Goal: Task Accomplishment & Management: Use online tool/utility

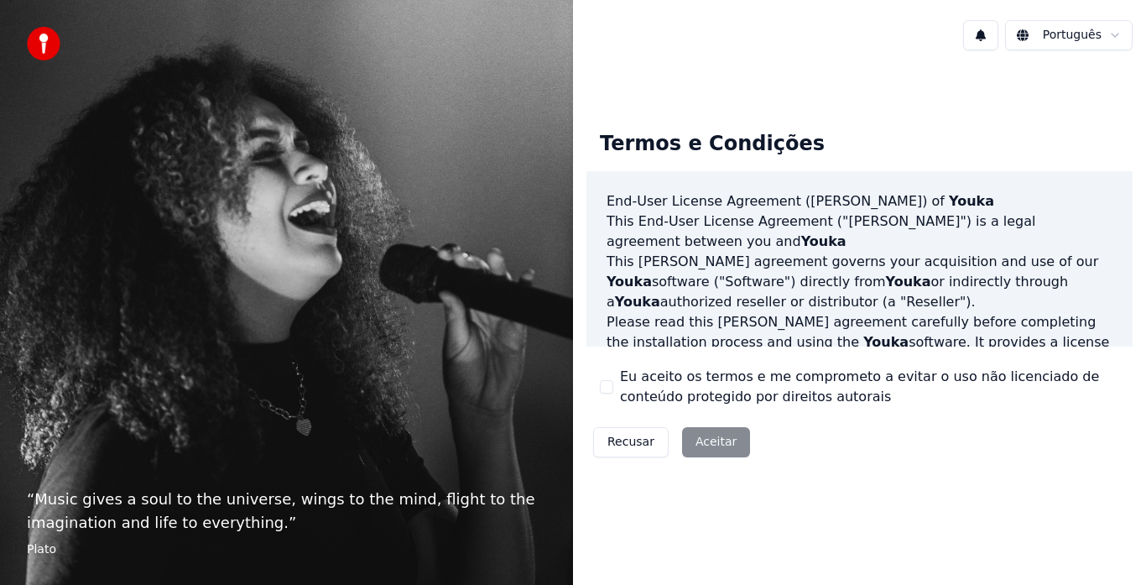
click at [607, 385] on button "Eu aceito os termos e me comprometo a evitar o uso não licenciado de conteúdo p…" at bounding box center [606, 386] width 13 height 13
click at [684, 443] on button "Aceitar" at bounding box center [716, 442] width 68 height 30
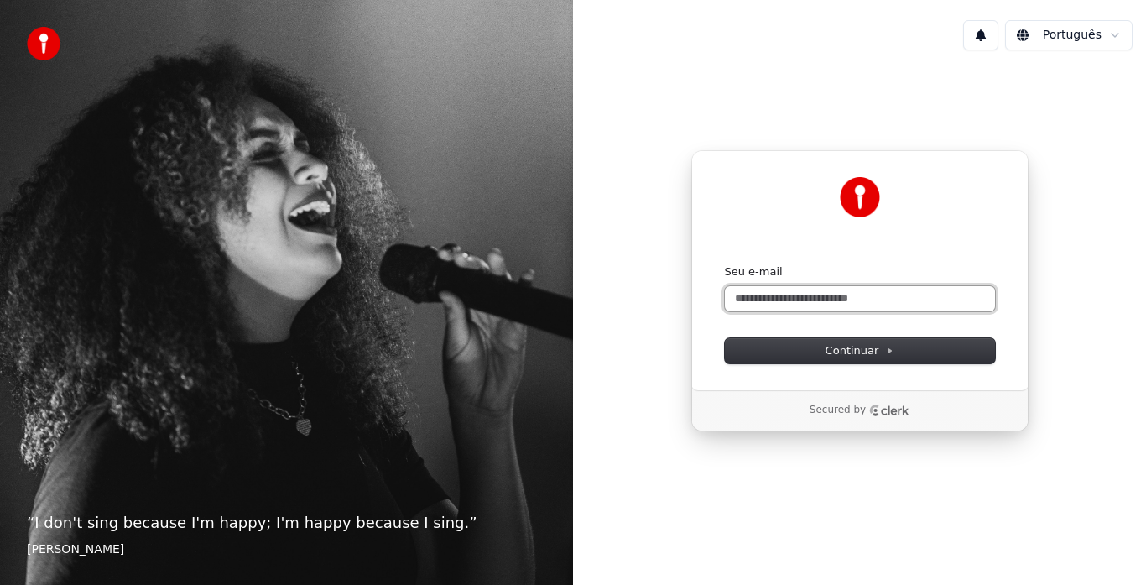
click at [787, 288] on input "Seu e-mail" at bounding box center [860, 298] width 270 height 25
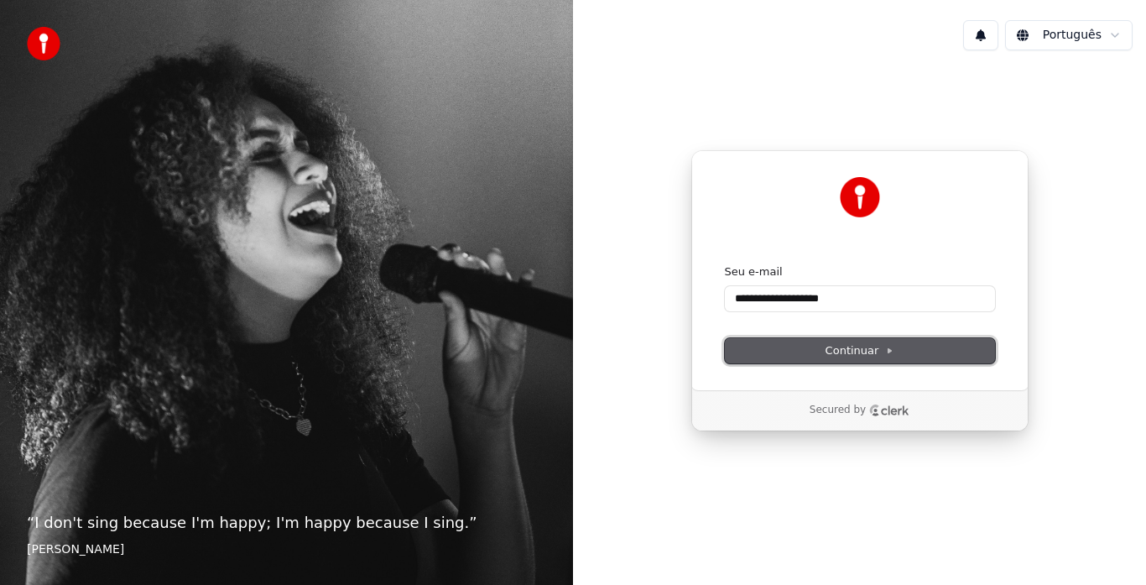
click at [839, 353] on span "Continuar" at bounding box center [859, 350] width 69 height 15
type input "**********"
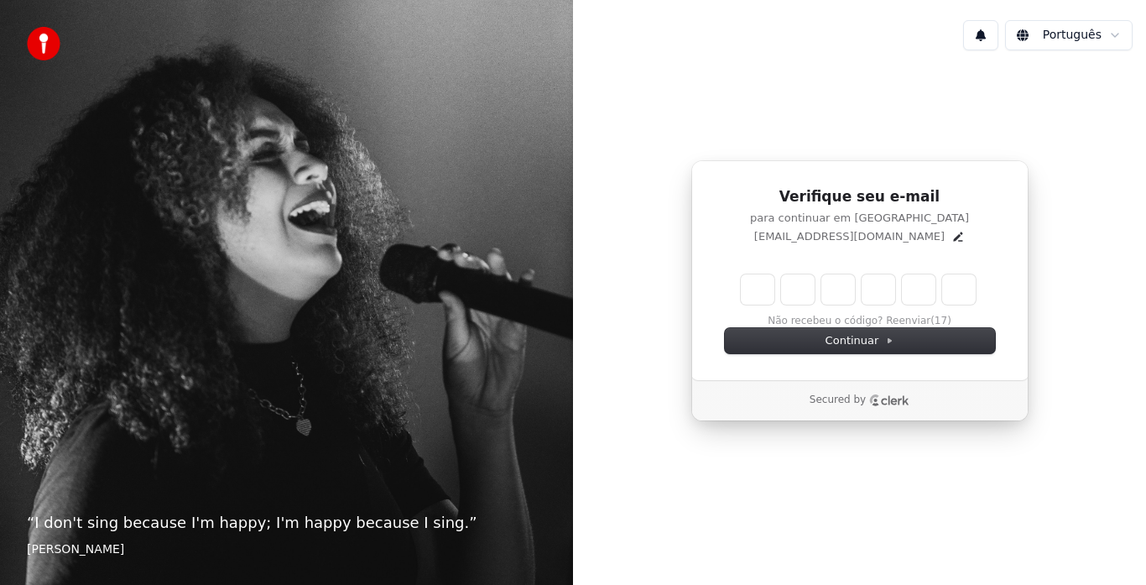
type input "*"
type input "**"
type input "*"
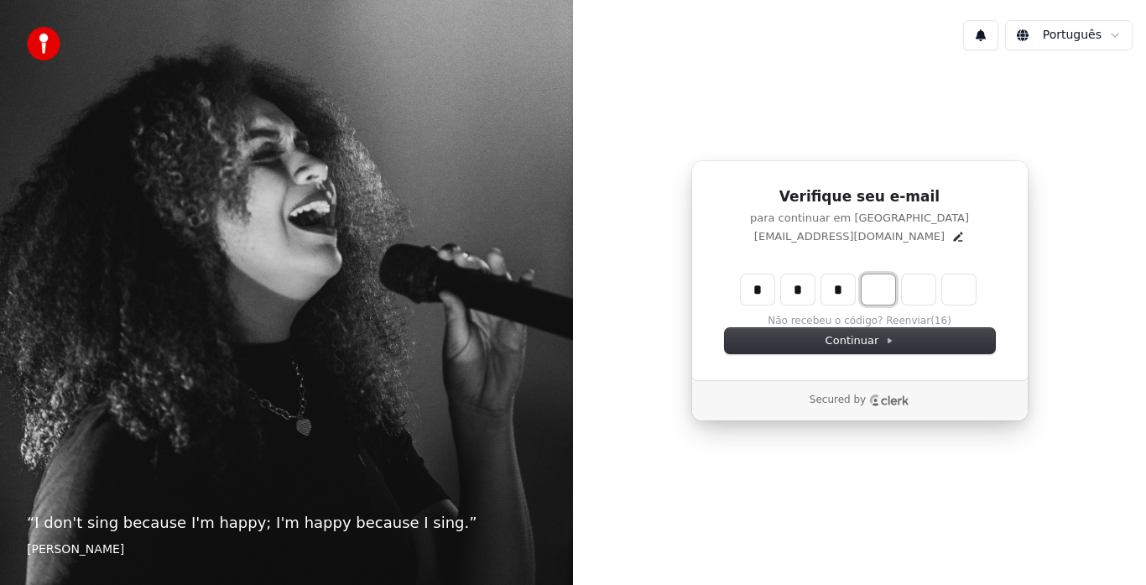
type input "***"
type input "*"
type input "****"
type input "*"
type input "******"
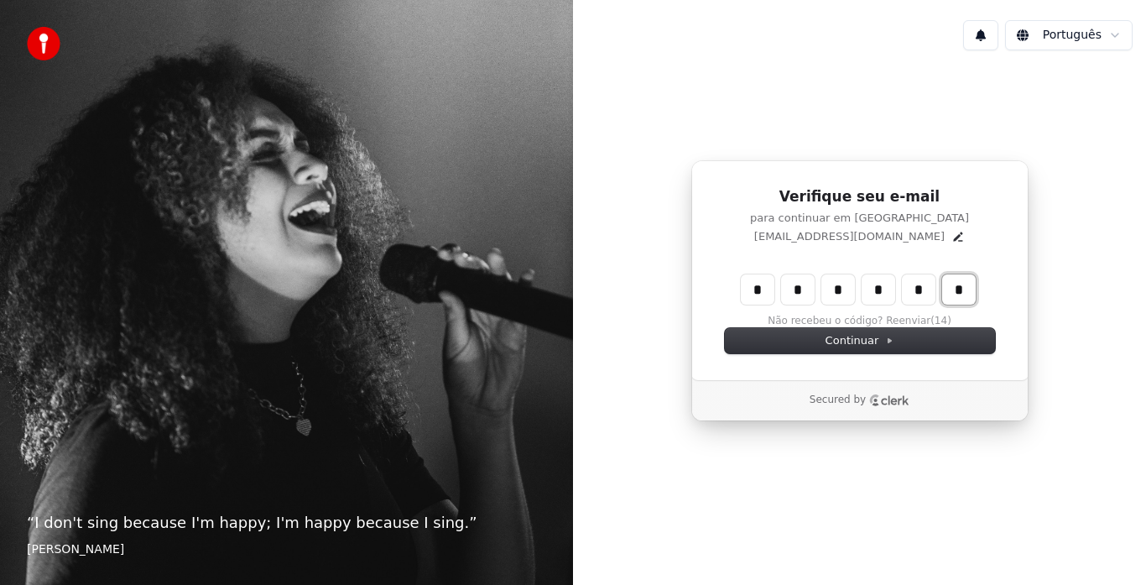
type input "*"
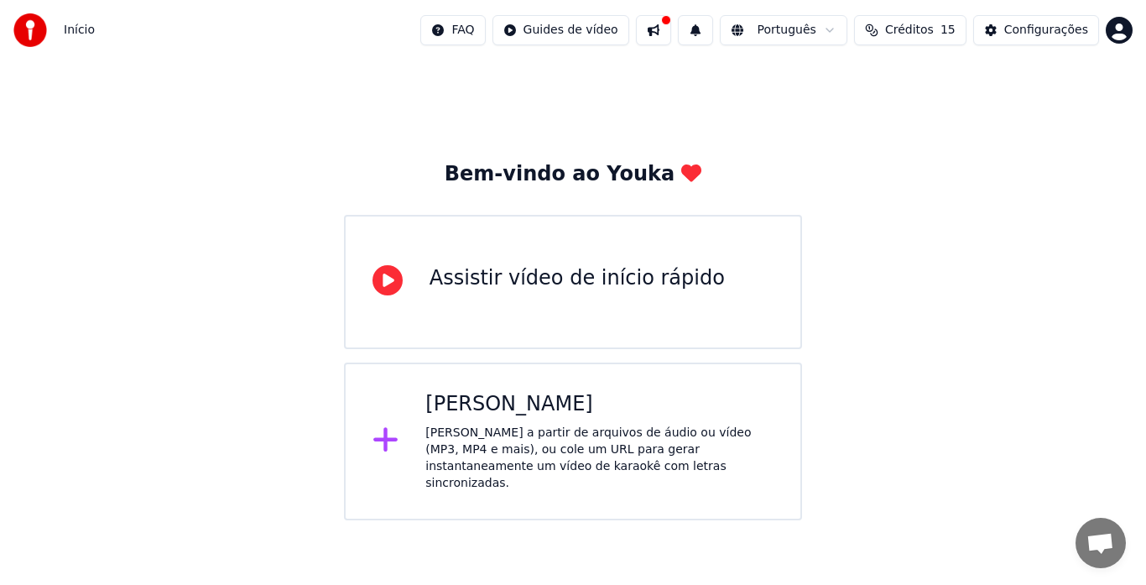
click at [383, 290] on icon at bounding box center [387, 280] width 30 height 30
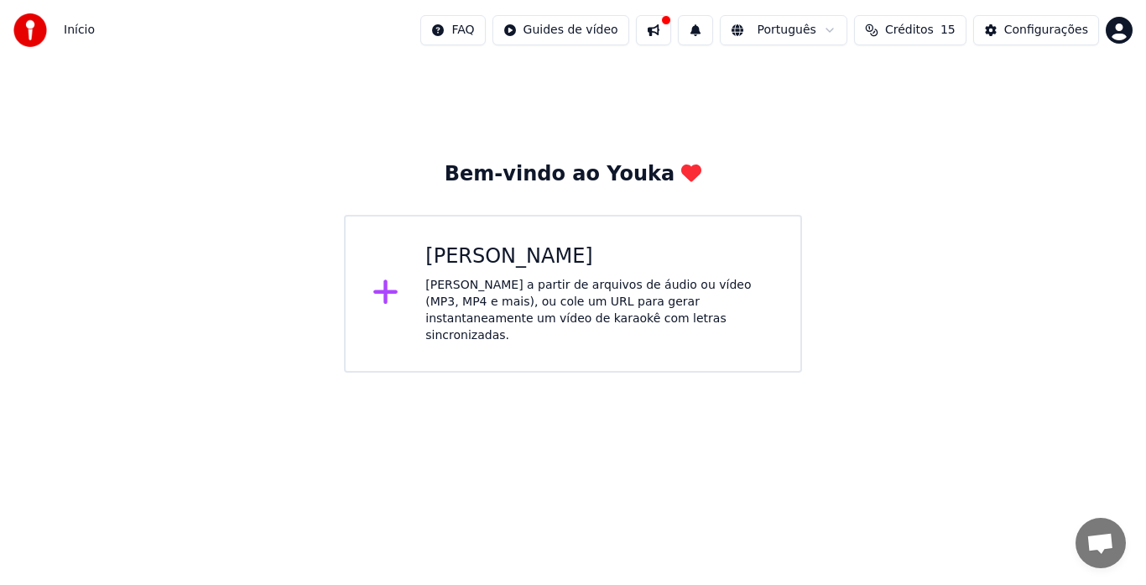
click at [387, 283] on icon at bounding box center [385, 292] width 27 height 30
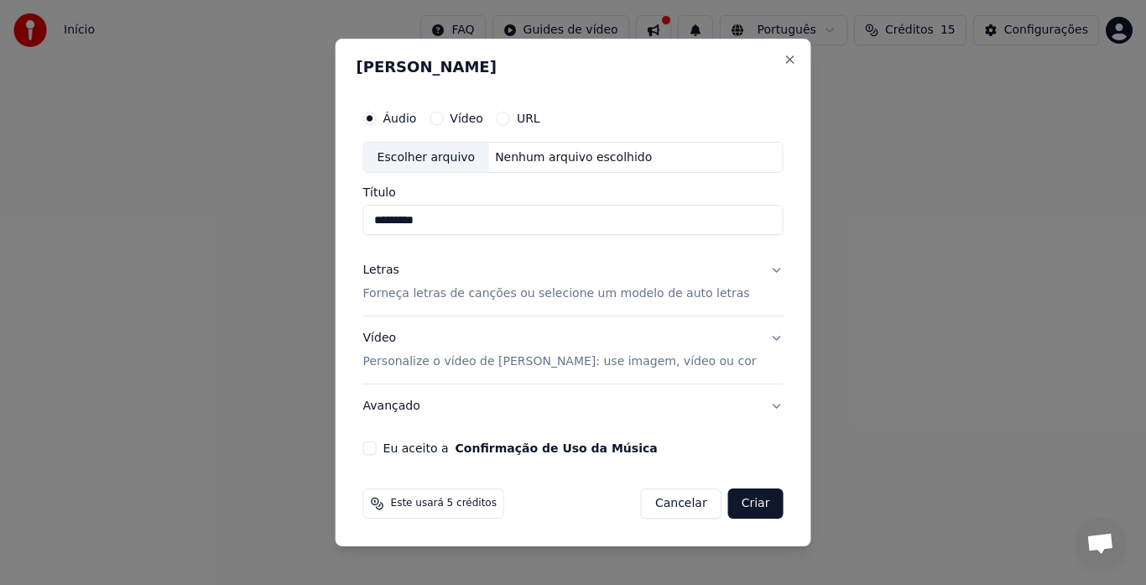
type input "*********"
click at [756, 275] on button "Letras Forneça letras de canções ou selecione um modelo de auto letras" at bounding box center [573, 282] width 420 height 67
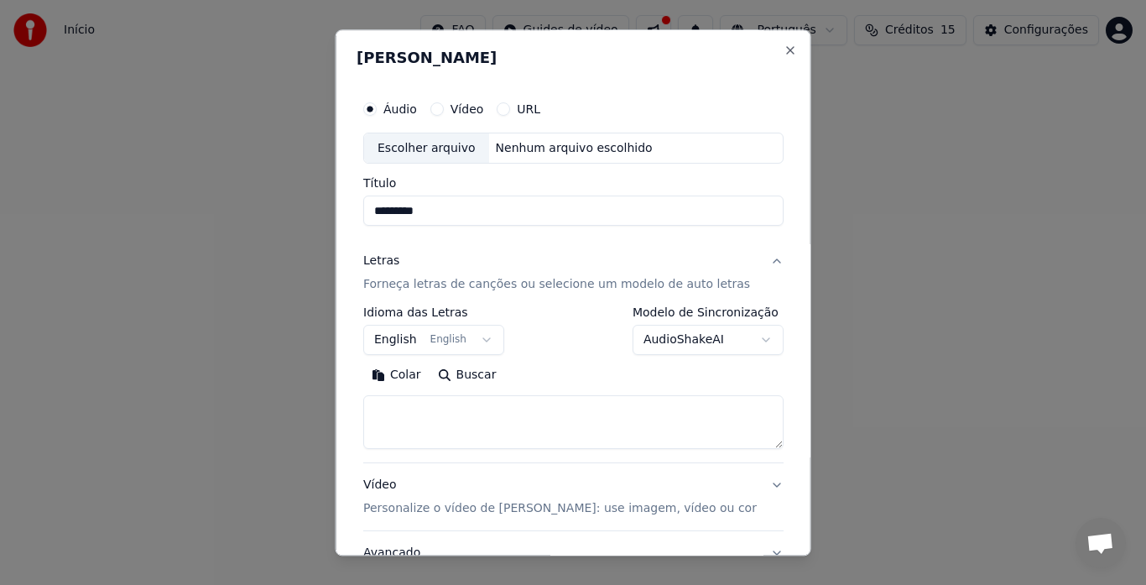
click at [490, 346] on button "English English" at bounding box center [433, 340] width 141 height 30
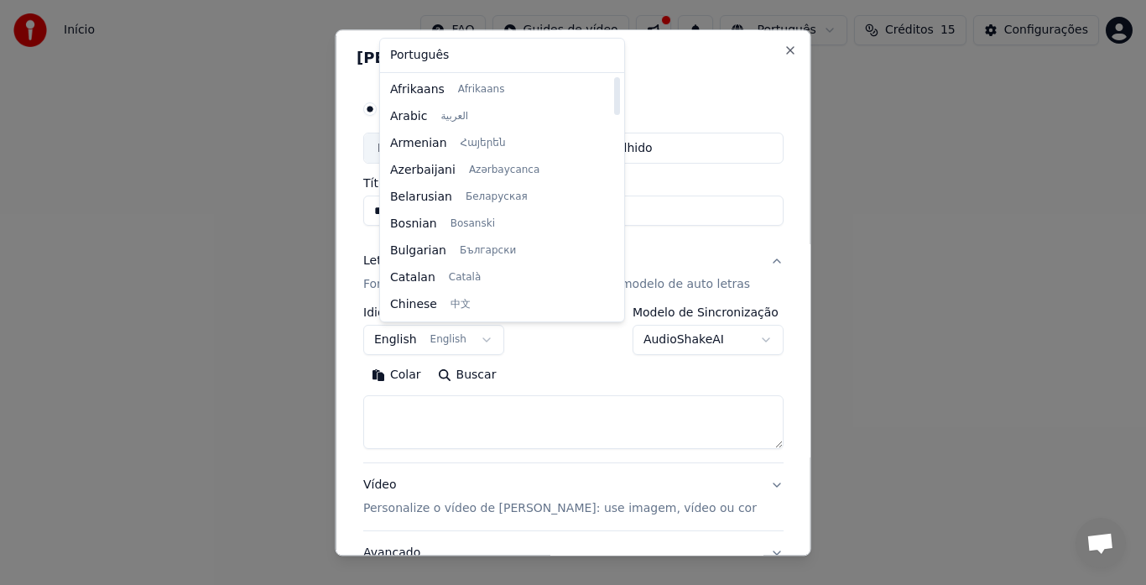
select select "**"
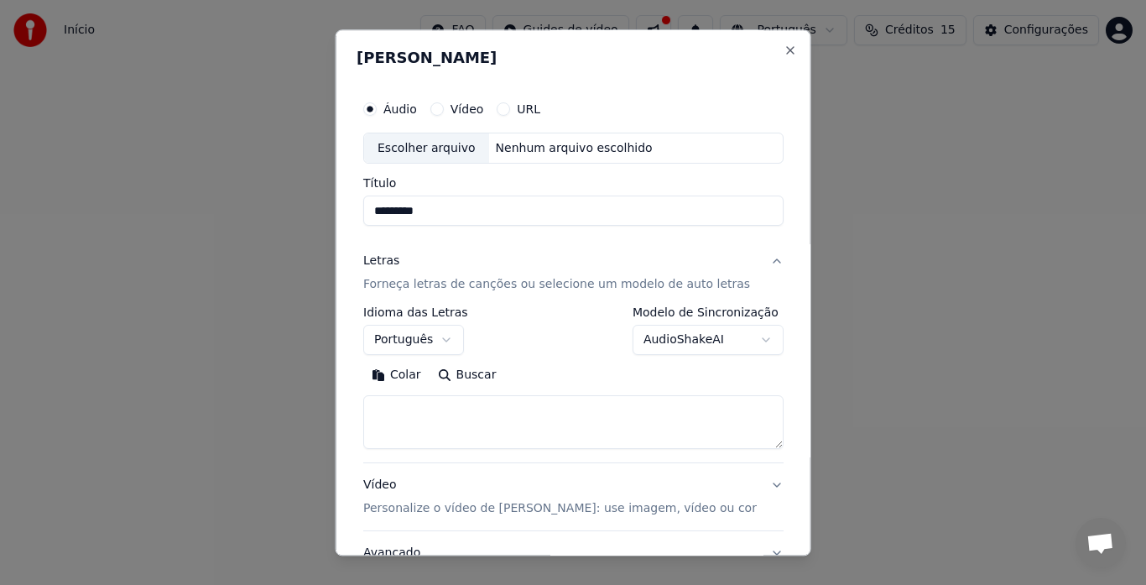
click at [443, 107] on button "Vídeo" at bounding box center [435, 108] width 13 height 13
click at [510, 111] on button "URL" at bounding box center [502, 108] width 13 height 13
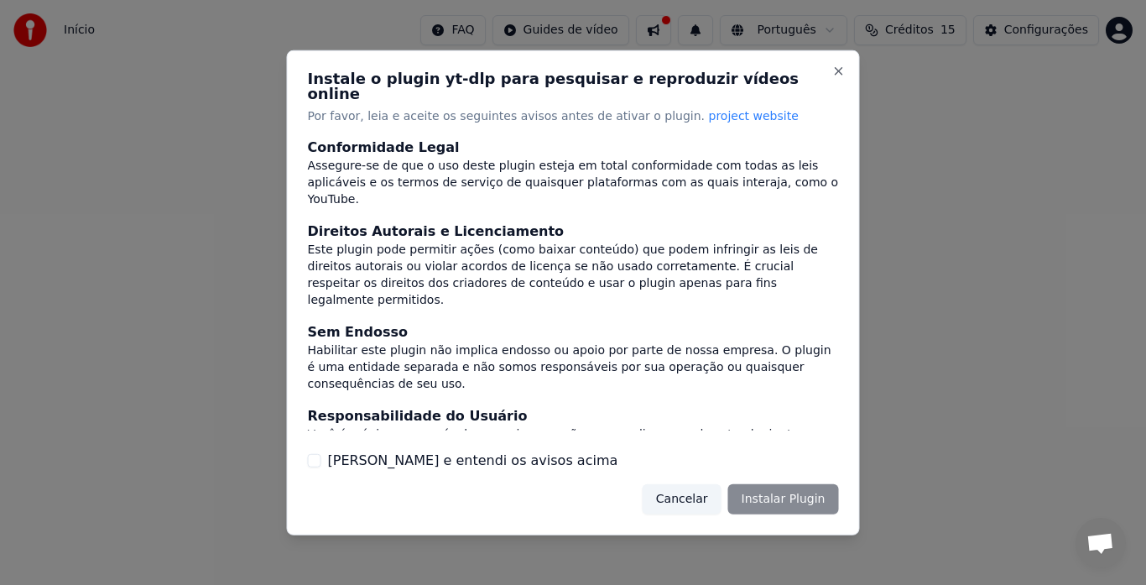
click at [312, 455] on button "[PERSON_NAME] e entendi os avisos acima" at bounding box center [314, 460] width 13 height 13
click at [750, 494] on button "Instalar Plugin" at bounding box center [783, 499] width 111 height 30
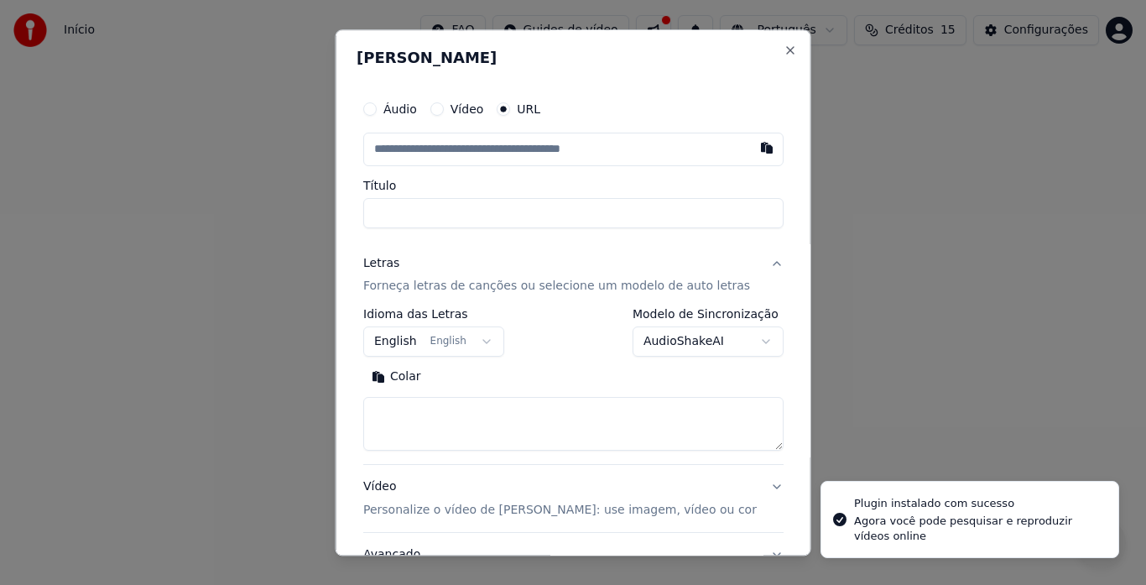
type input "**********"
type input "*********"
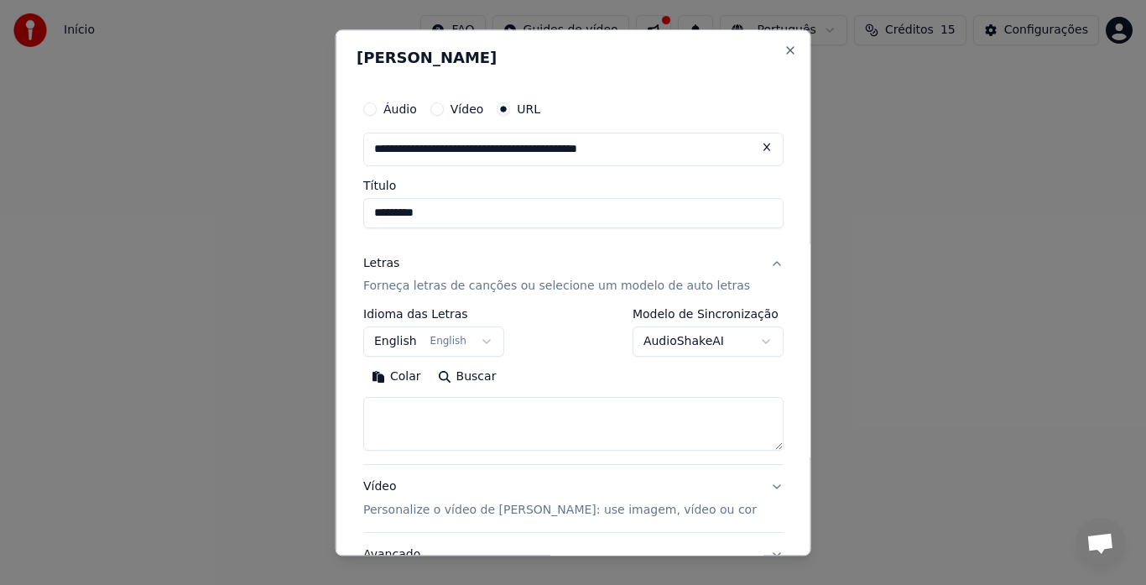
type input "**********"
click at [496, 340] on button "English English" at bounding box center [433, 342] width 141 height 30
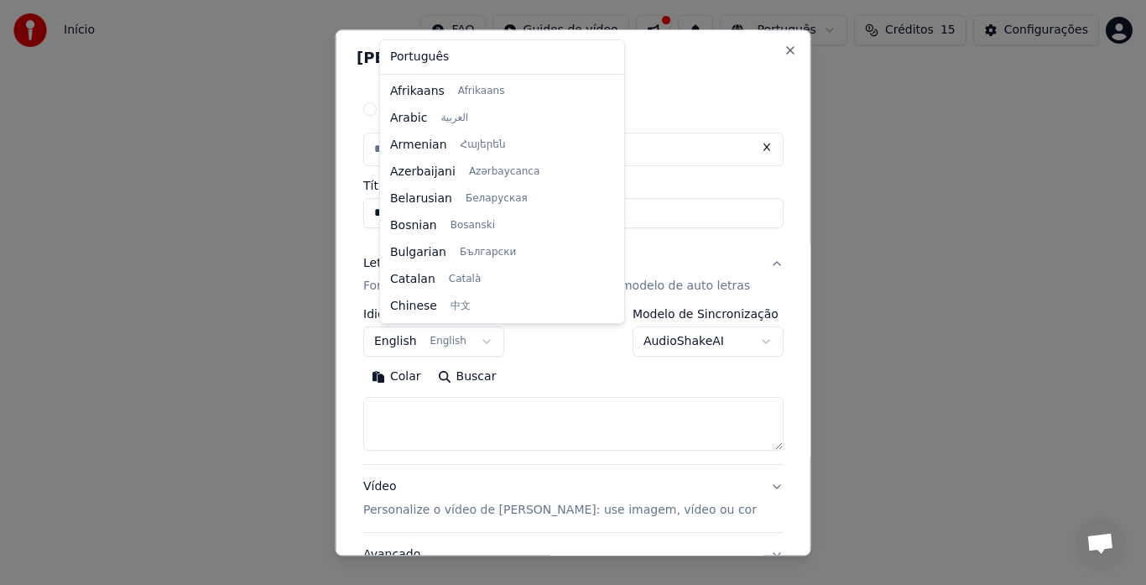
scroll to position [134, 0]
select select "**"
type input "**********"
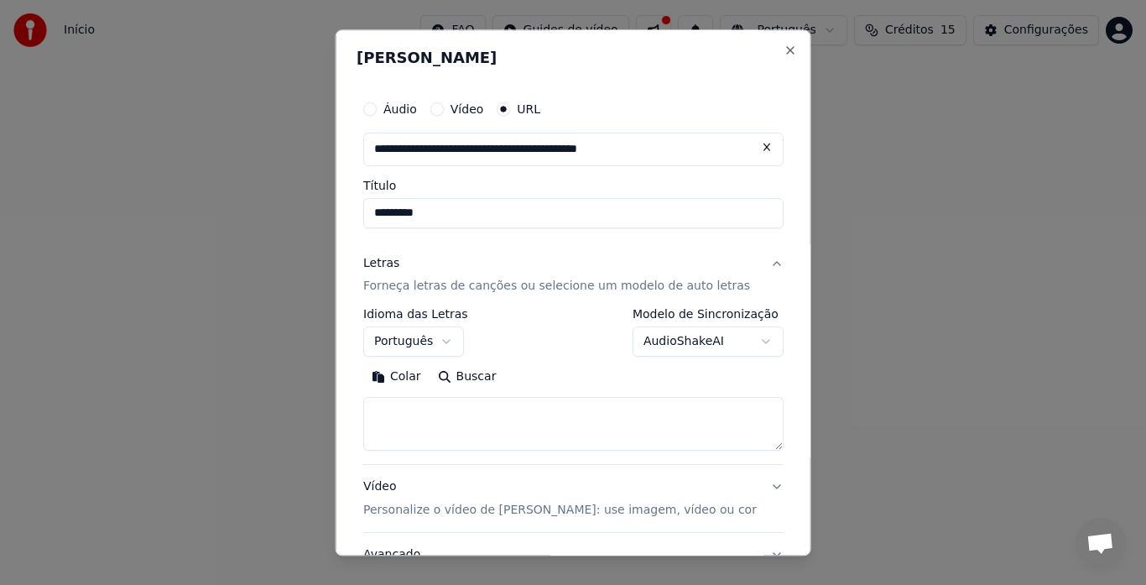
scroll to position [84, 0]
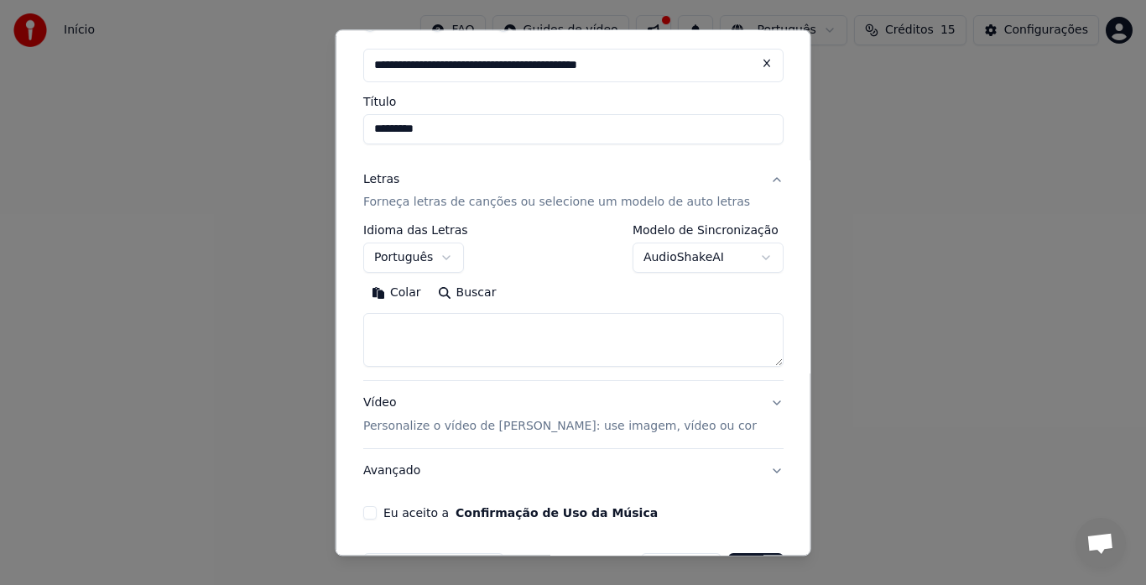
click at [742, 402] on button "Vídeo Personalize o vídeo de karaokê: use imagem, vídeo ou cor" at bounding box center [573, 415] width 420 height 67
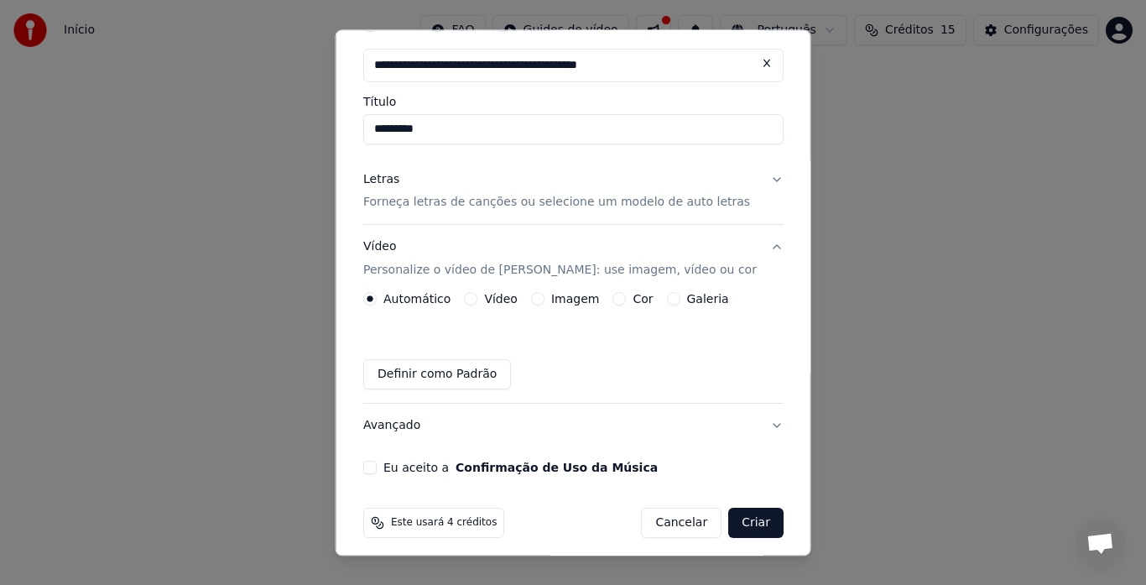
click at [543, 302] on button "Imagem" at bounding box center [536, 299] width 13 height 13
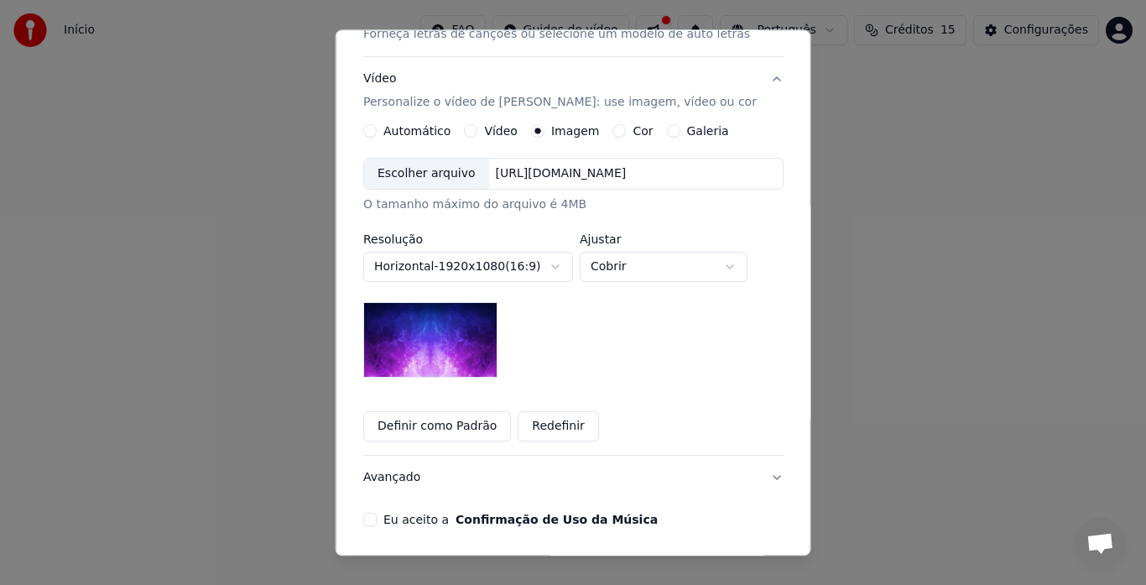
scroll to position [168, 0]
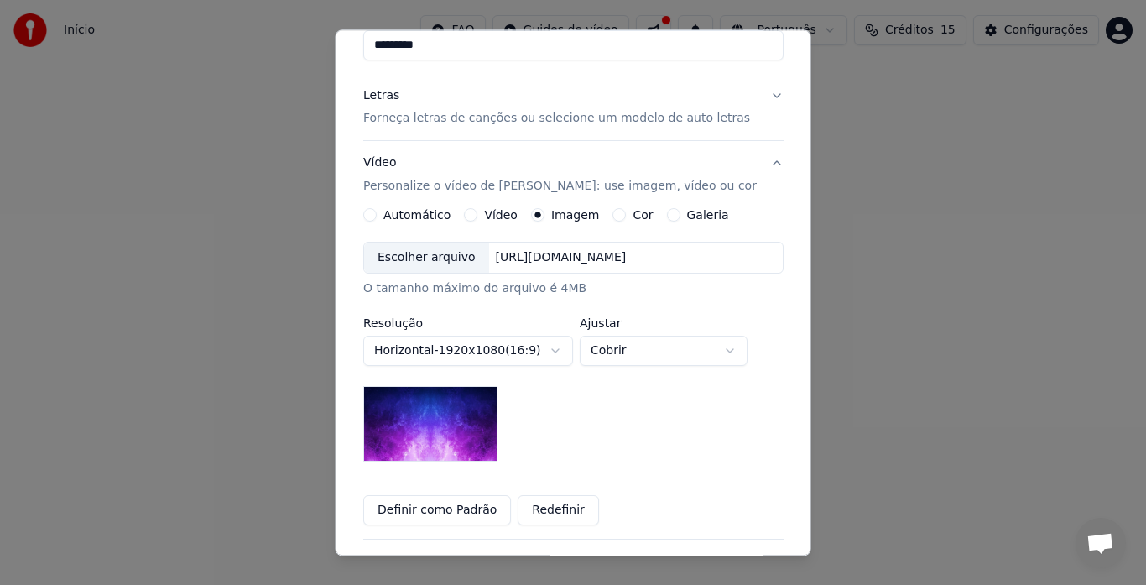
click at [428, 257] on div "Escolher arquivo" at bounding box center [426, 258] width 125 height 30
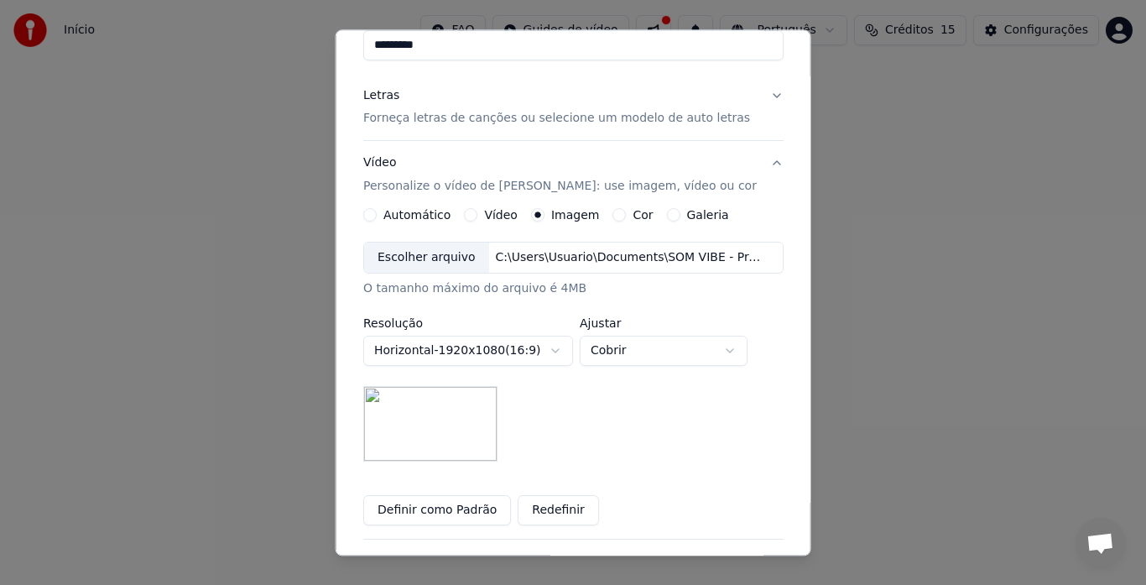
click at [527, 252] on div "C:\Users\Usuario\Documents\SOM VIBE - Prontas\Banco de Imagens\WhatsApp Image […" at bounding box center [630, 258] width 285 height 17
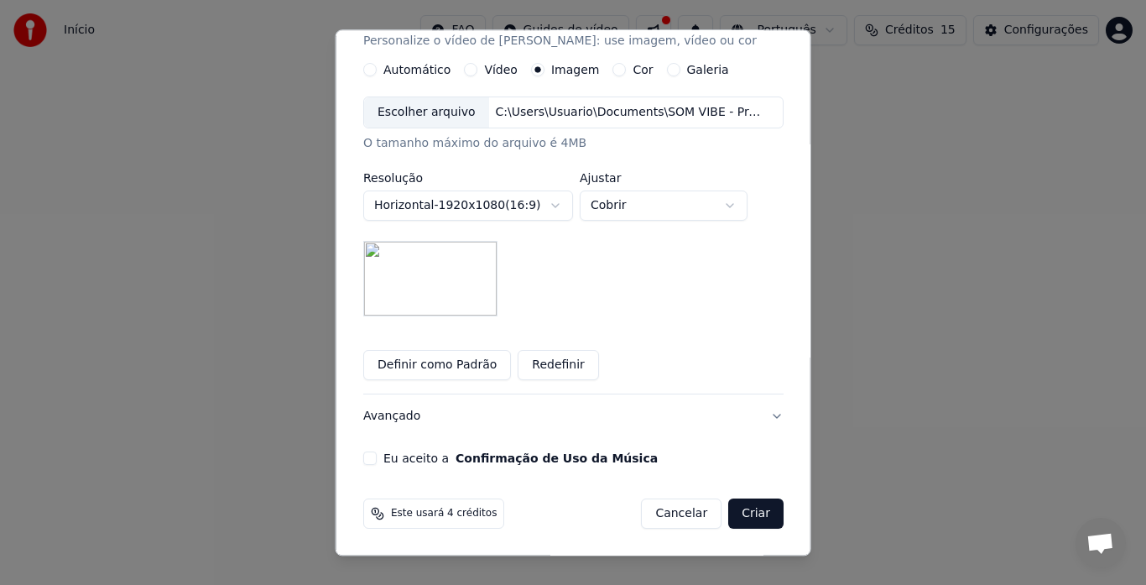
scroll to position [314, 0]
click at [375, 458] on button "Eu aceito a Confirmação de Uso da Música" at bounding box center [369, 457] width 13 height 13
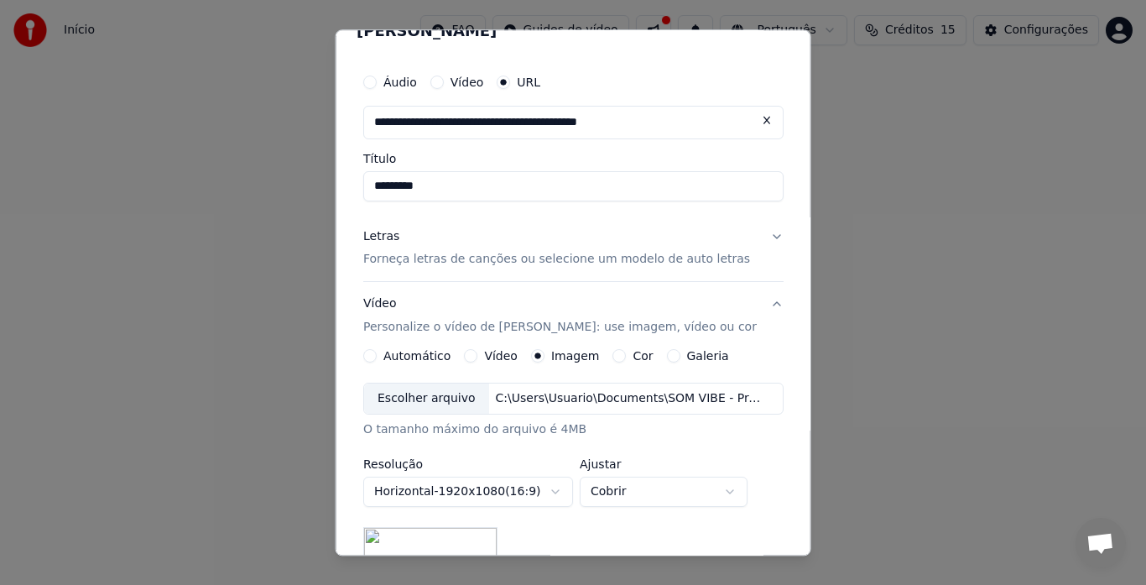
scroll to position [0, 0]
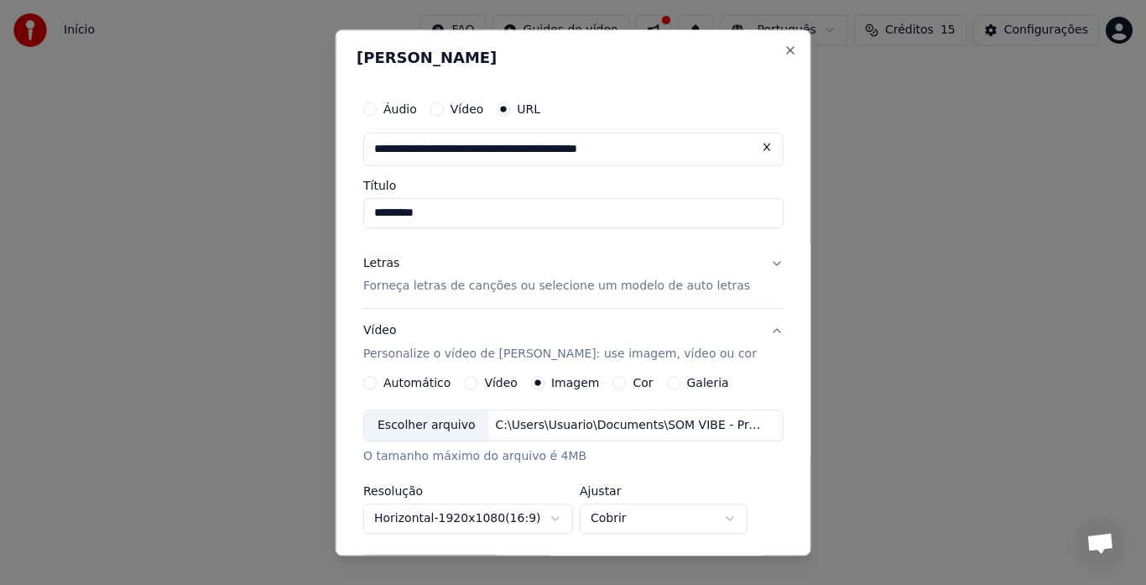
click at [756, 263] on button "Letras Forneça letras de canções ou selecione um modelo de auto letras" at bounding box center [573, 275] width 420 height 67
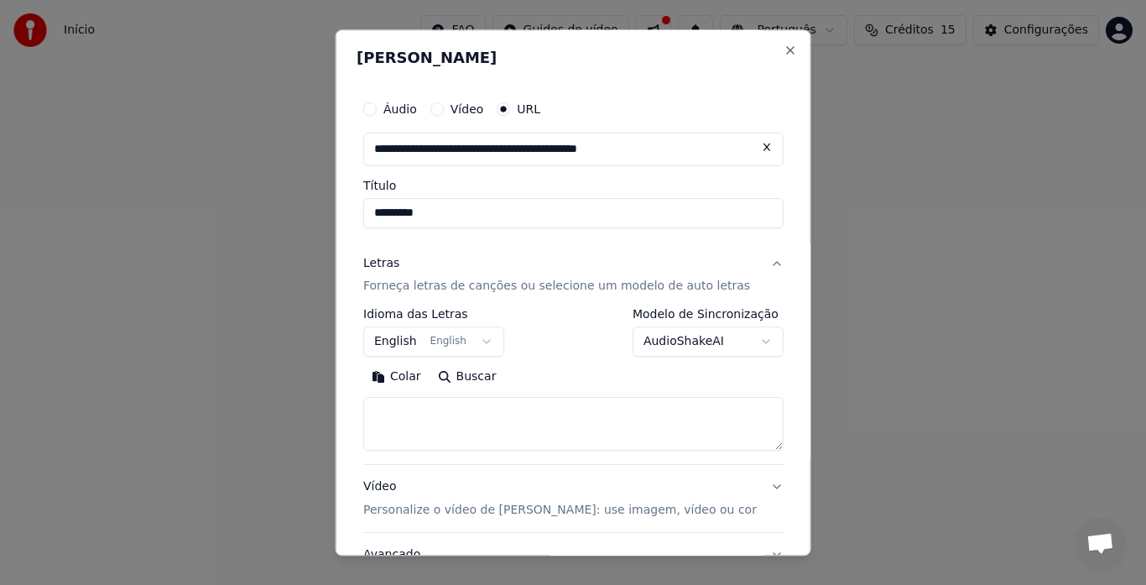
click at [477, 350] on button "English English" at bounding box center [433, 342] width 141 height 30
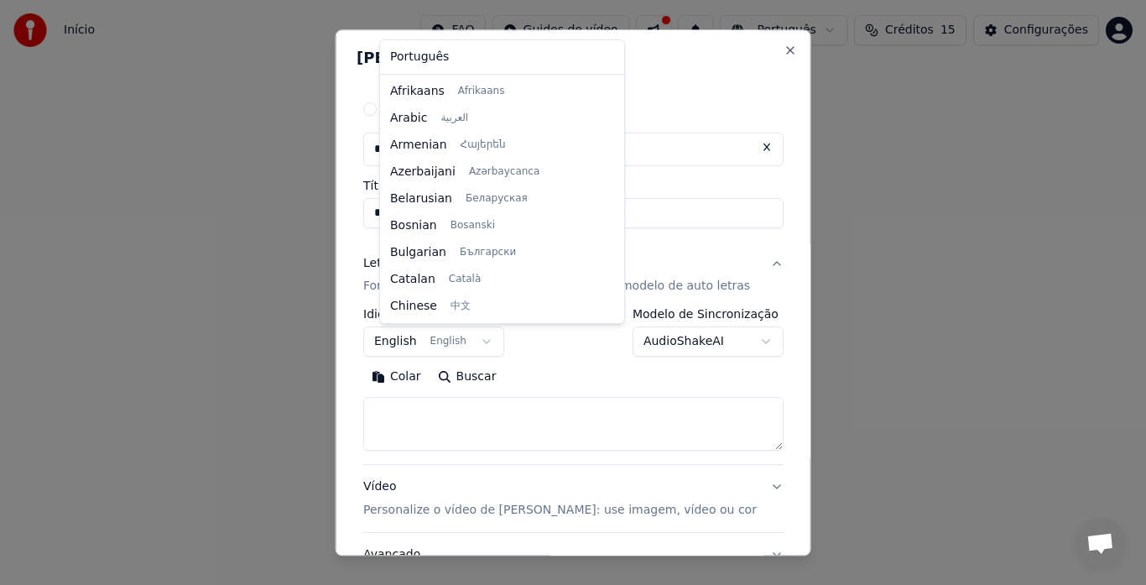
scroll to position [134, 0]
select select "**"
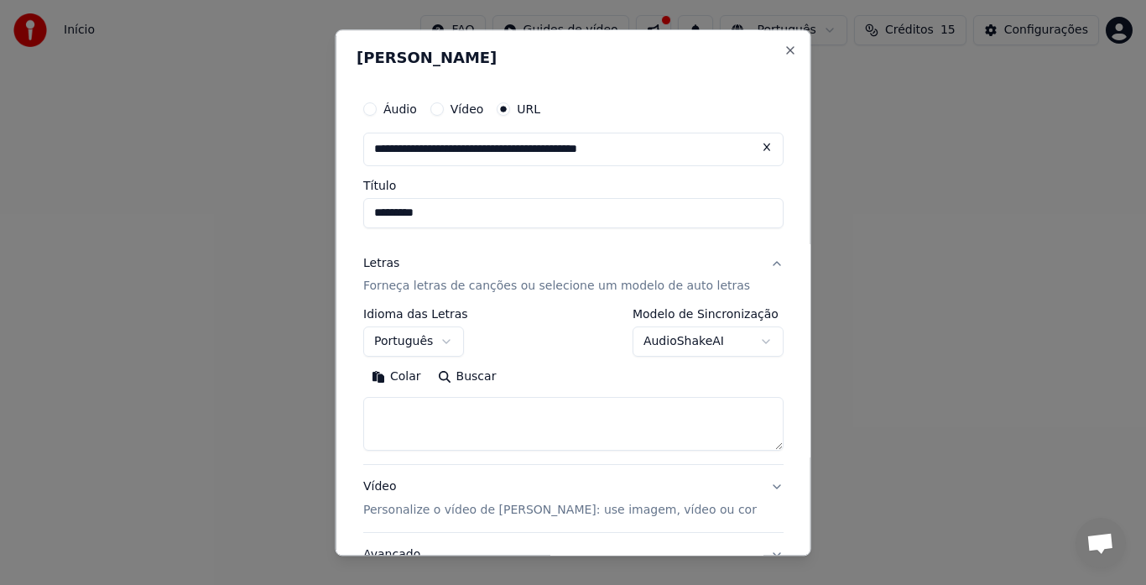
click at [427, 418] on textarea at bounding box center [573, 425] width 420 height 54
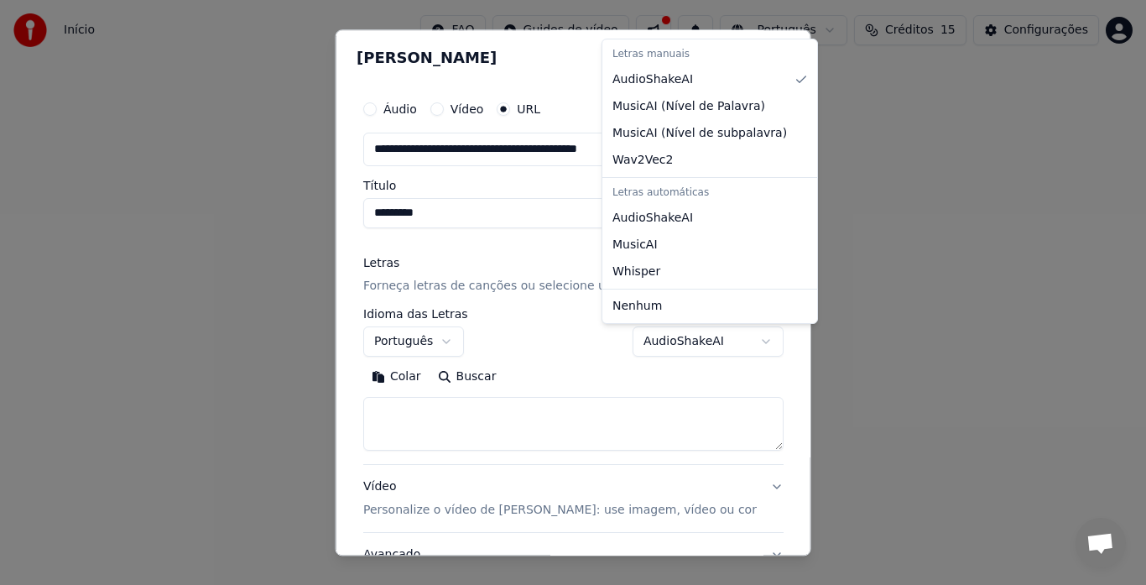
click at [736, 346] on body "**********" at bounding box center [573, 186] width 1146 height 372
click at [952, 297] on div at bounding box center [573, 292] width 1146 height 585
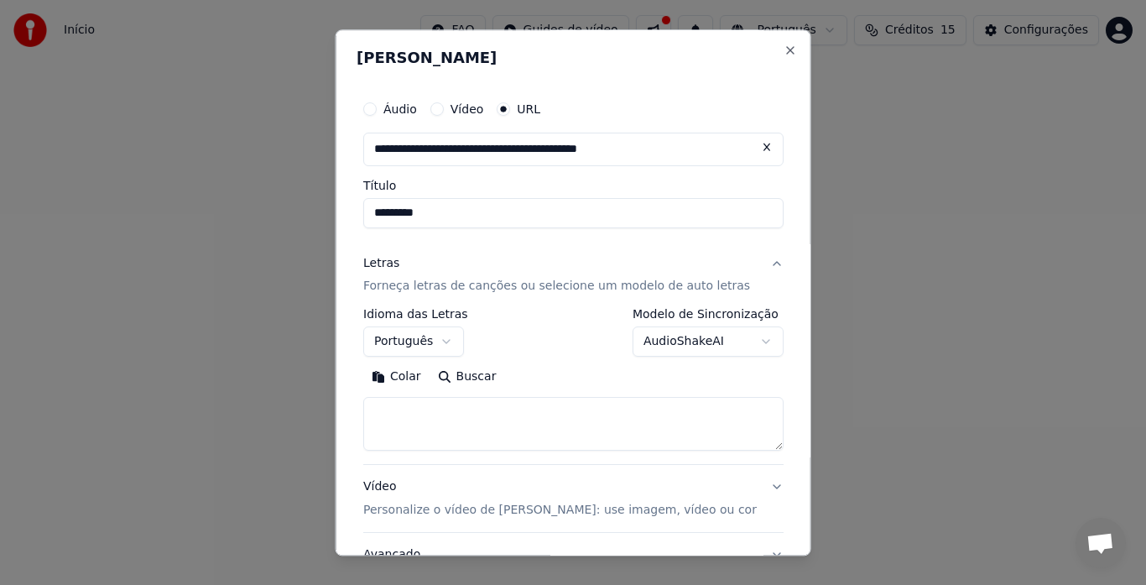
scroll to position [139, 0]
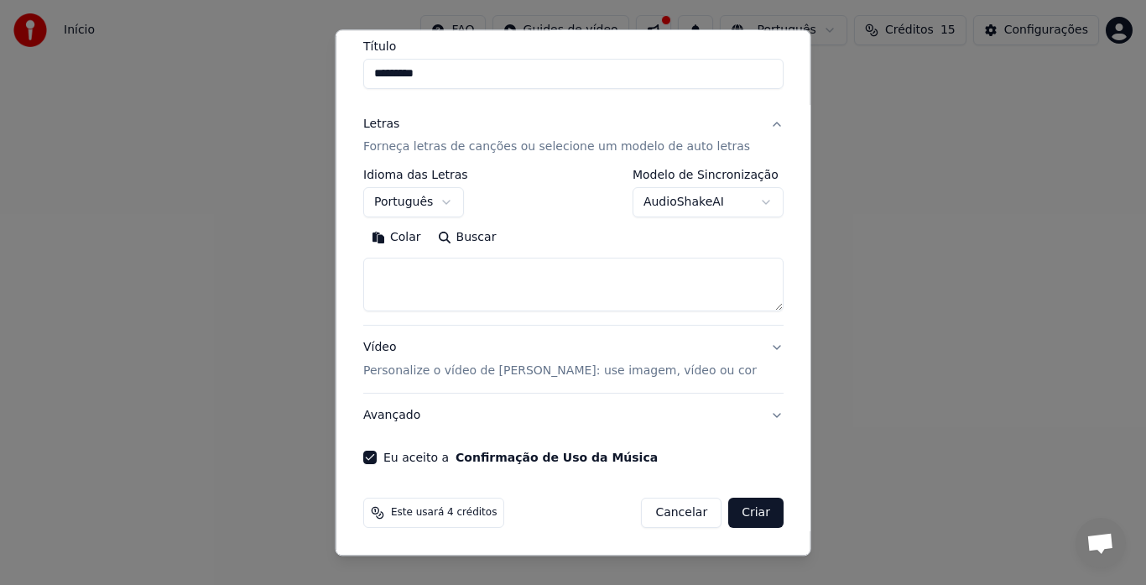
click at [748, 410] on button "Avançado" at bounding box center [573, 416] width 420 height 44
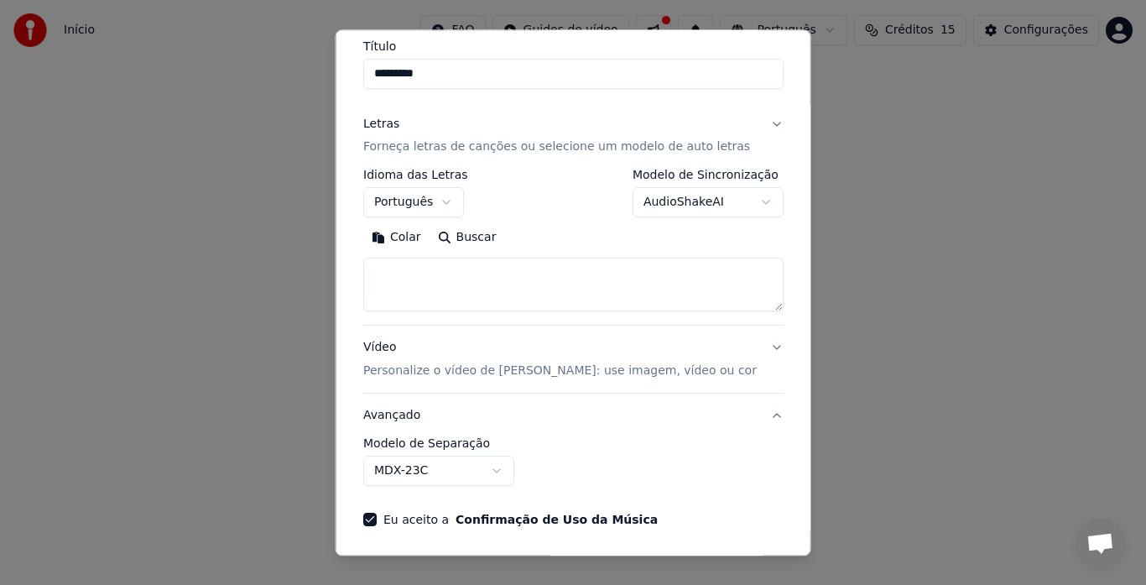
scroll to position [46, 0]
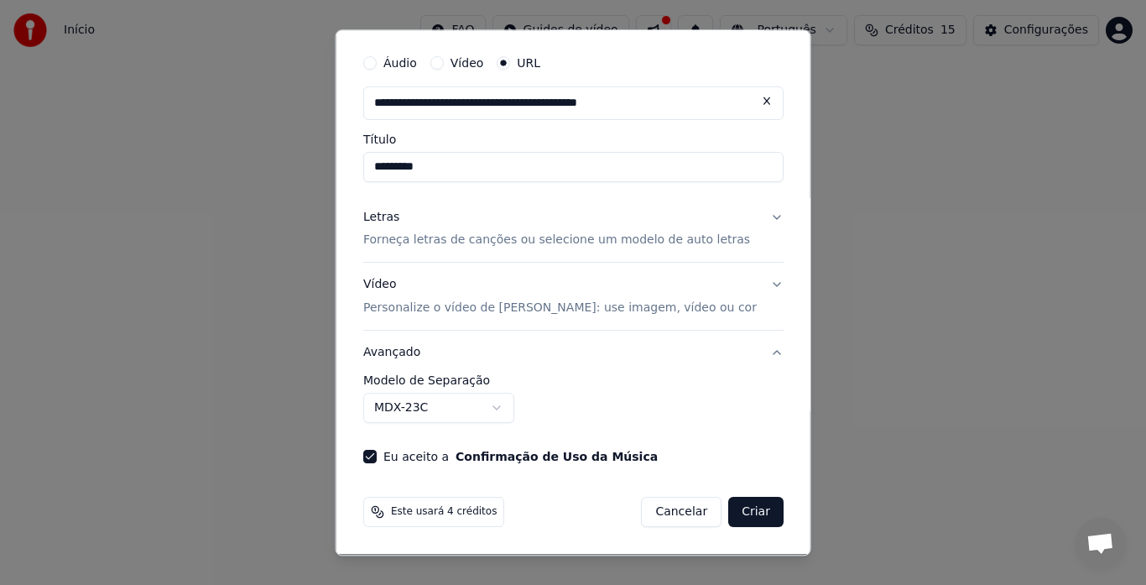
click at [517, 372] on body "**********" at bounding box center [573, 186] width 1146 height 372
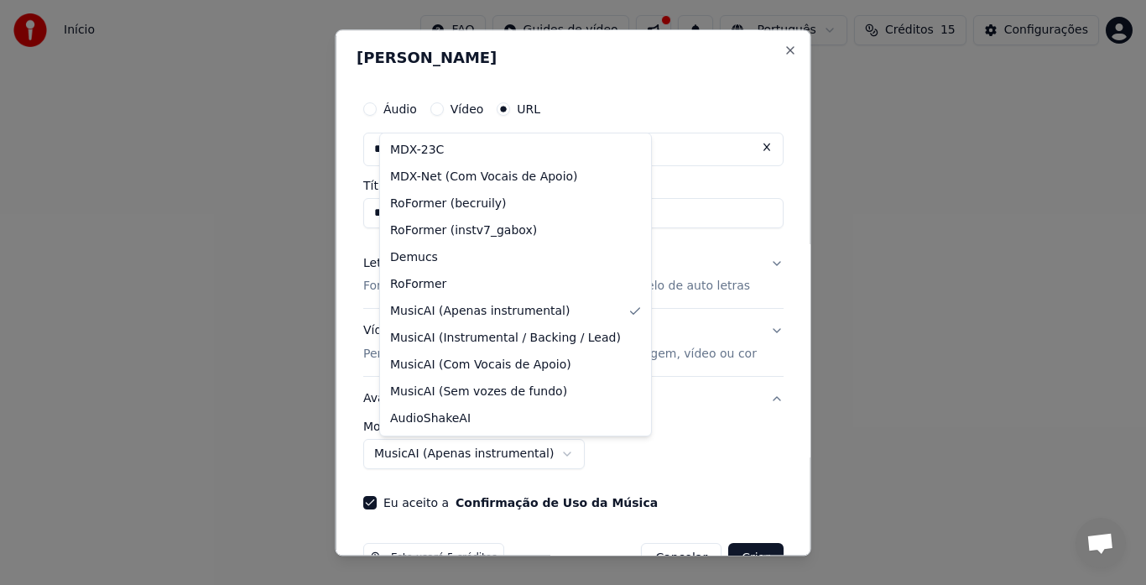
click at [564, 372] on body "**********" at bounding box center [573, 186] width 1146 height 372
select select "******"
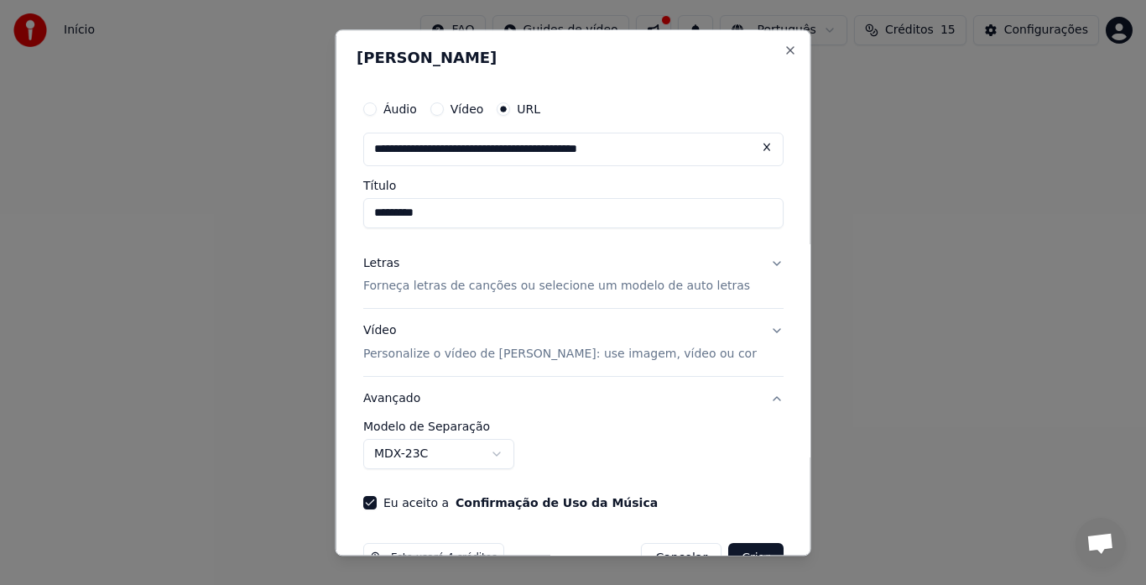
click at [560, 288] on p "Forneça letras de canções ou selecione um modelo de auto letras" at bounding box center [556, 286] width 387 height 17
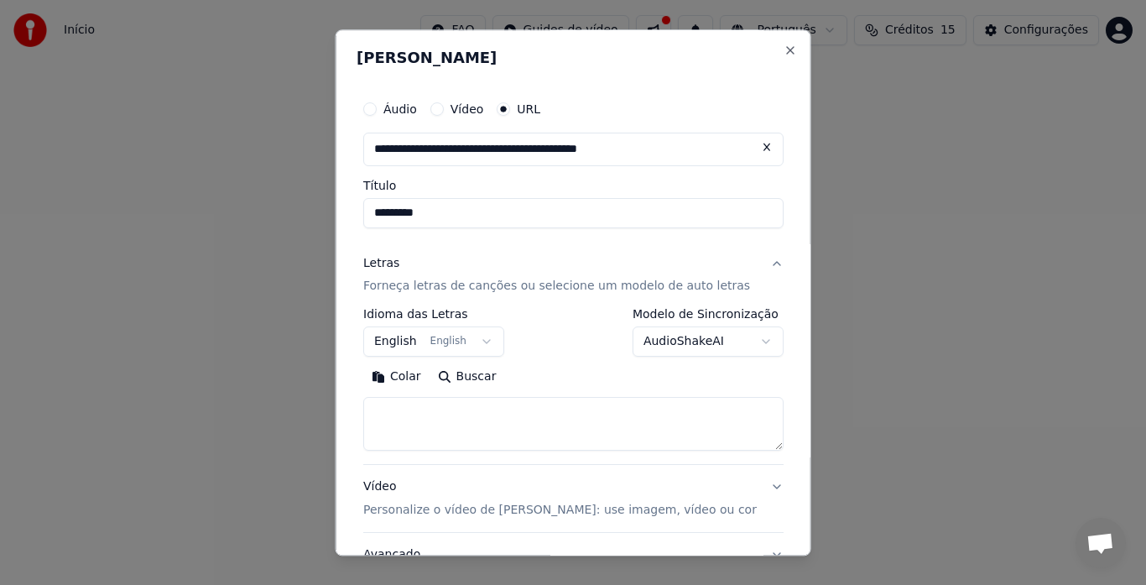
click at [407, 341] on body "**********" at bounding box center [573, 186] width 1146 height 372
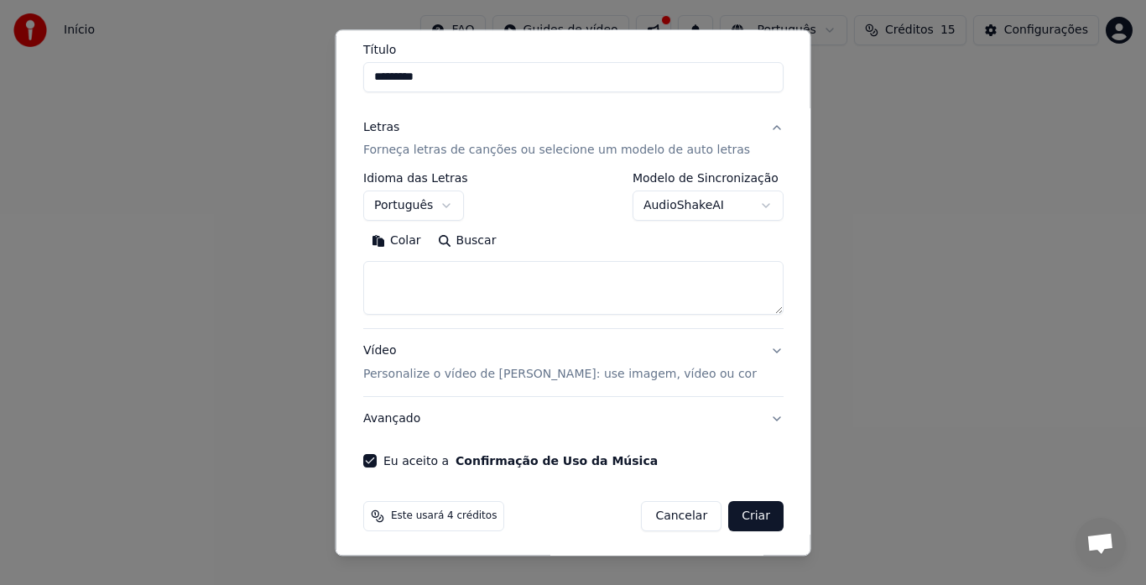
scroll to position [139, 0]
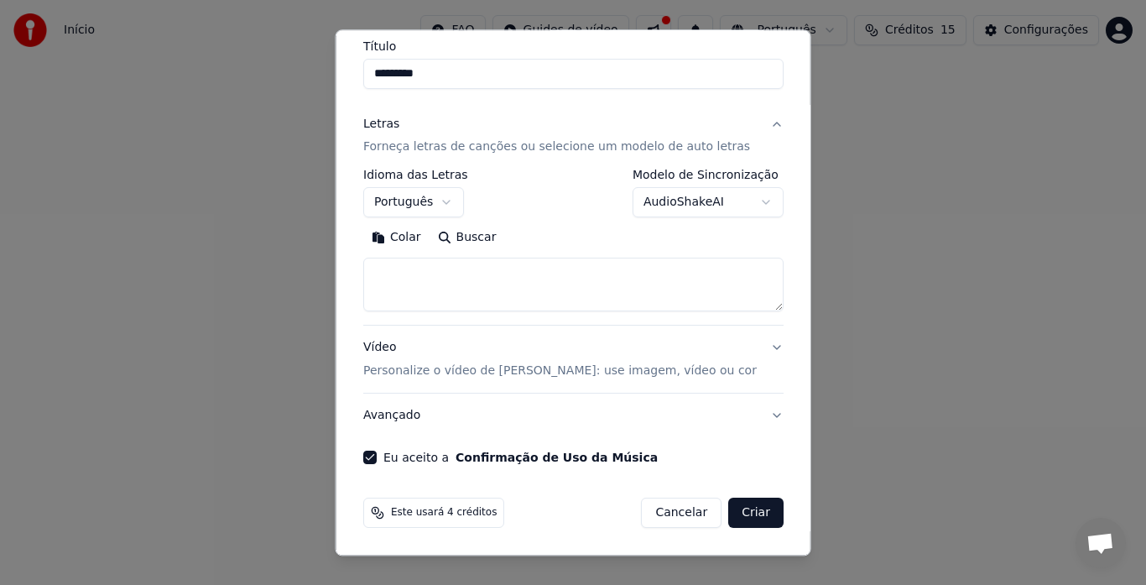
click at [728, 517] on button "Criar" at bounding box center [755, 513] width 55 height 30
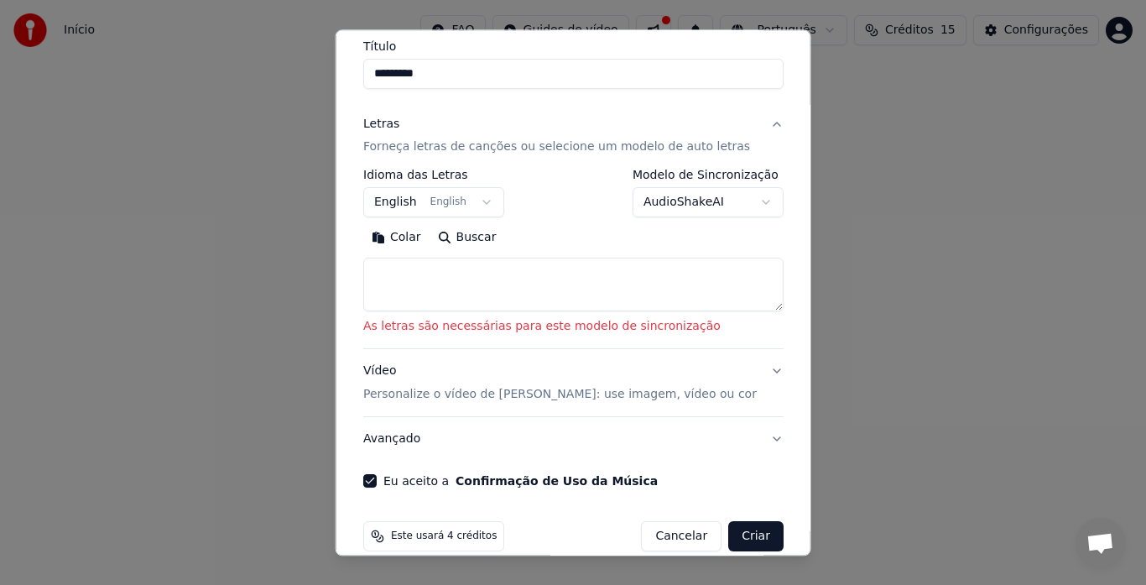
click at [422, 197] on button "English English" at bounding box center [433, 203] width 141 height 30
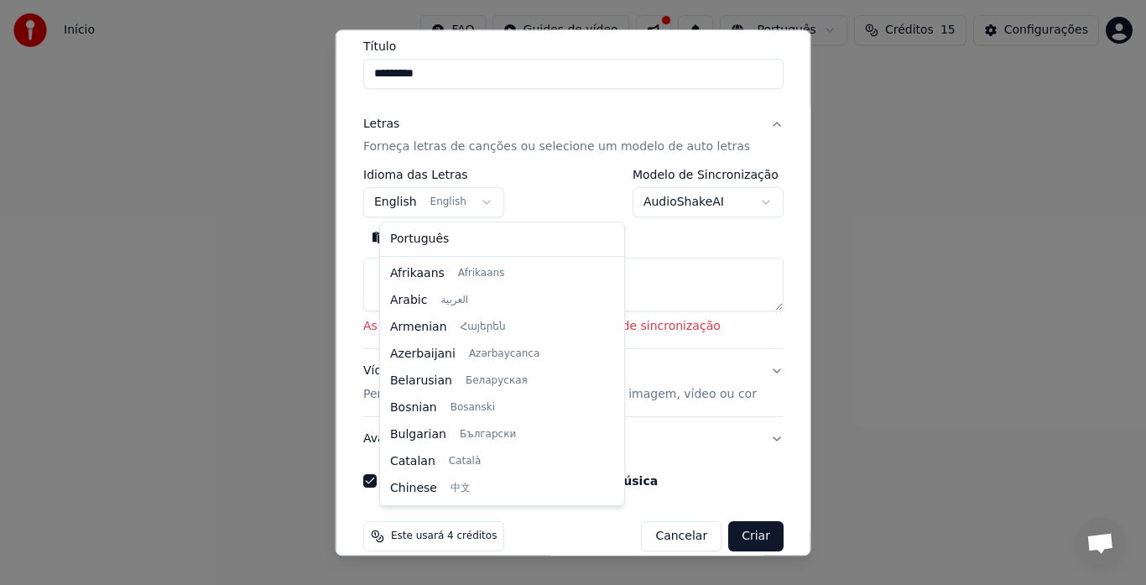
scroll to position [134, 0]
select select "**"
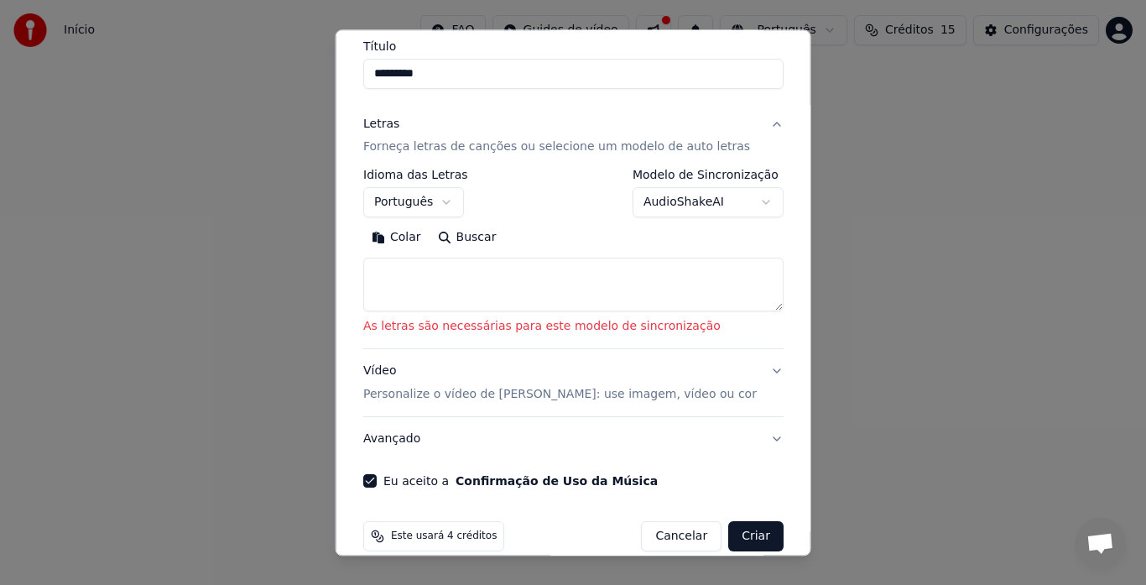
click at [413, 272] on textarea at bounding box center [573, 285] width 420 height 54
drag, startPoint x: 967, startPoint y: 526, endPoint x: 977, endPoint y: 495, distance: 32.6
select select
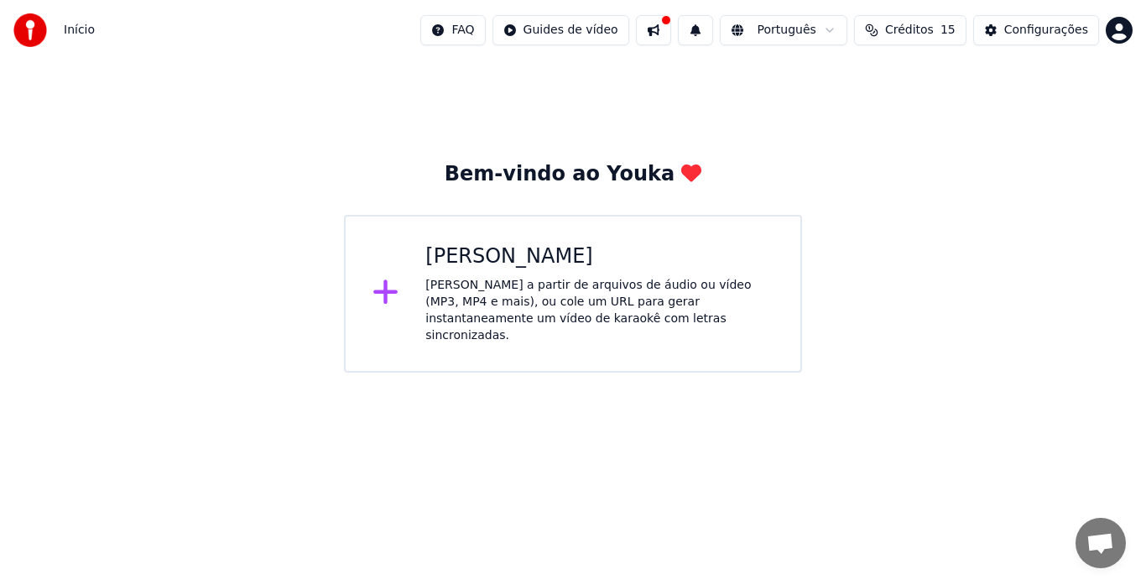
click at [384, 289] on icon at bounding box center [385, 292] width 24 height 24
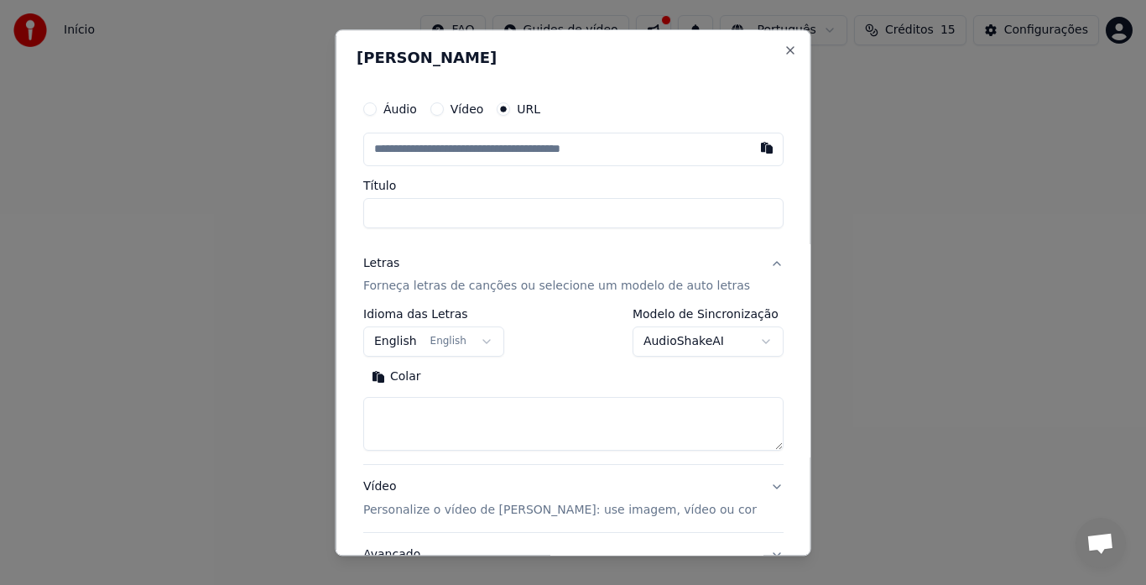
click at [424, 418] on textarea at bounding box center [573, 425] width 420 height 54
paste textarea "**********"
type textarea "**********"
click at [489, 338] on body "**********" at bounding box center [573, 186] width 1146 height 372
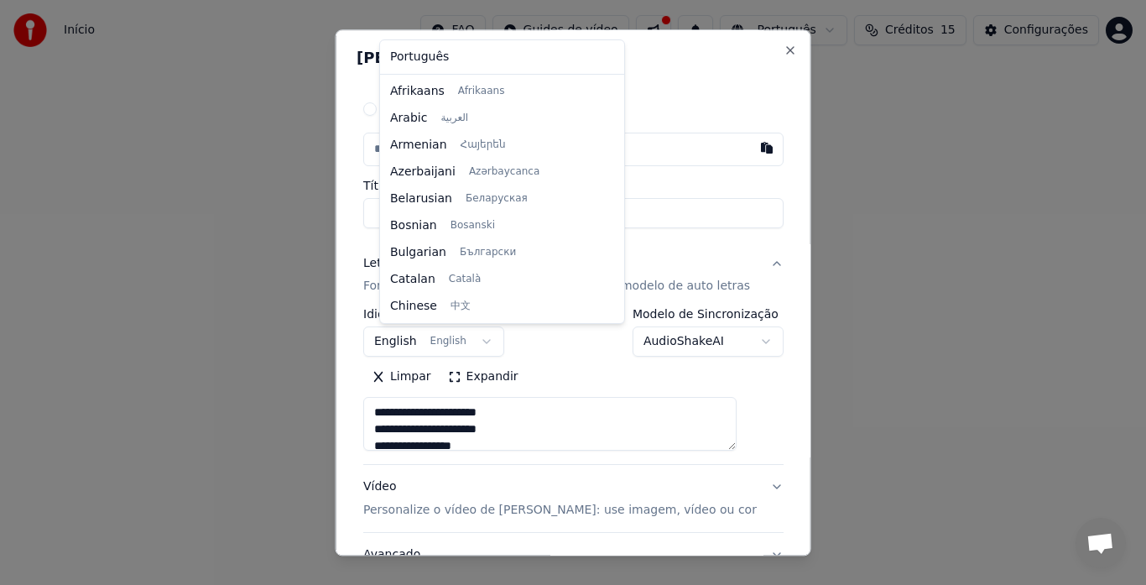
scroll to position [134, 0]
select select "**"
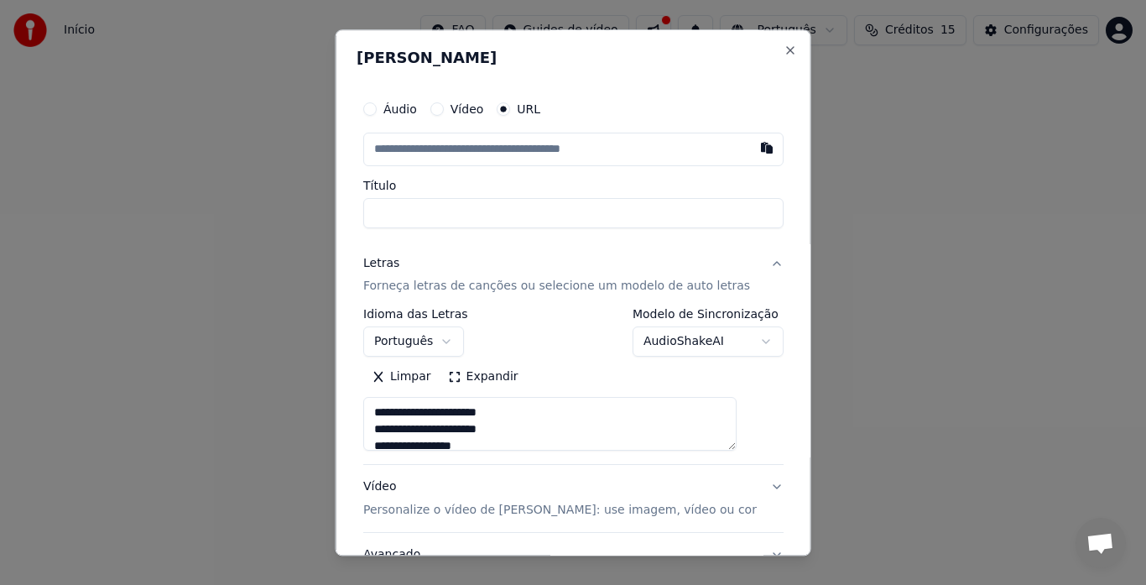
click at [443, 206] on input "Título" at bounding box center [573, 213] width 420 height 30
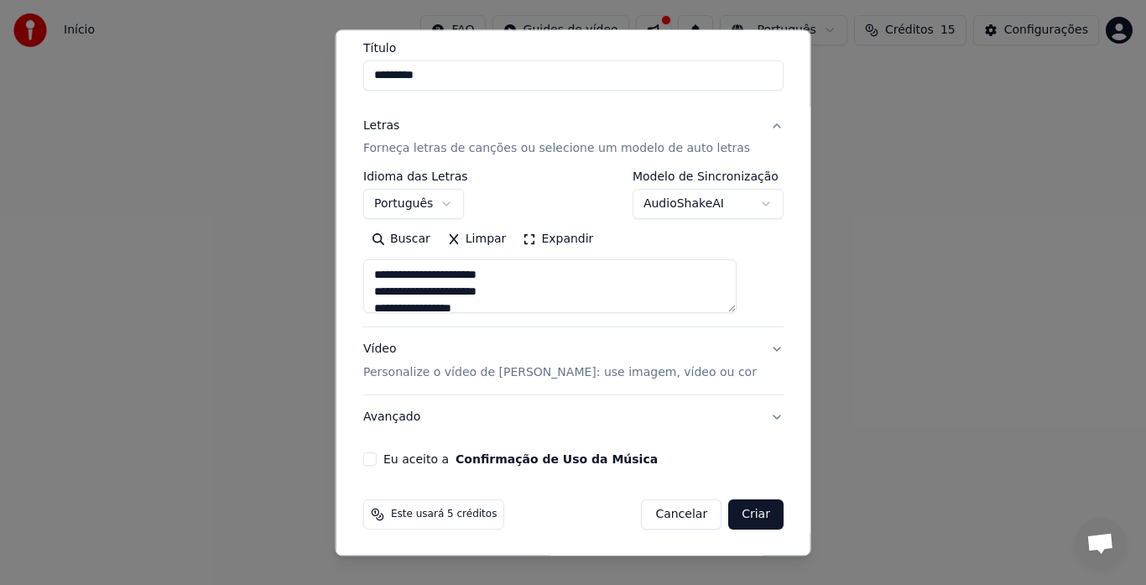
scroll to position [139, 0]
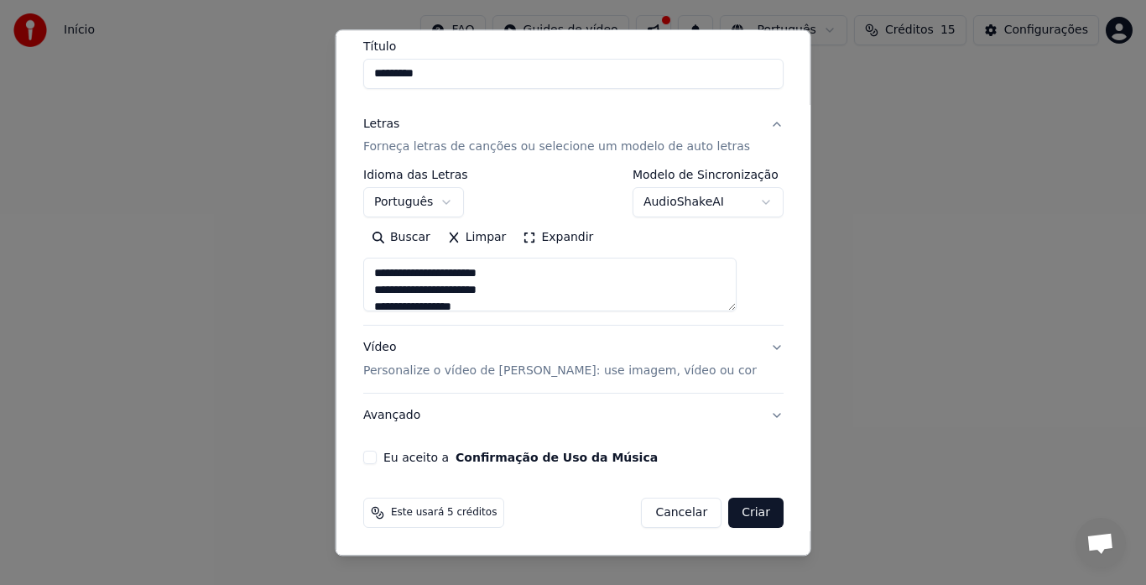
type input "*********"
click at [377, 454] on button "Eu aceito a Confirmação de Uso da Música" at bounding box center [369, 457] width 13 height 13
click at [744, 343] on button "Vídeo Personalize o vídeo de karaokê: use imagem, vídeo ou cor" at bounding box center [573, 359] width 420 height 67
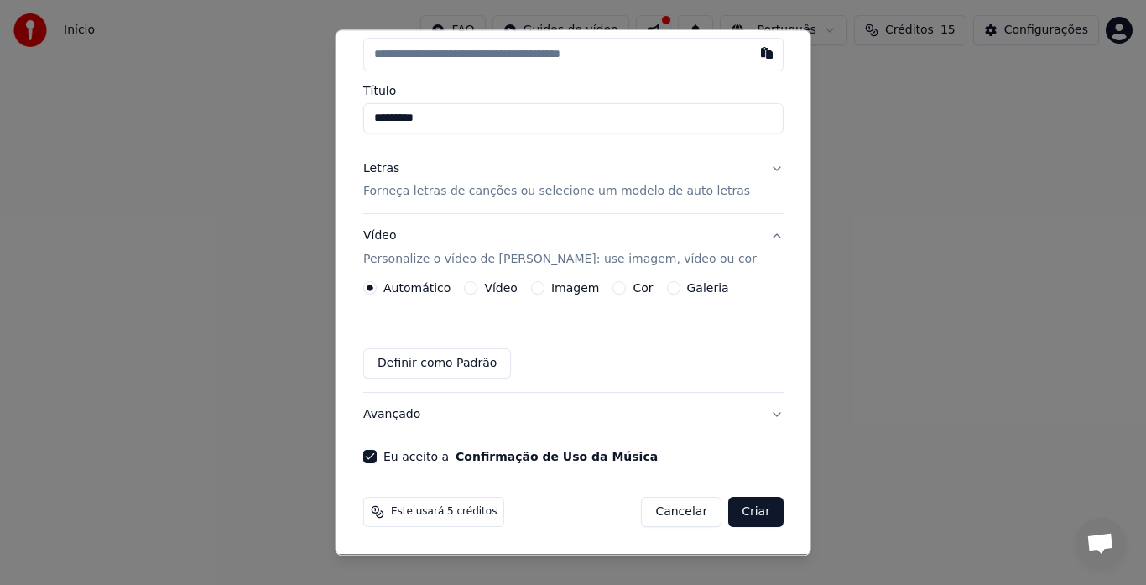
scroll to position [95, 0]
click at [543, 283] on button "Imagem" at bounding box center [536, 288] width 13 height 13
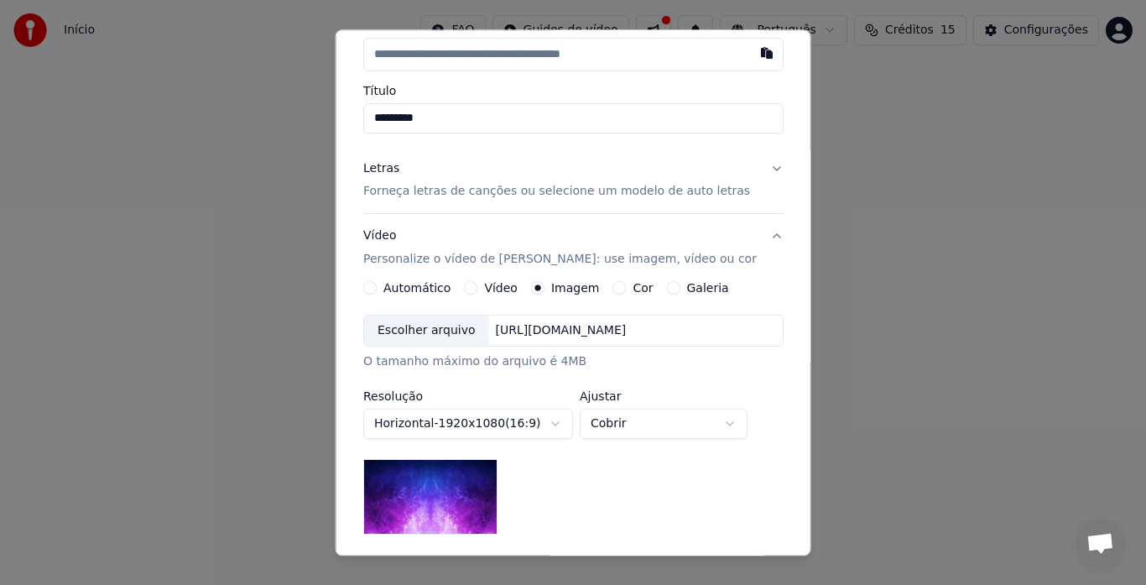
click at [431, 340] on div "Escolher arquivo" at bounding box center [426, 331] width 125 height 30
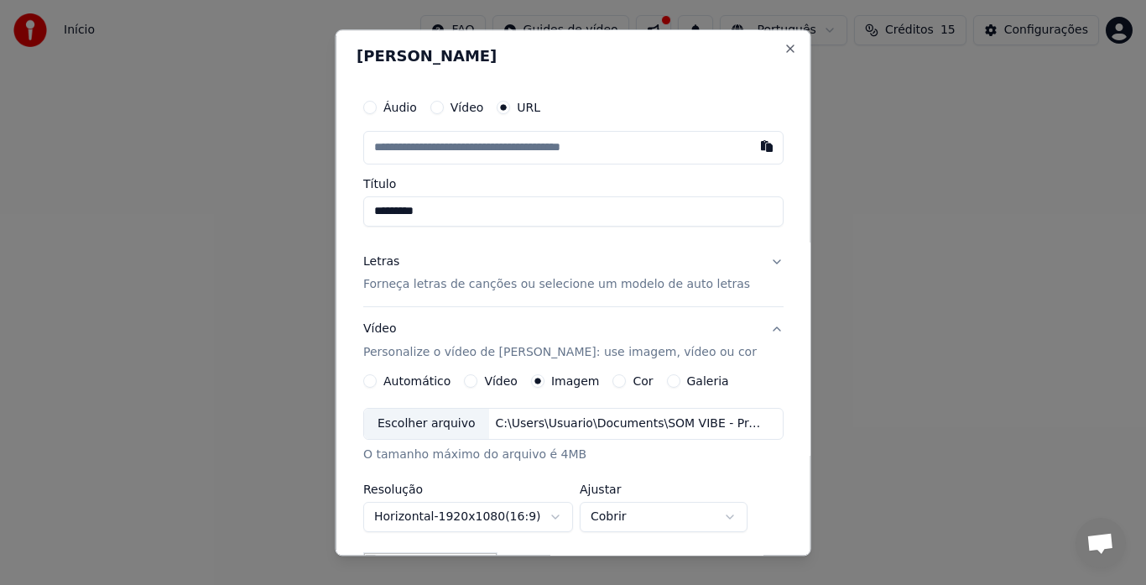
scroll to position [0, 0]
click at [523, 285] on p "Forneça letras de canções ou selecione um modelo de auto letras" at bounding box center [556, 286] width 387 height 17
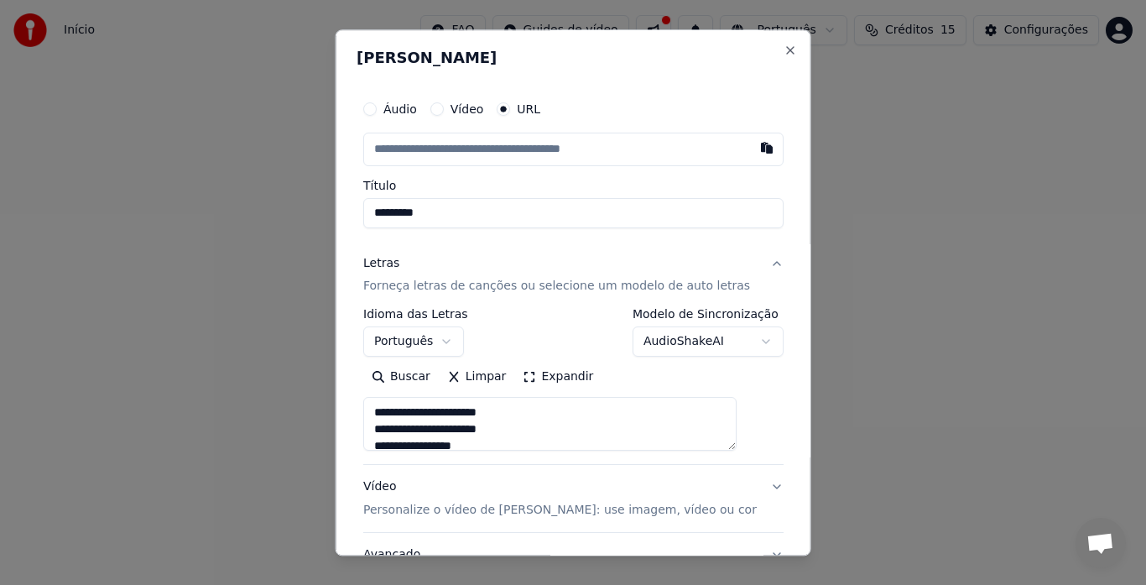
click at [438, 146] on input "text" at bounding box center [573, 150] width 420 height 34
paste input "**********"
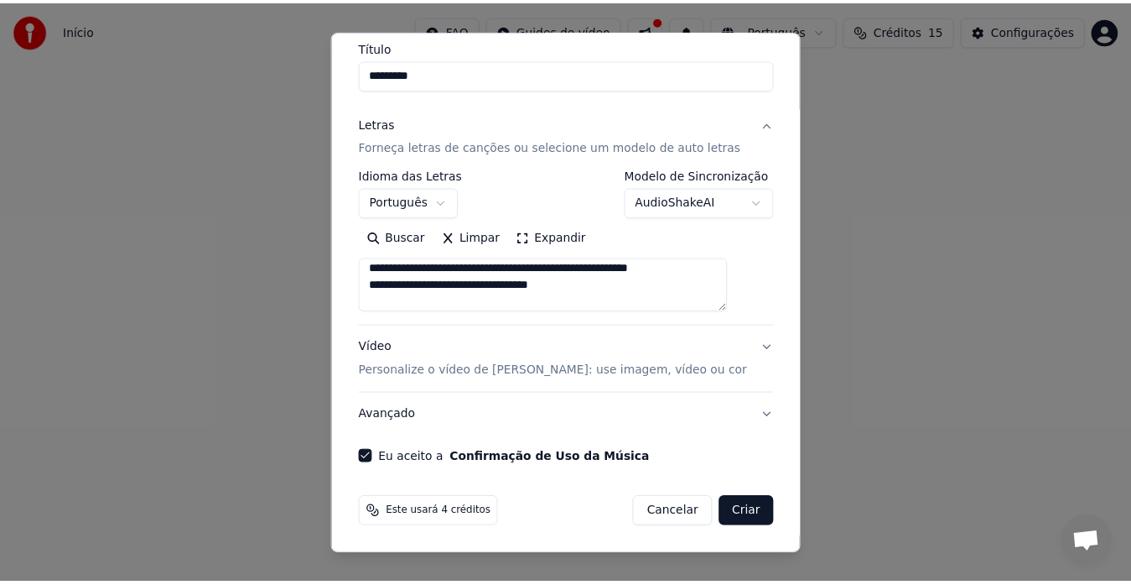
scroll to position [252, 0]
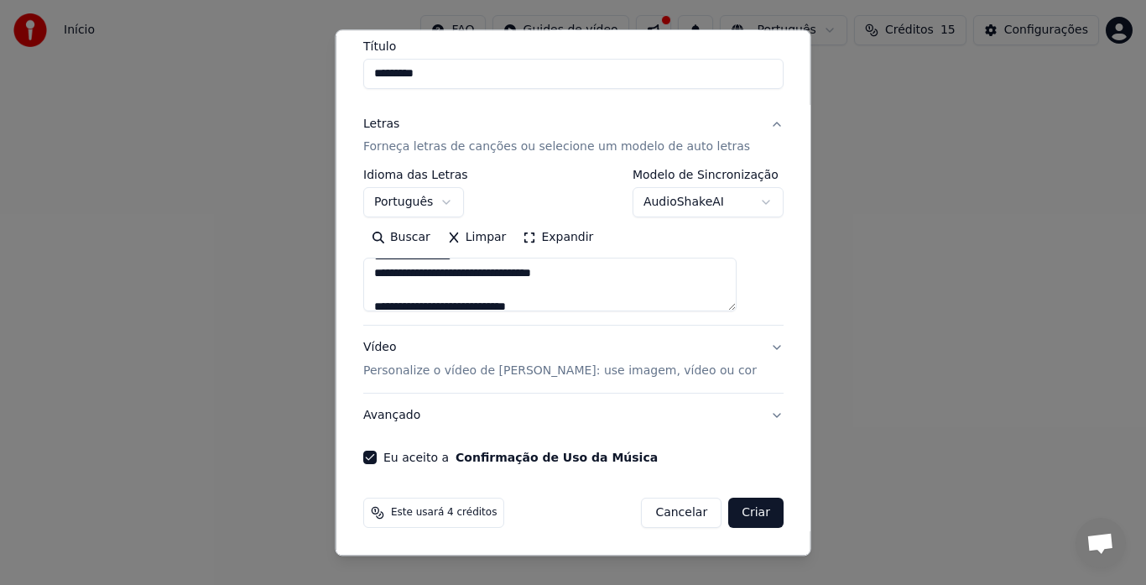
type input "**********"
click at [735, 518] on button "Criar" at bounding box center [755, 513] width 55 height 30
type input "**********"
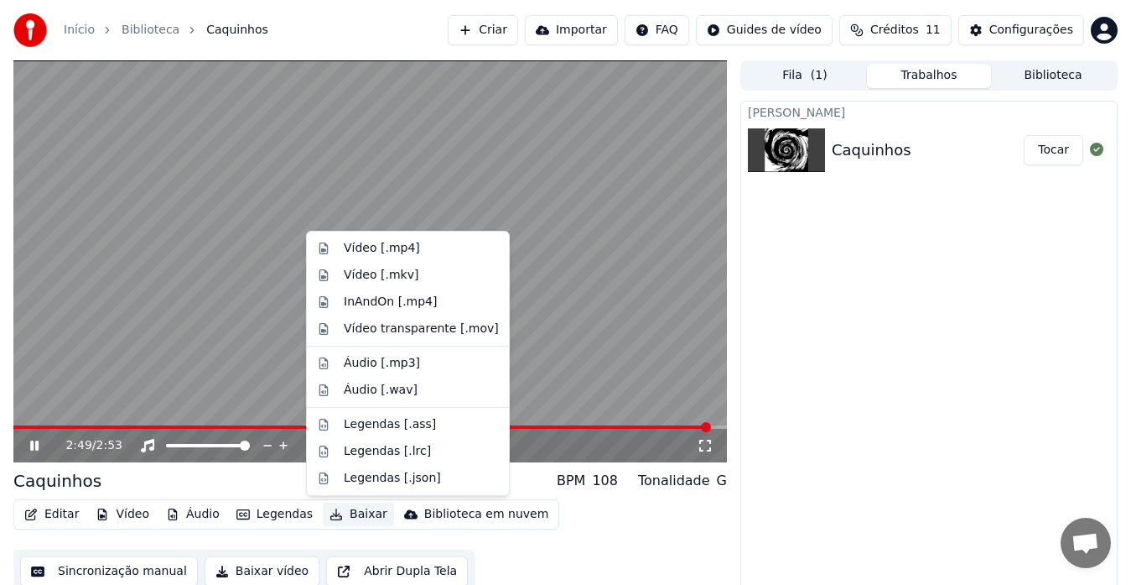
click at [351, 512] on button "Baixar" at bounding box center [358, 513] width 71 height 23
click at [360, 251] on div "Vídeo [.mp4]" at bounding box center [382, 248] width 76 height 17
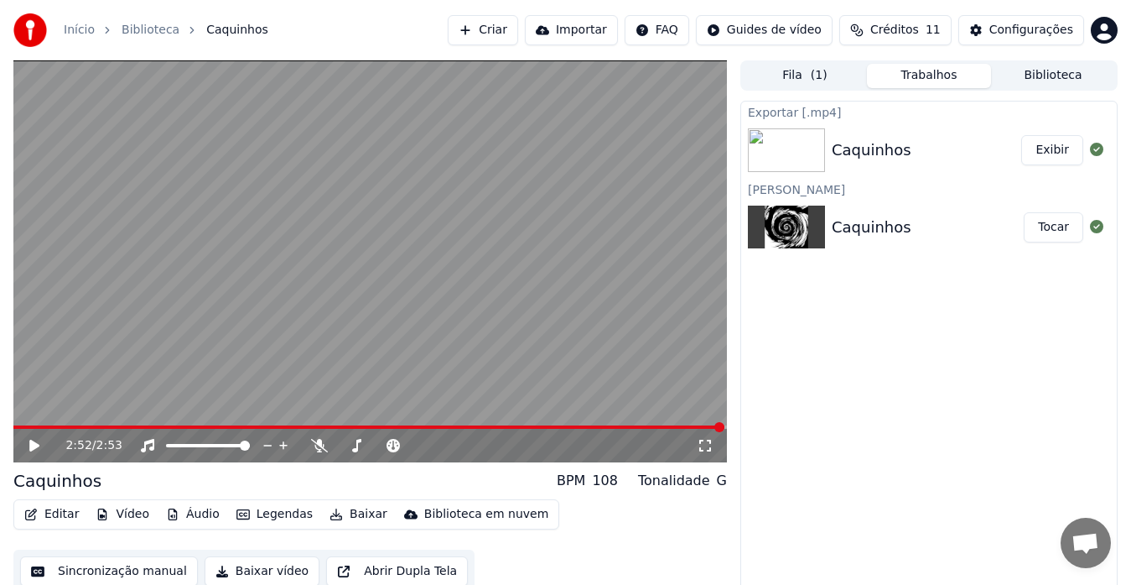
click at [1049, 154] on button "Exibir" at bounding box center [1052, 150] width 62 height 30
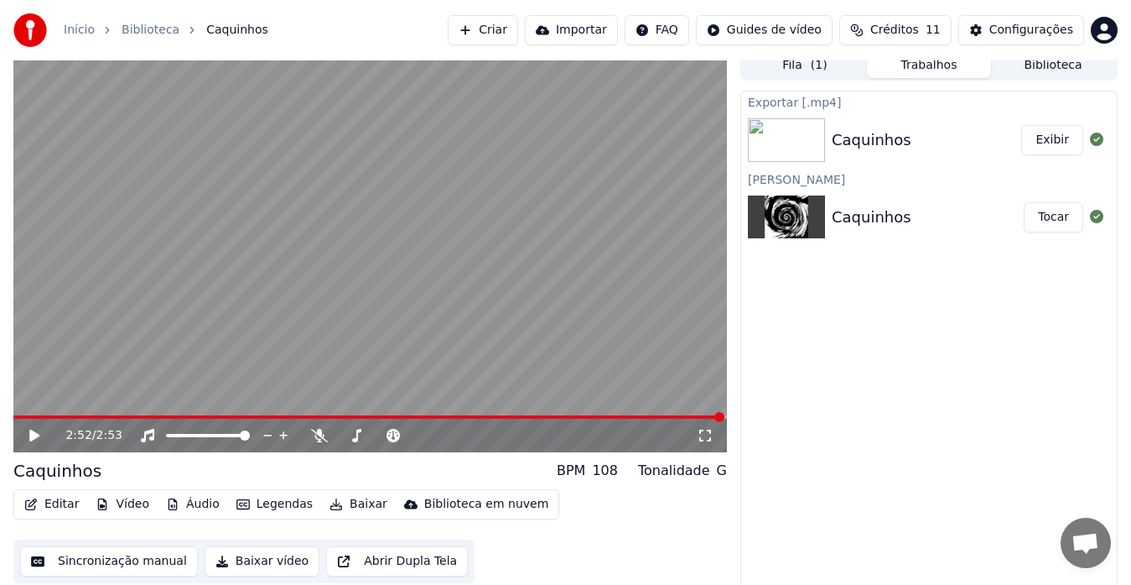
scroll to position [13, 0]
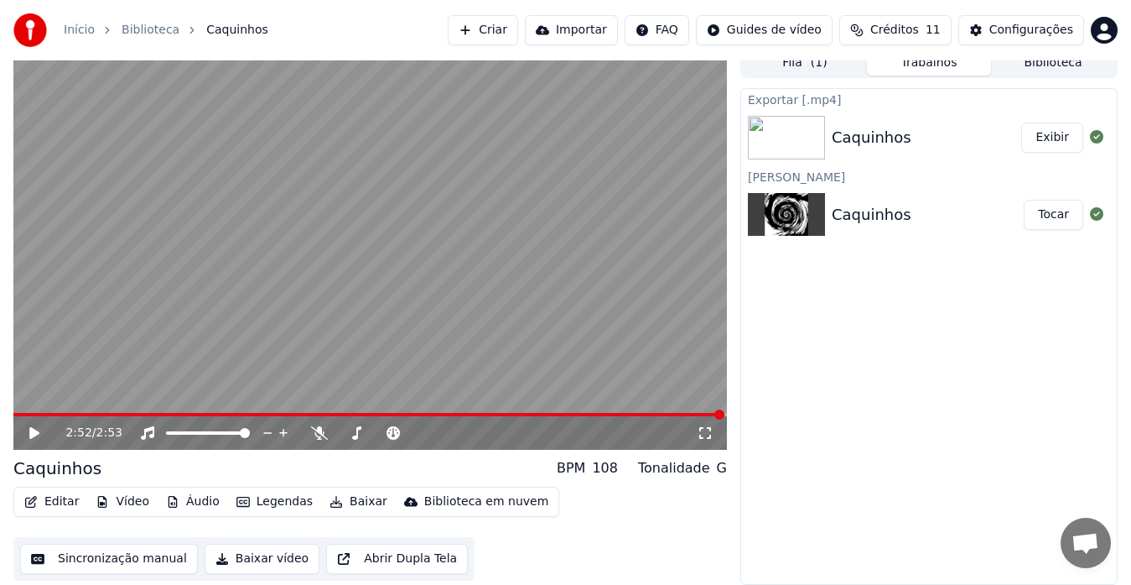
click at [257, 556] on button "Baixar vídeo" at bounding box center [262, 558] width 115 height 30
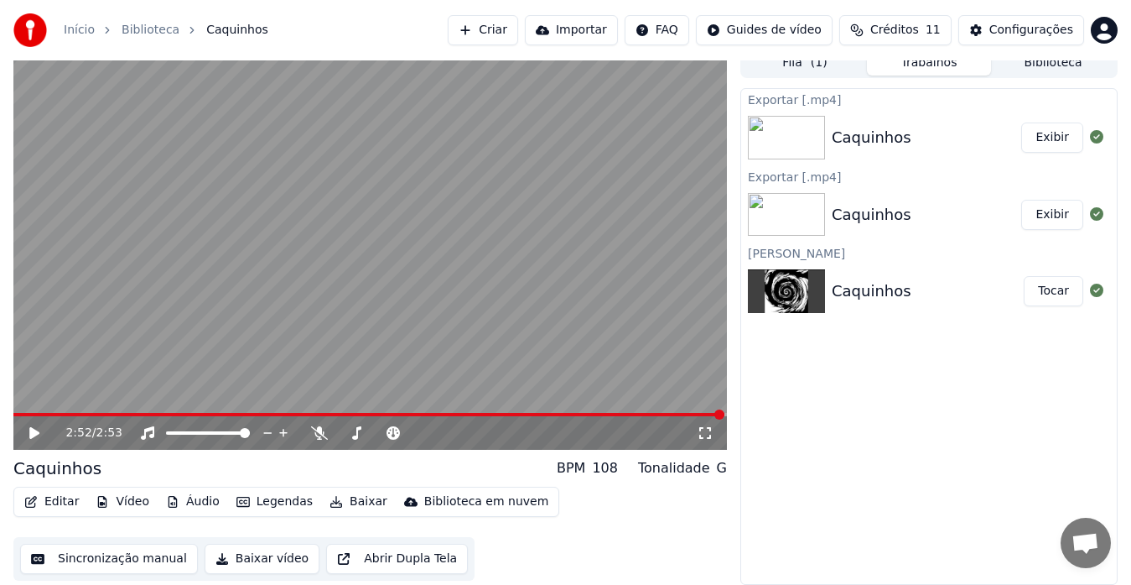
click at [140, 567] on button "Sincronização manual" at bounding box center [109, 558] width 178 height 30
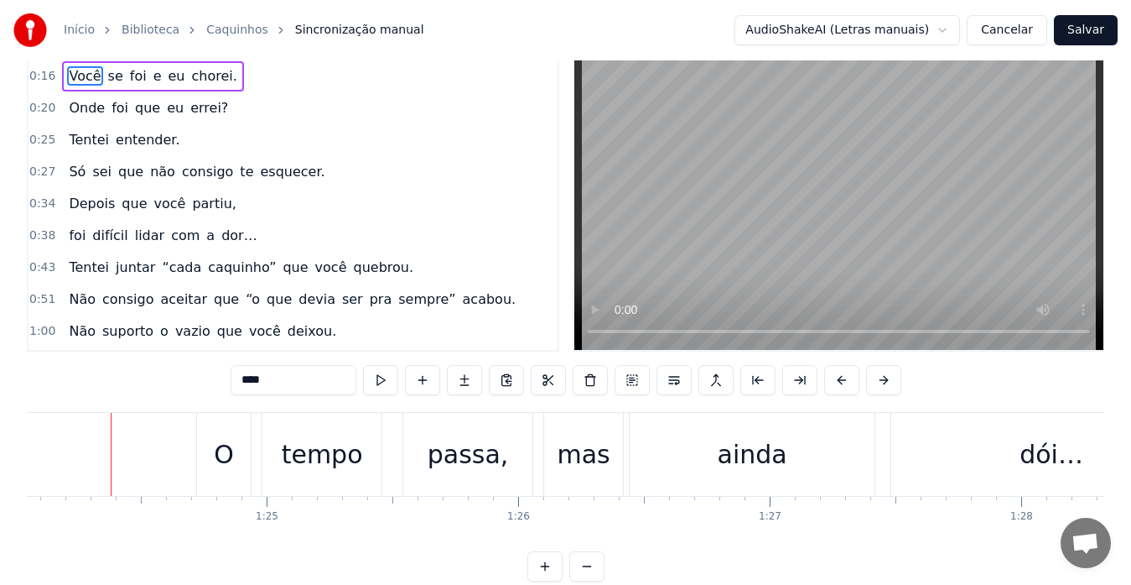
scroll to position [34, 0]
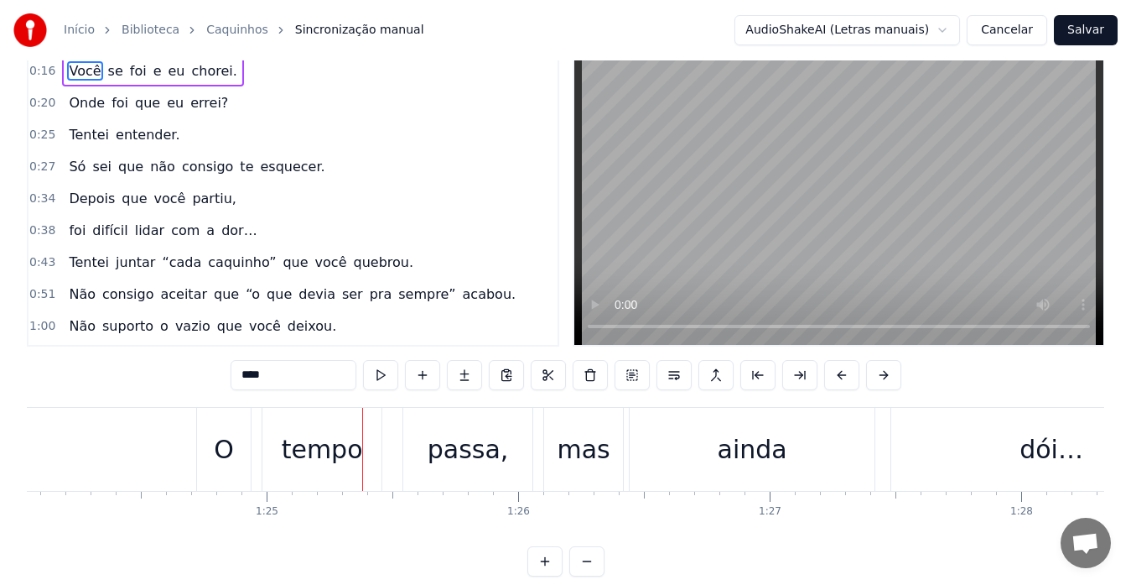
drag, startPoint x: 363, startPoint y: 433, endPoint x: 391, endPoint y: 435, distance: 27.8
click at [391, 435] on div "Você se foi e eu chorei. Onde foi que eu errei? Tentei entender. Só sei que não…" at bounding box center [644, 449] width 43526 height 84
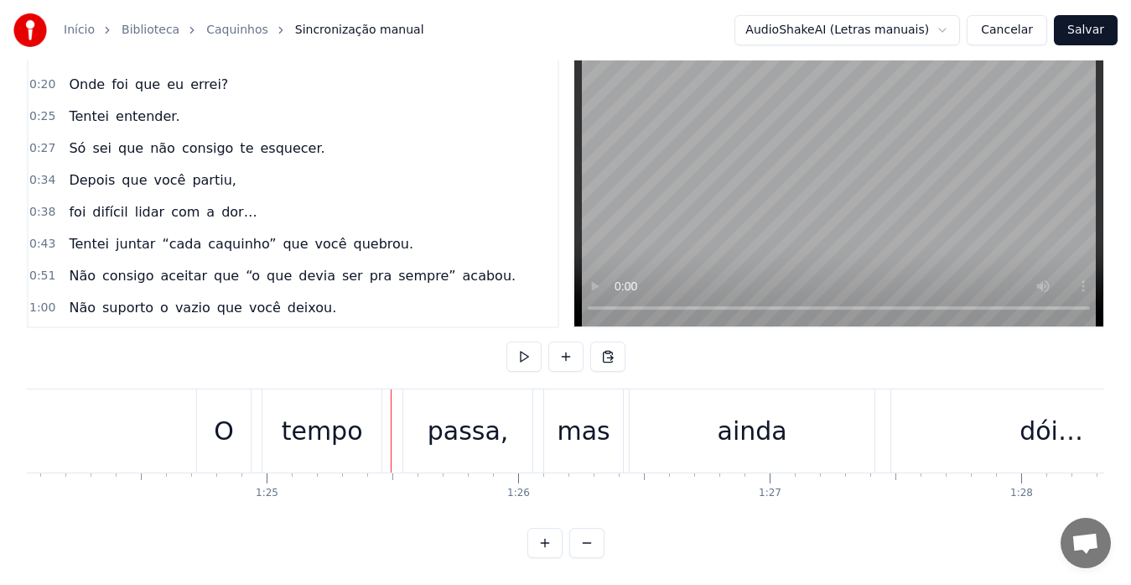
scroll to position [66, 0]
click at [585, 537] on button at bounding box center [586, 543] width 35 height 30
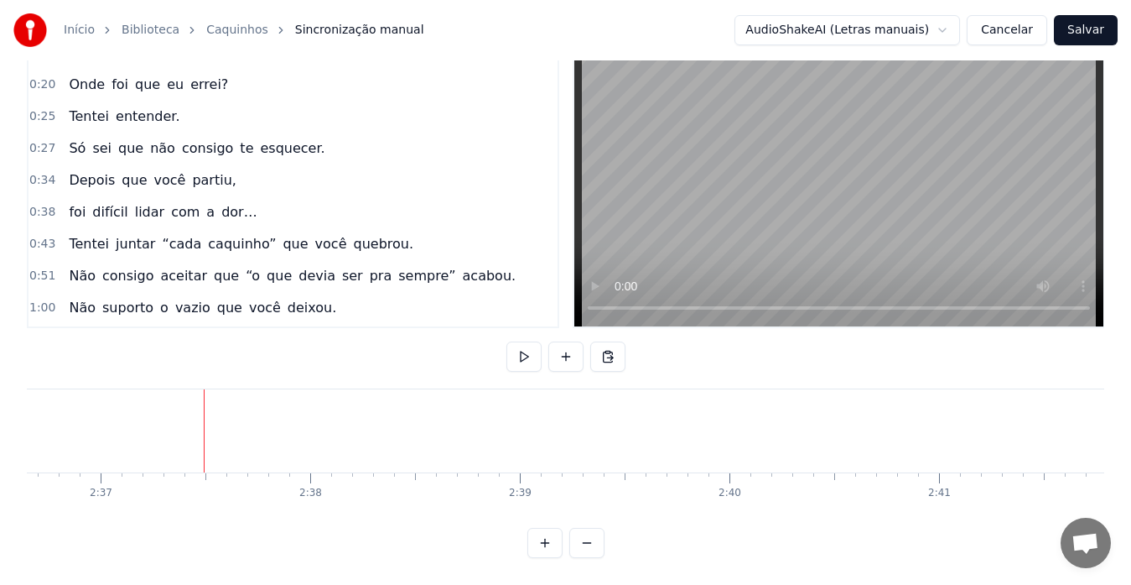
scroll to position [0, 32936]
drag, startPoint x: 74, startPoint y: 198, endPoint x: 86, endPoint y: 195, distance: 12.8
click at [86, 197] on div "foi difícil lidar com a dor…" at bounding box center [162, 212] width 201 height 30
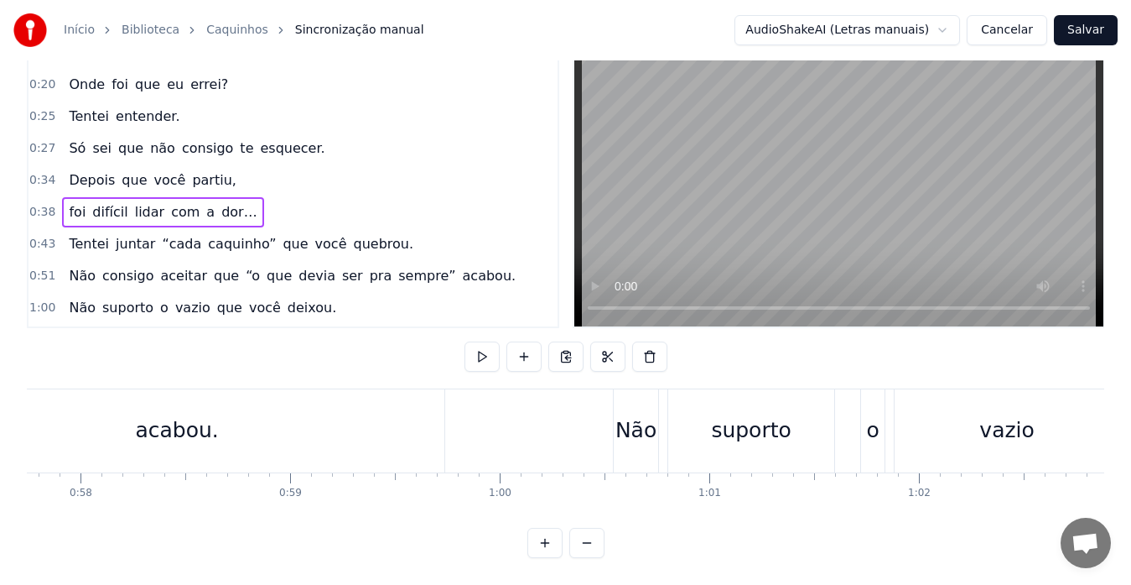
scroll to position [0, 7896]
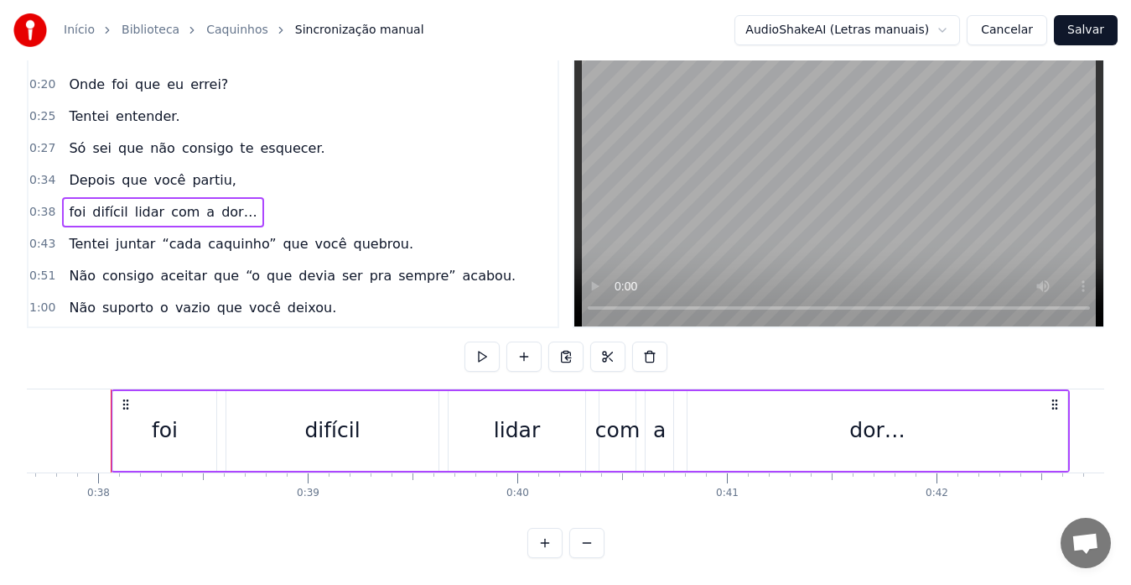
drag, startPoint x: 559, startPoint y: 107, endPoint x: 557, endPoint y: 117, distance: 10.2
click at [557, 117] on div "0:16 Você se foi e eu chorei. 0:20 Onde foi que eu errei? 0:25 Tentei entender.…" at bounding box center [293, 181] width 533 height 293
click at [951, 24] on html "Início Biblioteca Caquinhos Sincronização manual AudioShakeAI (Letras manuais) …" at bounding box center [565, 266] width 1131 height 637
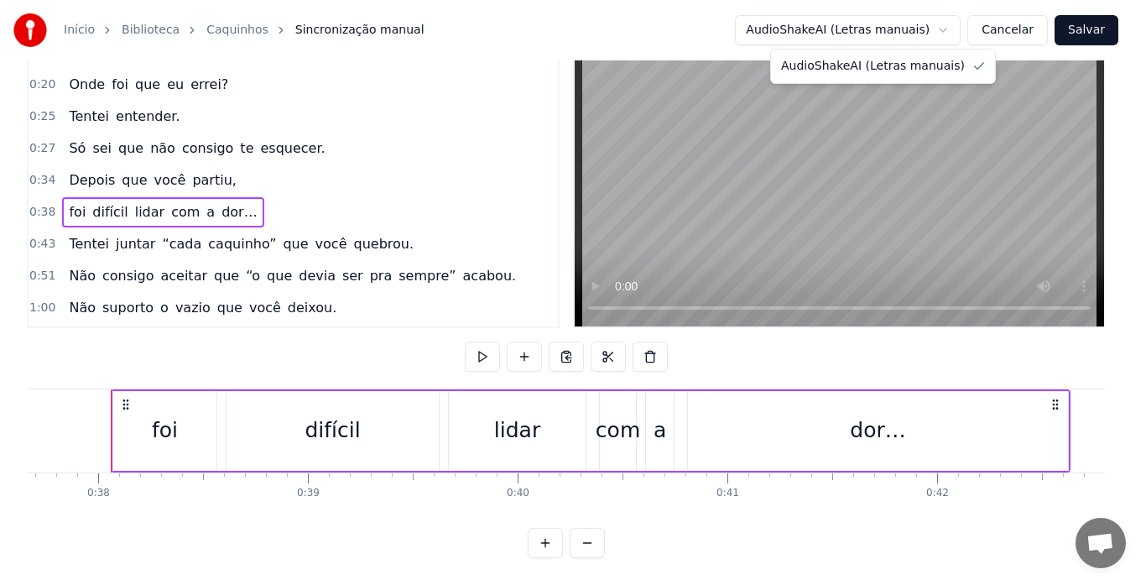
click at [951, 23] on html "Início Biblioteca Caquinhos Sincronização manual AudioShakeAI (Letras manuais) …" at bounding box center [573, 266] width 1146 height 637
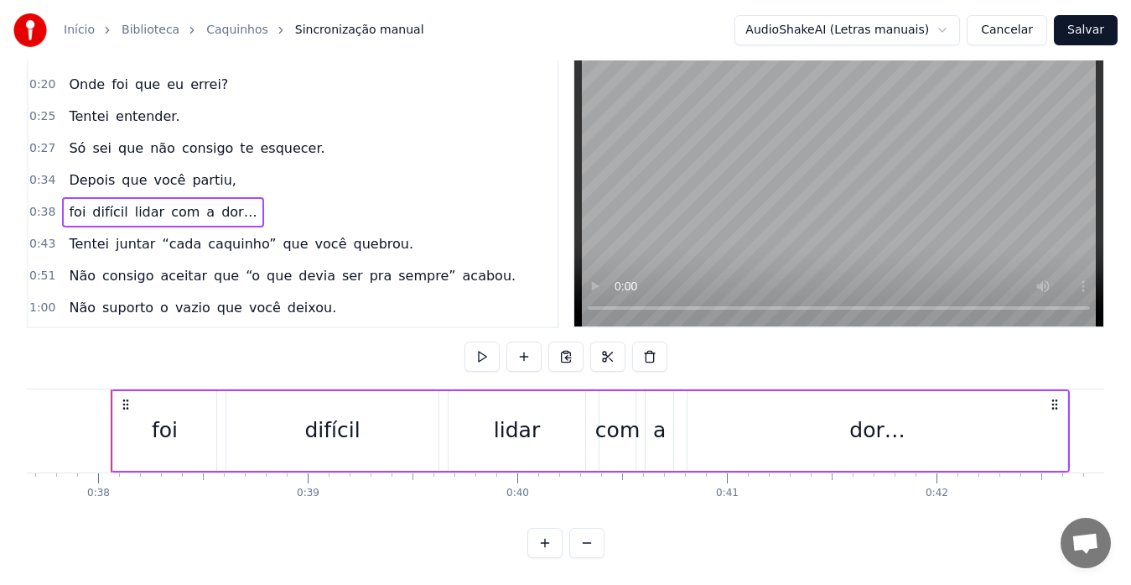
click at [1021, 38] on button "Cancelar" at bounding box center [1007, 30] width 81 height 30
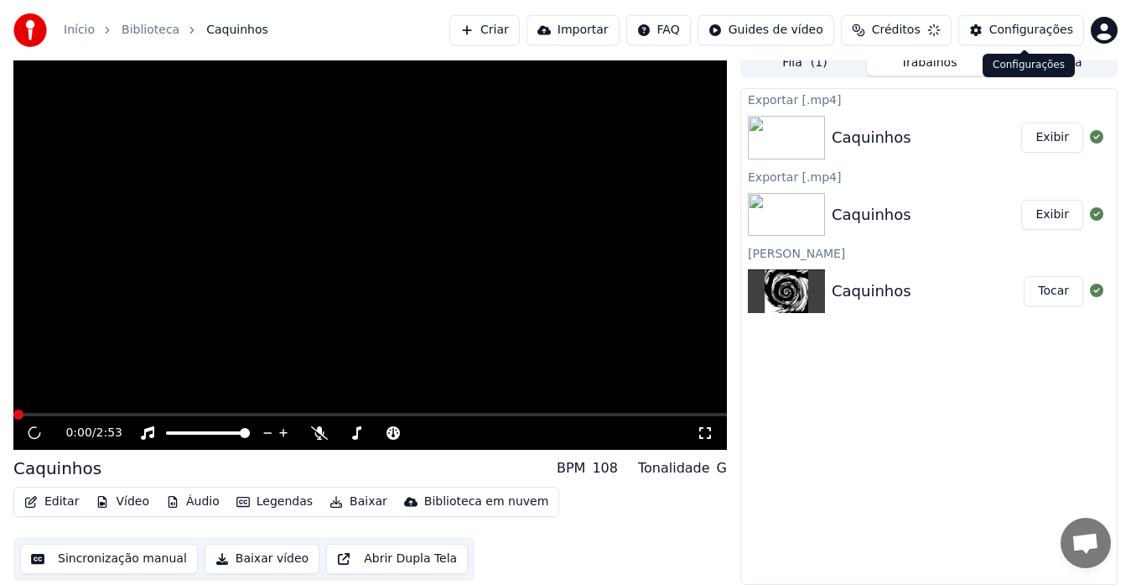
scroll to position [13, 0]
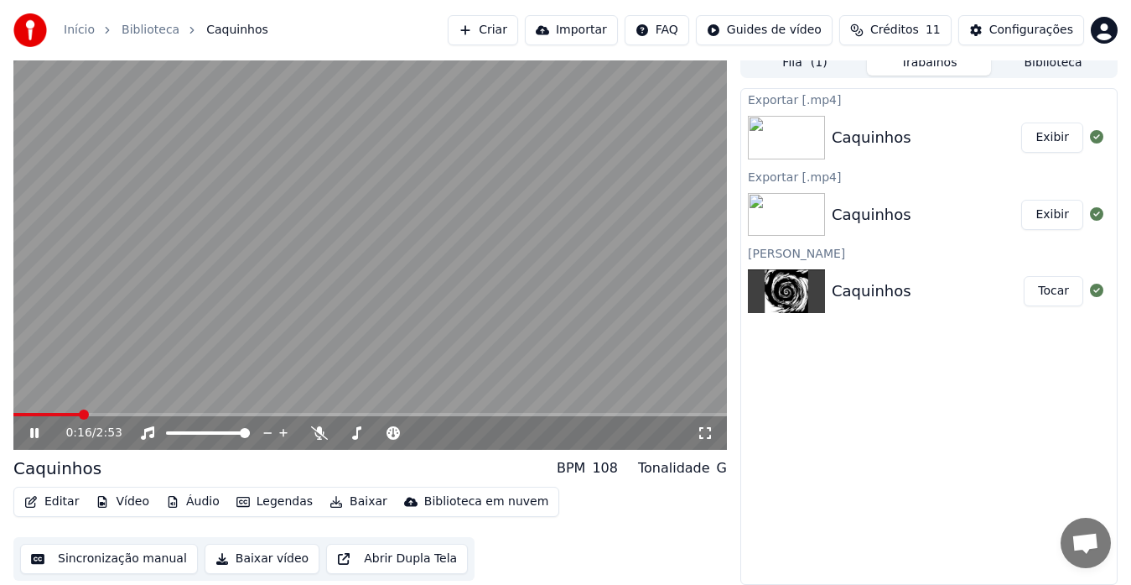
click at [419, 558] on button "Abrir Dupla Tela" at bounding box center [397, 558] width 142 height 30
click at [103, 563] on button "Sincronização manual" at bounding box center [109, 558] width 178 height 30
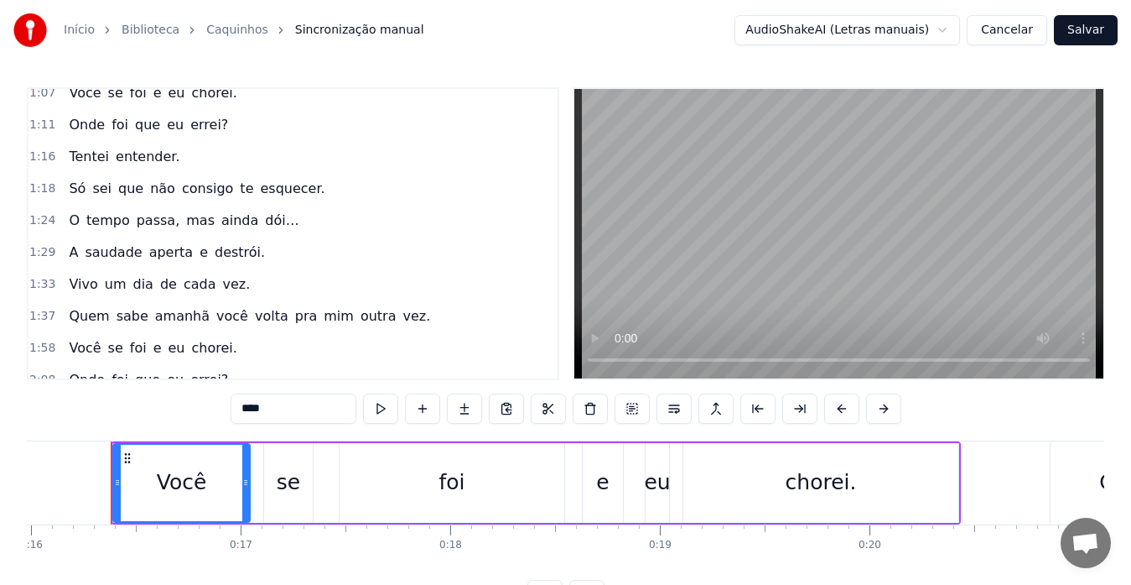
scroll to position [380, 0]
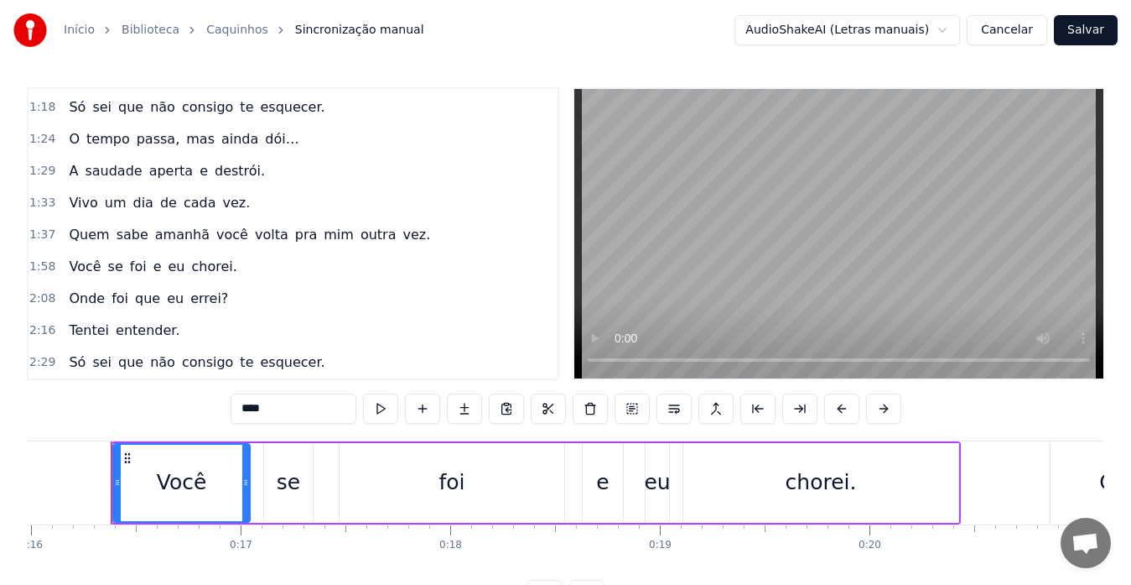
click at [67, 261] on span "Você" at bounding box center [84, 266] width 35 height 19
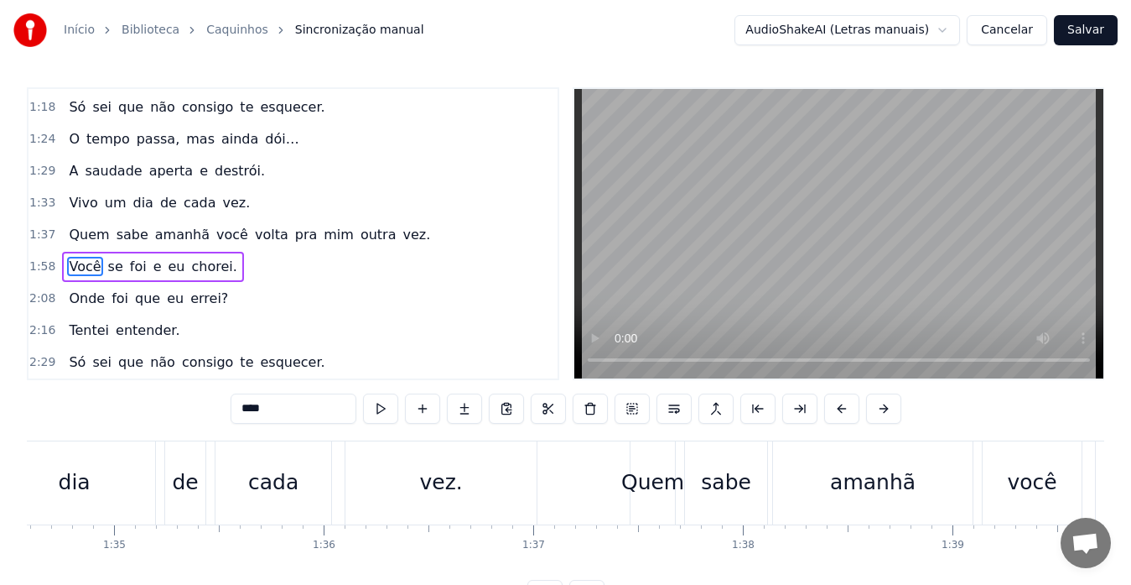
scroll to position [0, 24778]
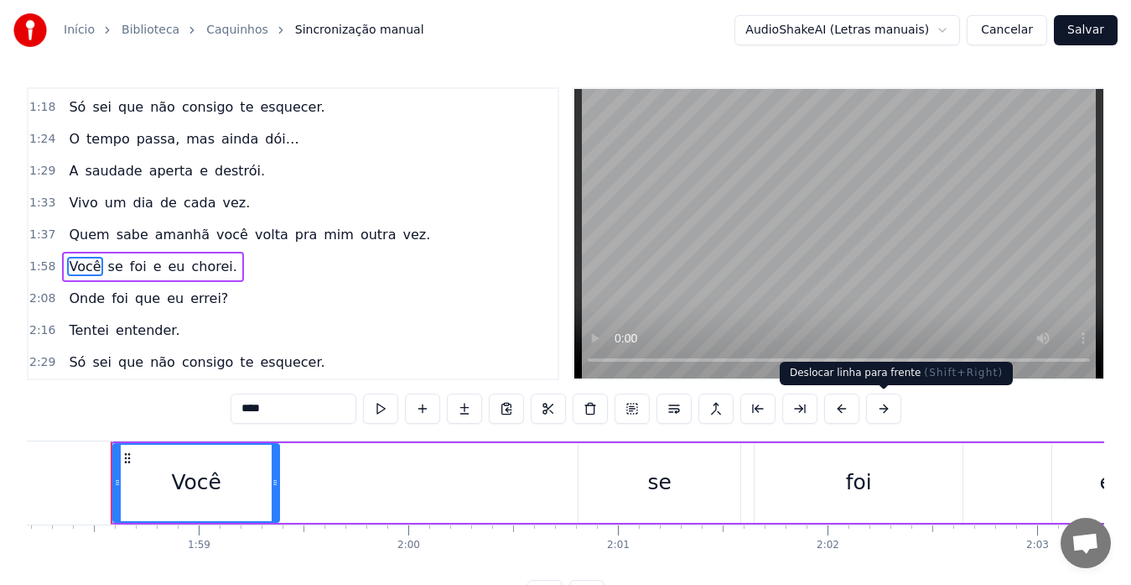
click at [882, 406] on button at bounding box center [883, 408] width 35 height 30
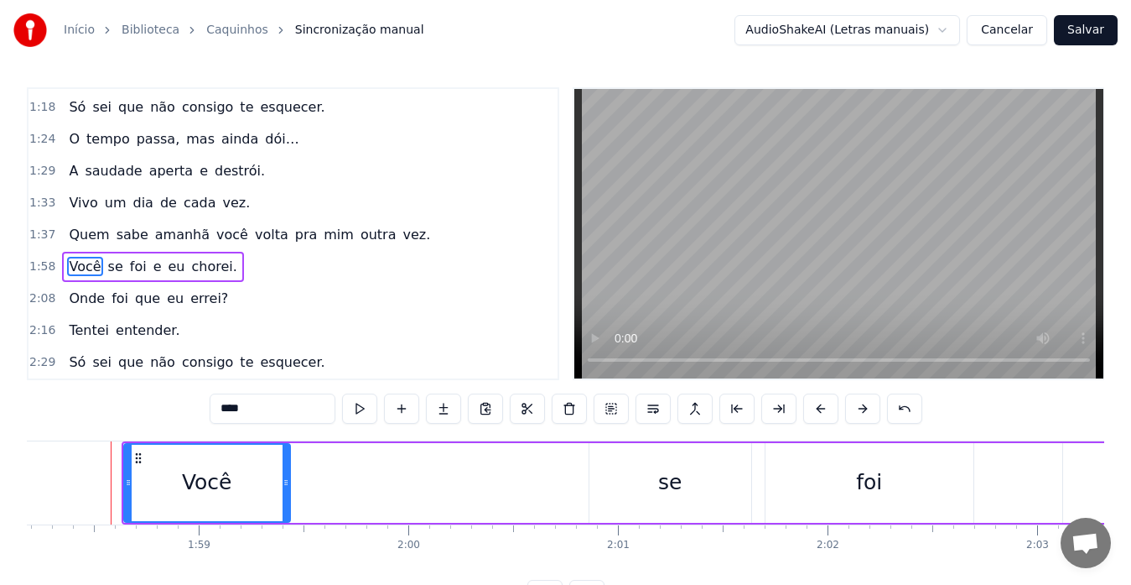
click at [882, 406] on div "****" at bounding box center [566, 408] width 713 height 30
click at [882, 405] on div "****" at bounding box center [566, 408] width 713 height 30
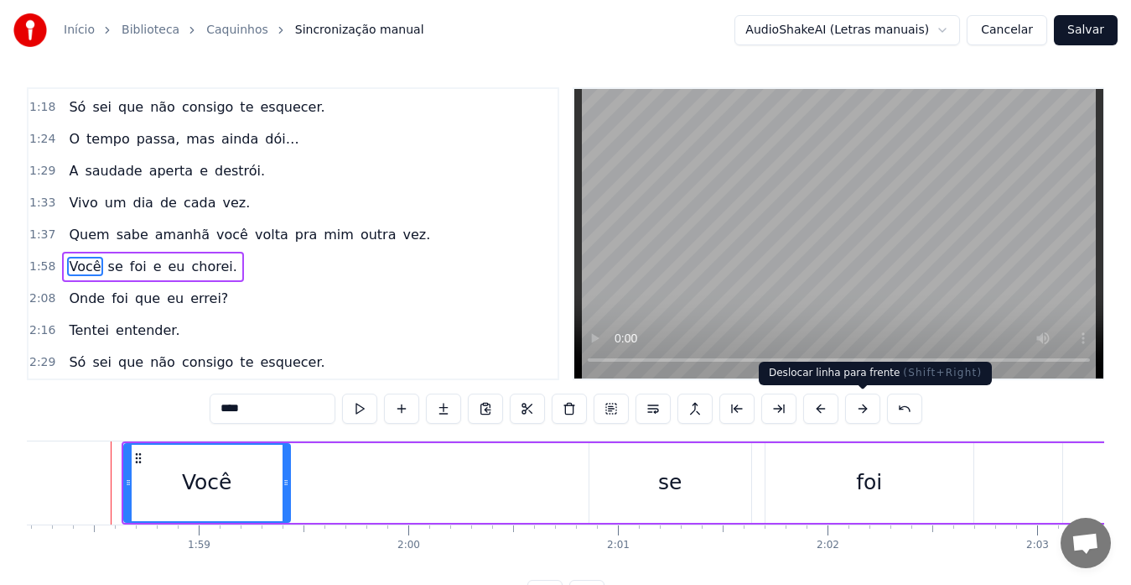
click at [867, 405] on button at bounding box center [862, 408] width 35 height 30
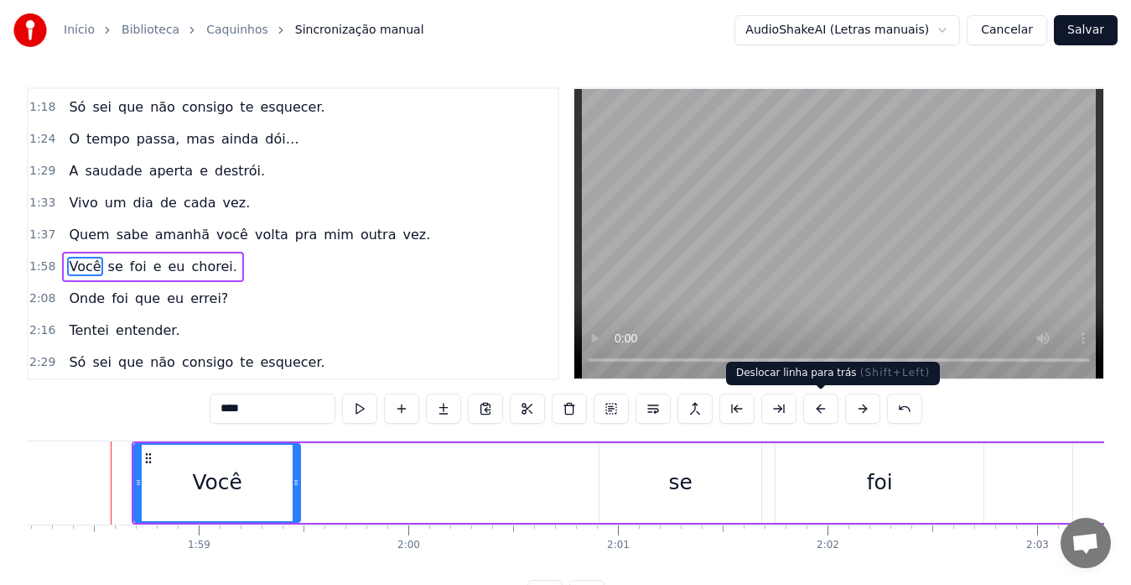
click at [832, 409] on button at bounding box center [820, 408] width 35 height 30
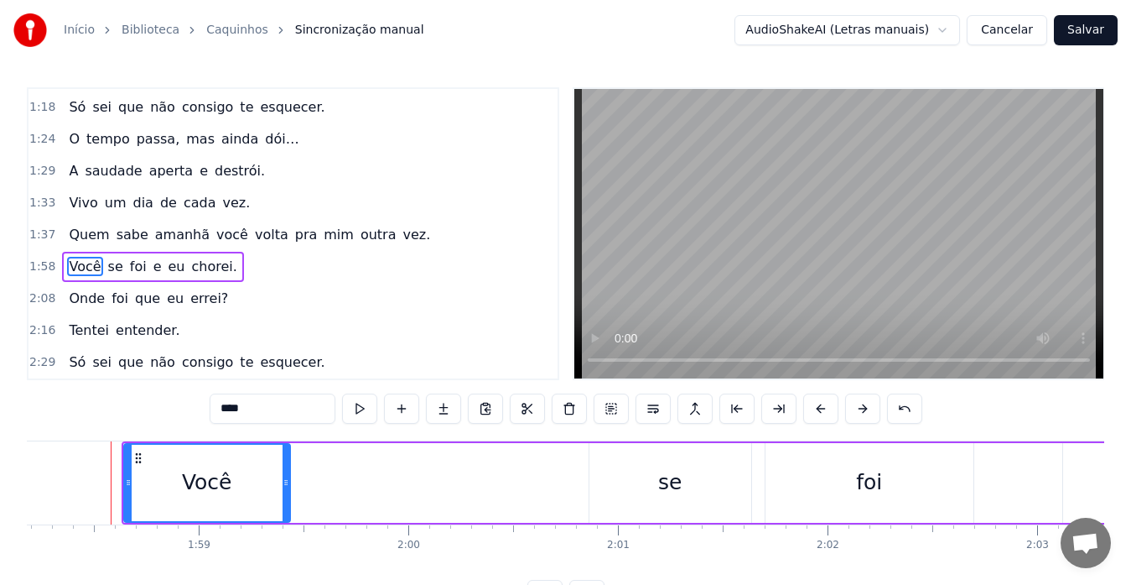
click at [832, 408] on button at bounding box center [820, 408] width 35 height 30
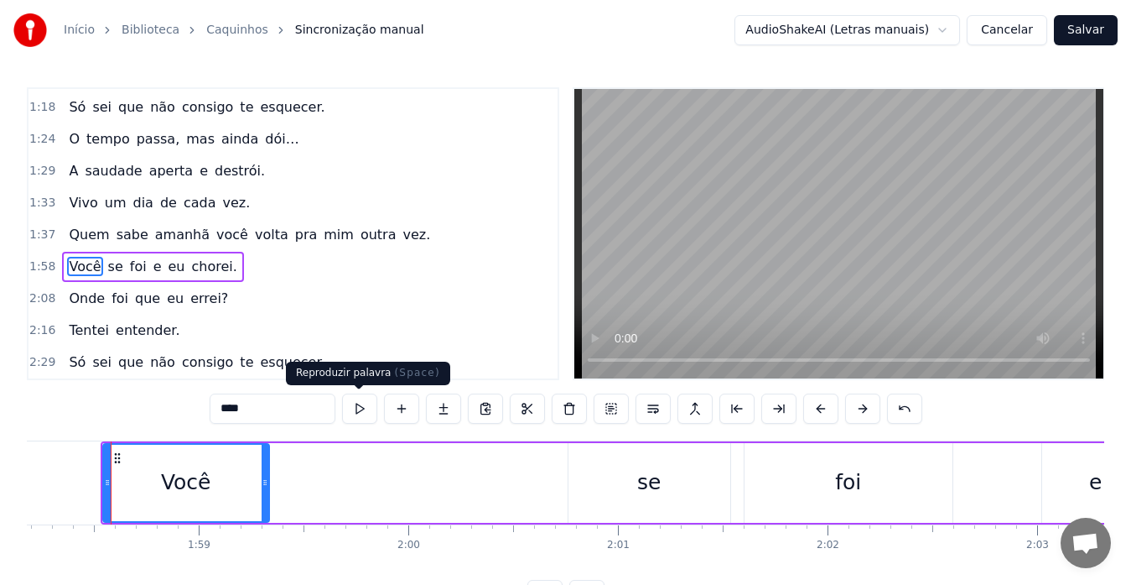
click at [365, 404] on button at bounding box center [359, 408] width 35 height 30
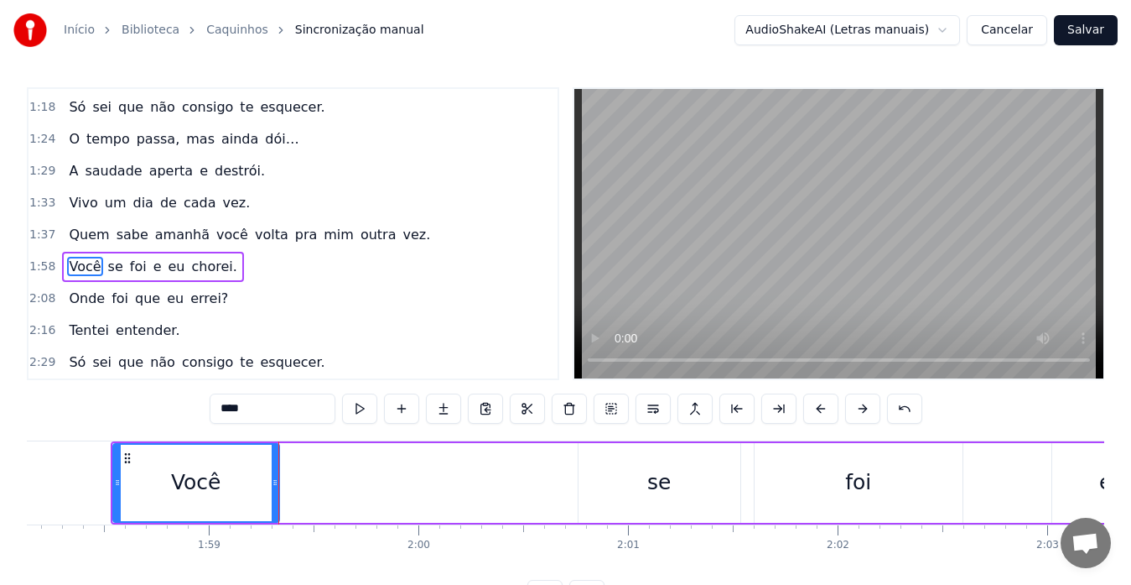
click at [1011, 23] on button "Cancelar" at bounding box center [1007, 30] width 81 height 30
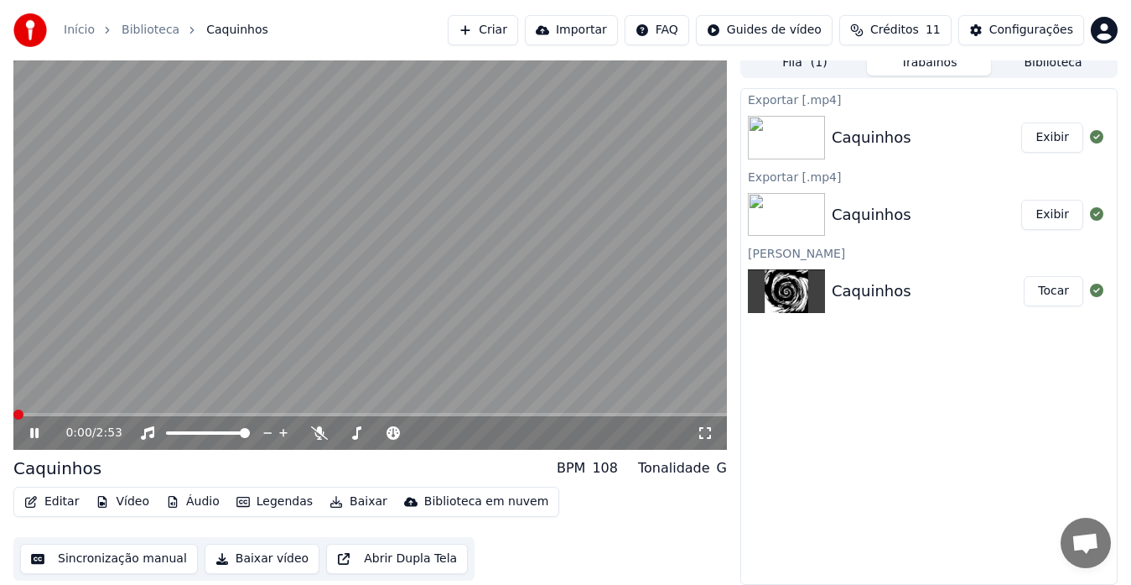
click at [135, 558] on button "Sincronização manual" at bounding box center [109, 558] width 178 height 30
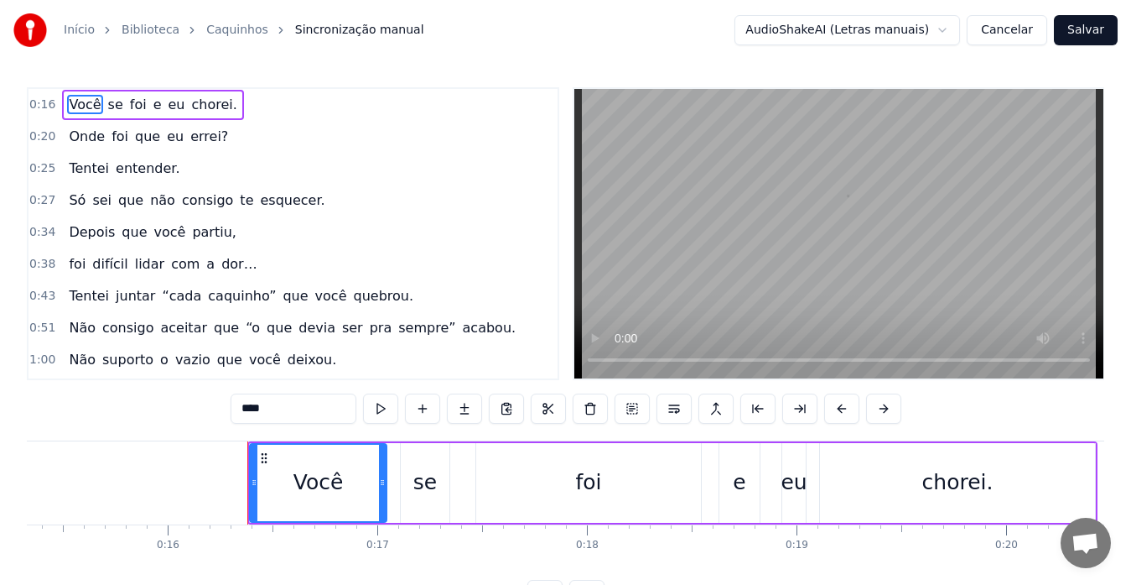
scroll to position [0, 3350]
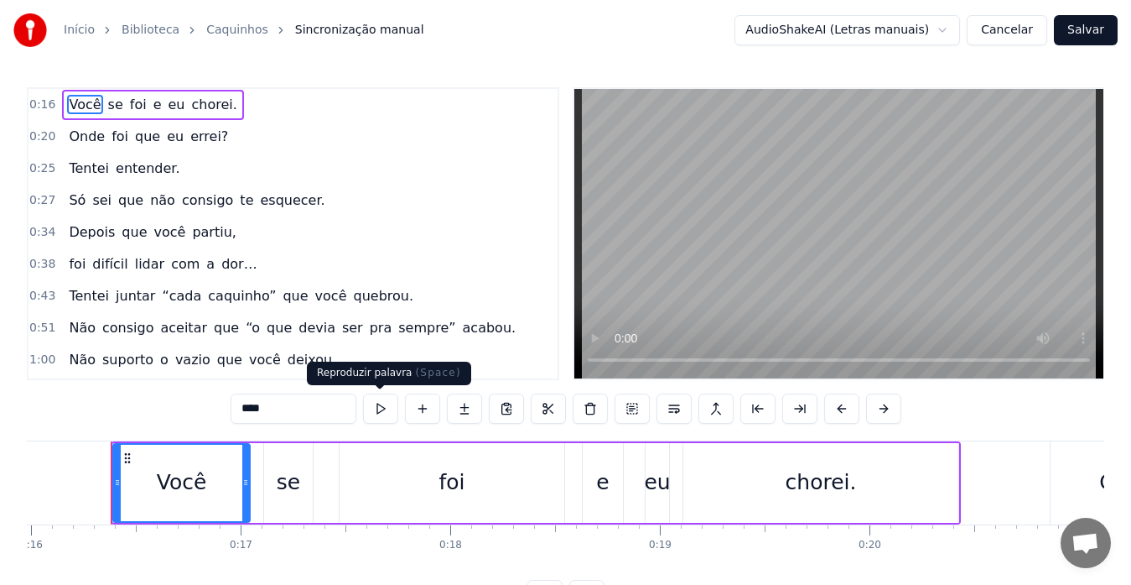
click at [380, 408] on button at bounding box center [380, 408] width 35 height 30
click at [372, 411] on button at bounding box center [380, 408] width 35 height 30
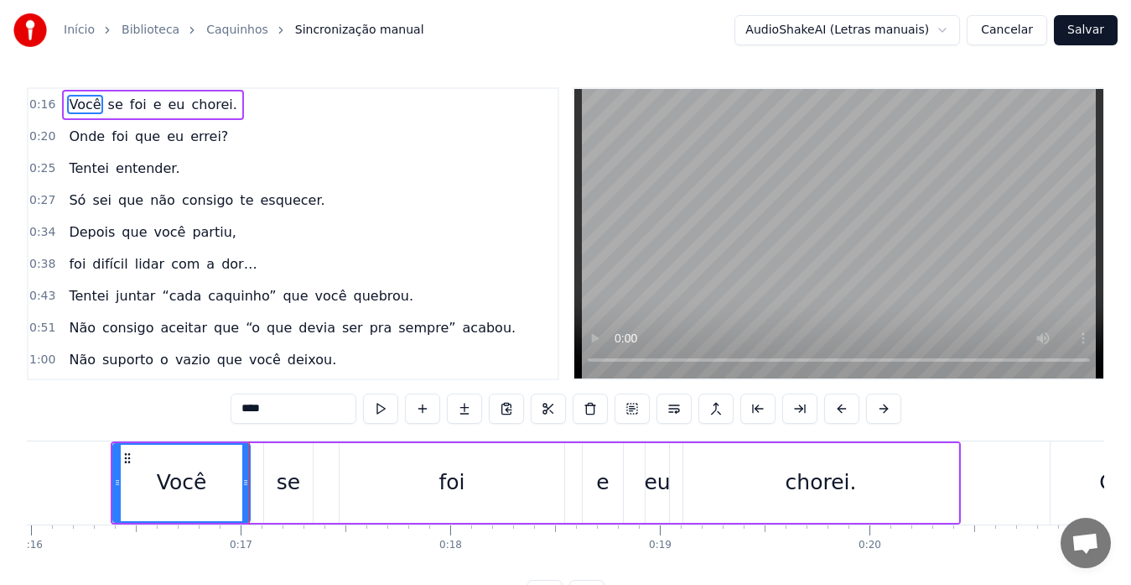
click at [107, 101] on span "se" at bounding box center [116, 104] width 18 height 19
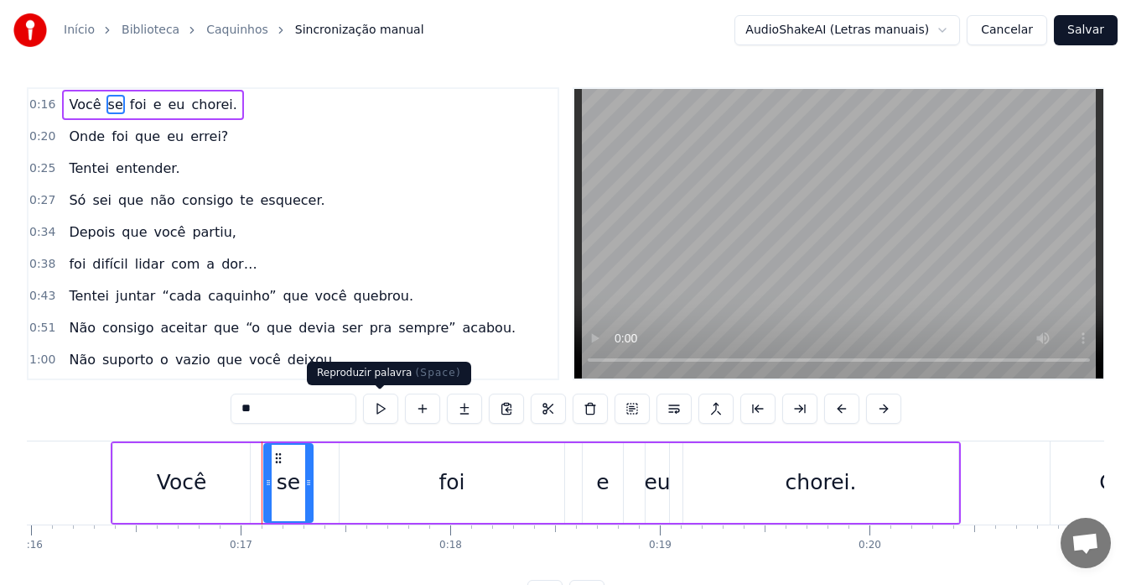
click at [371, 408] on button at bounding box center [380, 408] width 35 height 30
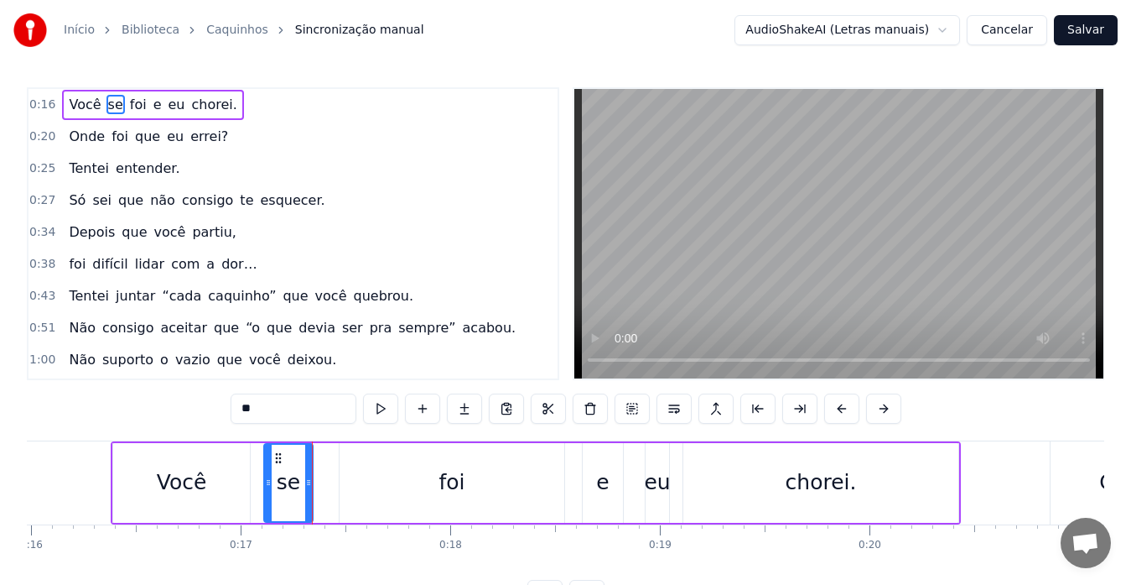
click at [133, 98] on span "foi" at bounding box center [138, 104] width 20 height 19
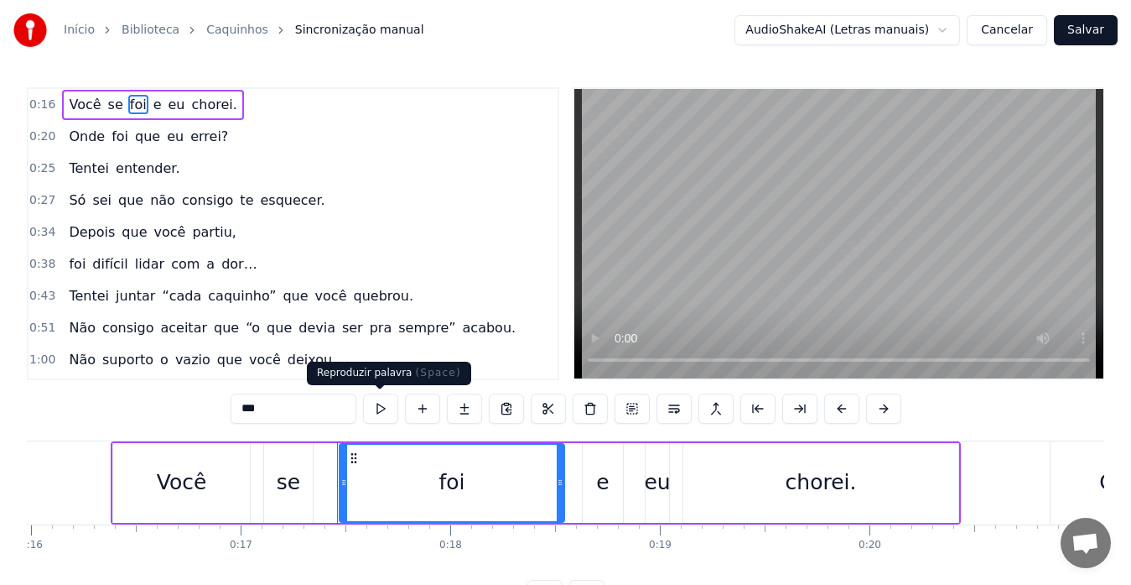
click at [379, 398] on button at bounding box center [380, 408] width 35 height 30
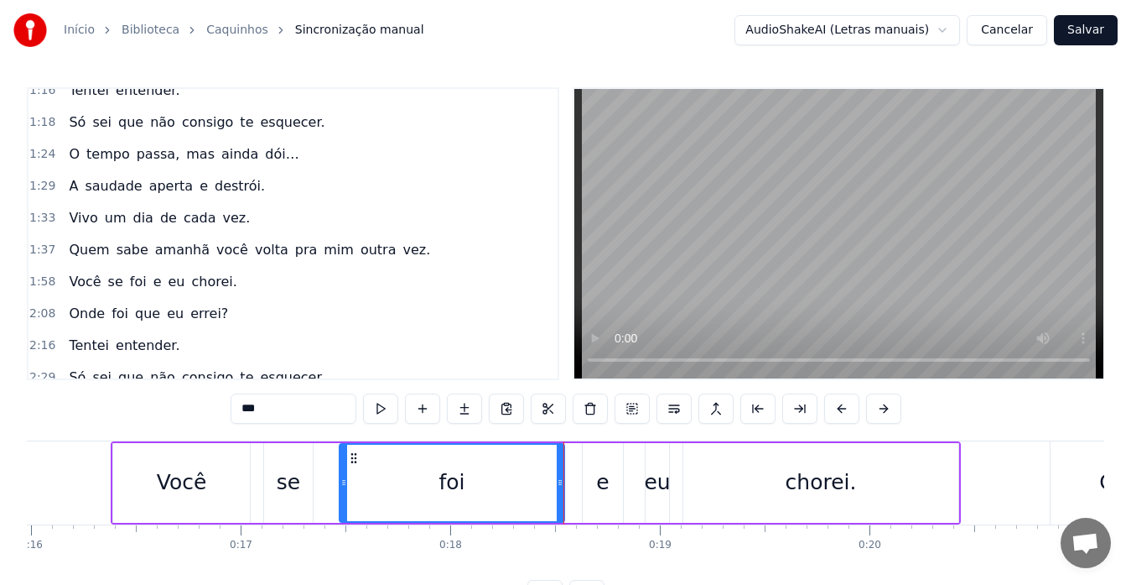
scroll to position [380, 0]
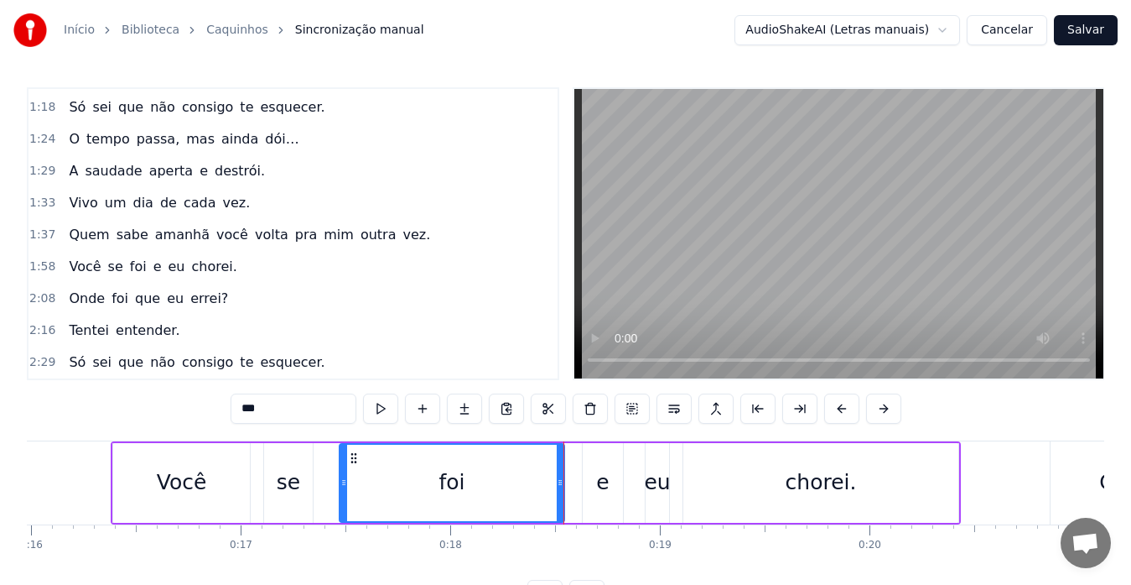
click at [76, 262] on span "Você" at bounding box center [84, 266] width 35 height 19
type input "****"
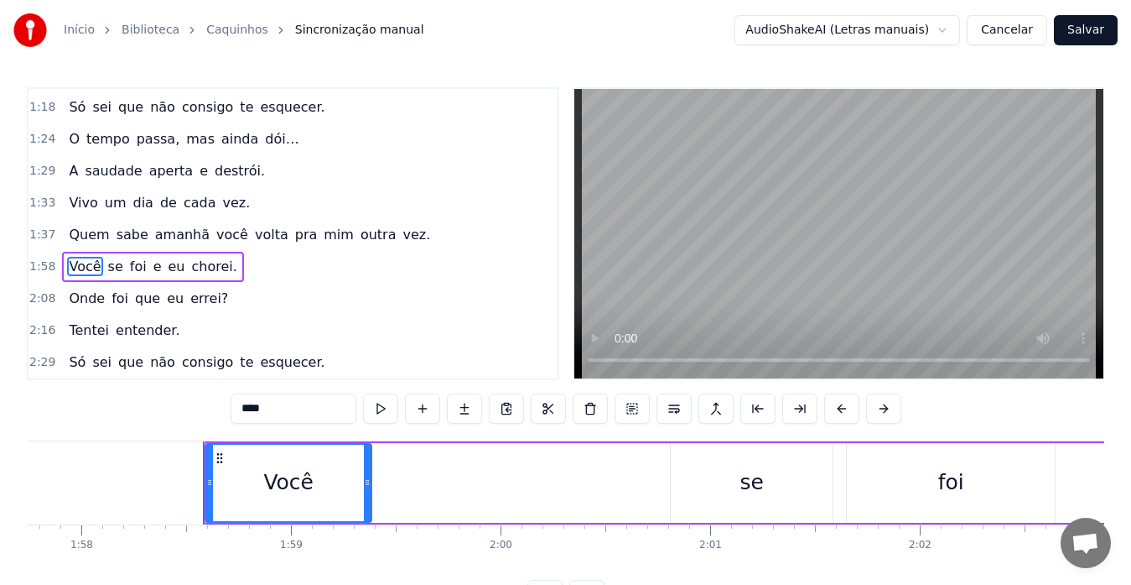
scroll to position [0, 24778]
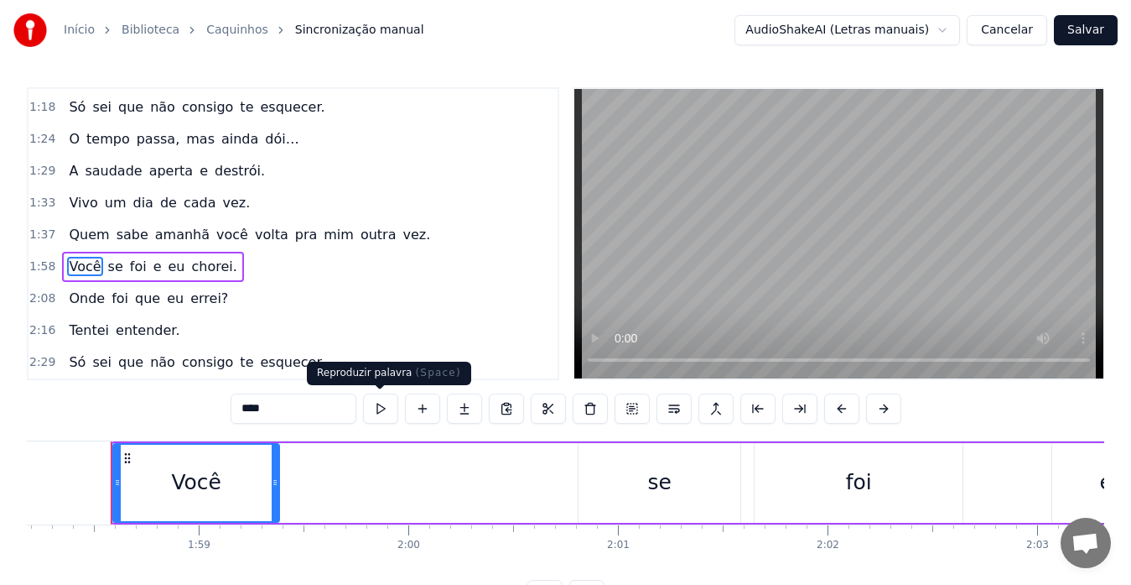
click at [372, 409] on button at bounding box center [380, 408] width 35 height 30
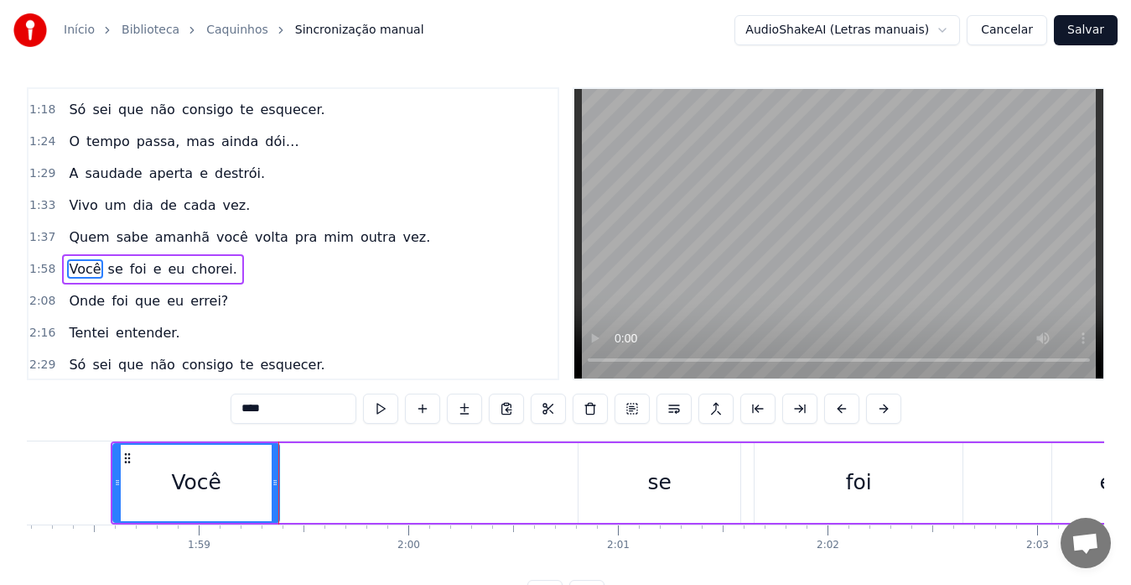
scroll to position [380, 0]
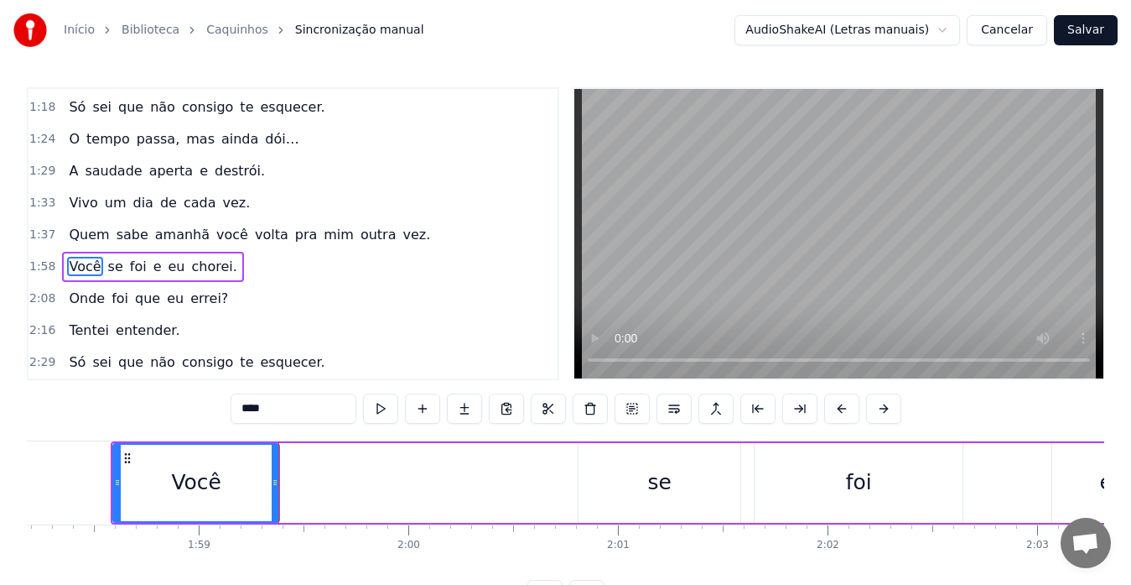
click at [62, 136] on div "O tempo passa, mas ainda dói…" at bounding box center [183, 139] width 243 height 30
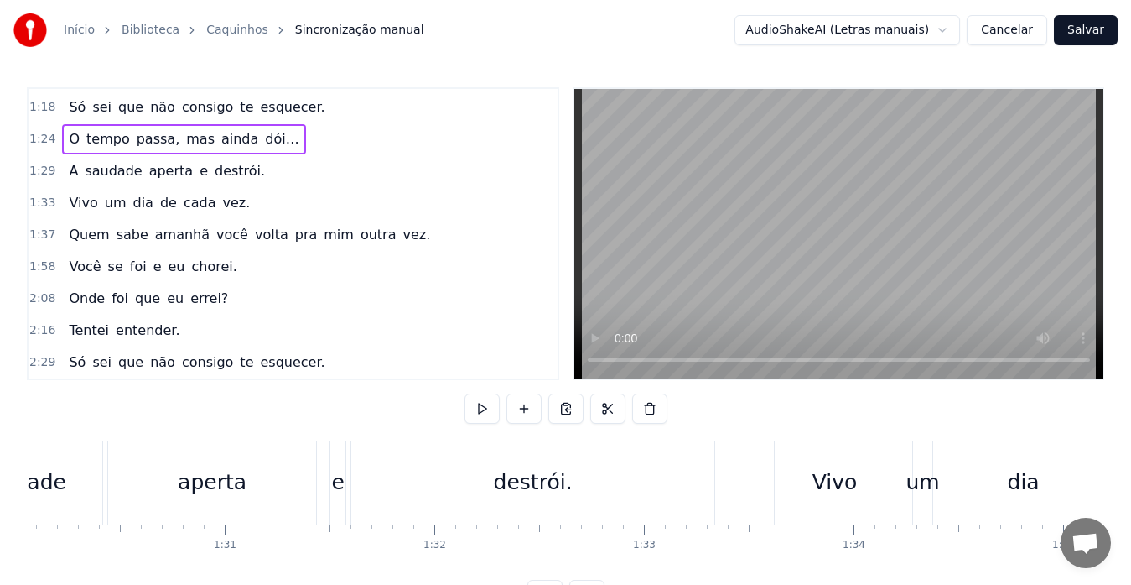
scroll to position [0, 17679]
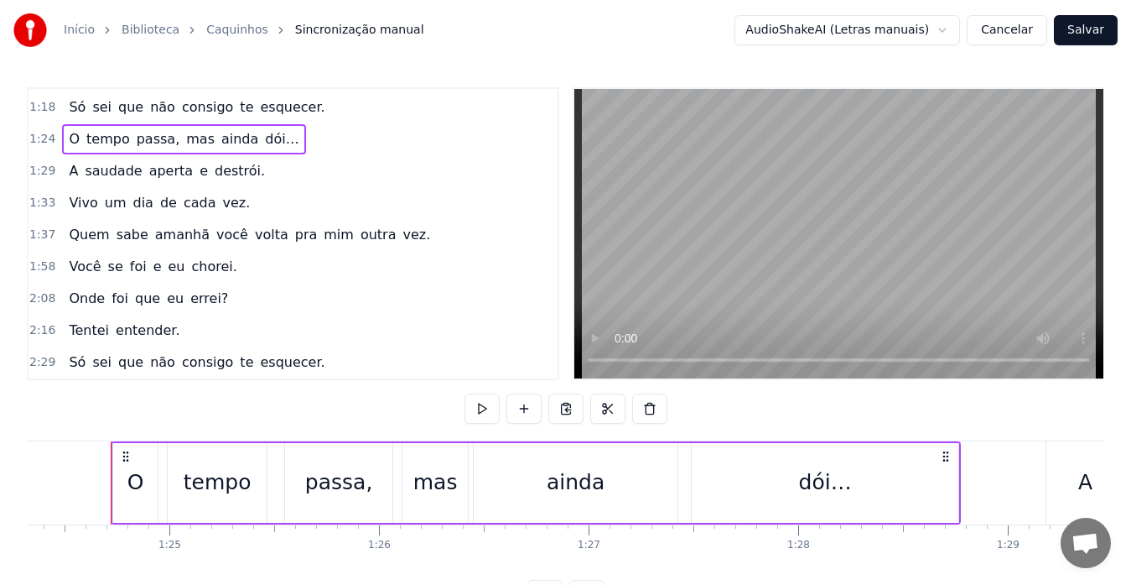
click at [62, 144] on div "O tempo passa, mas ainda dói…" at bounding box center [183, 139] width 243 height 30
click at [70, 140] on span "O" at bounding box center [74, 138] width 14 height 19
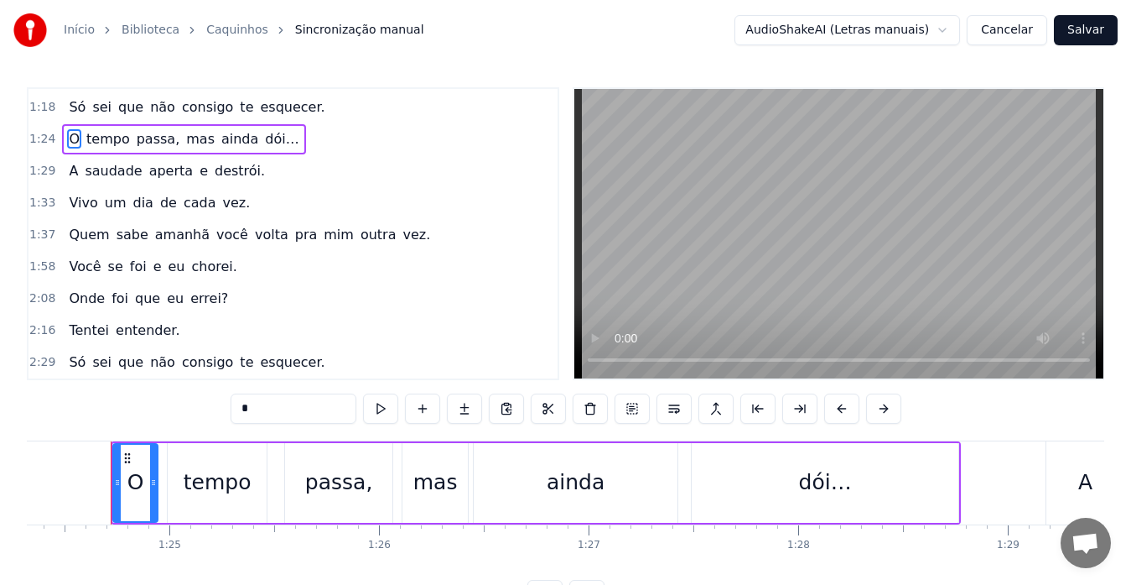
scroll to position [285, 0]
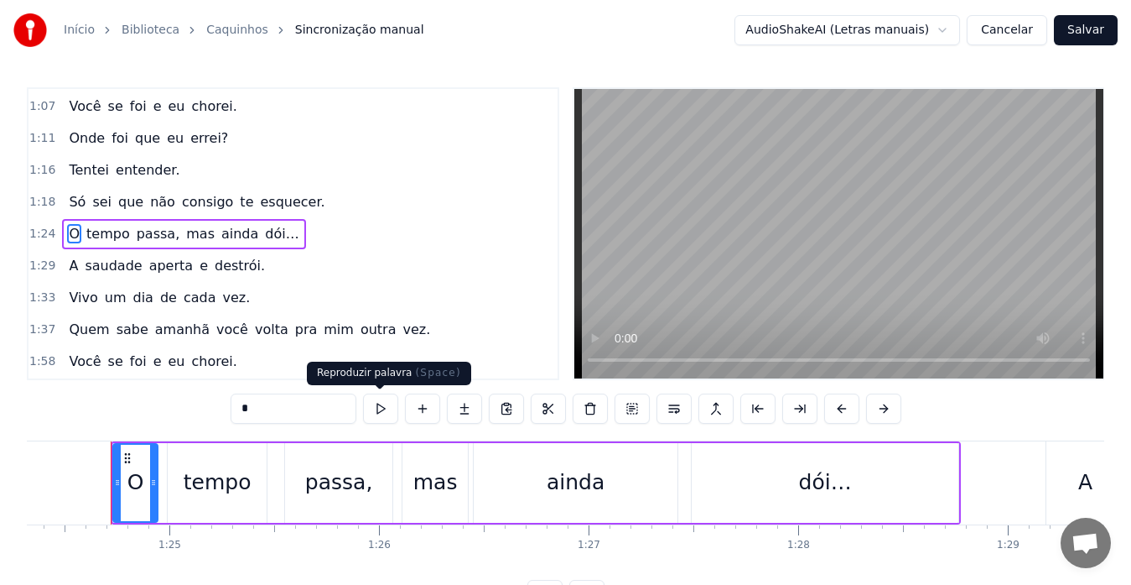
click at [378, 408] on button at bounding box center [380, 408] width 35 height 30
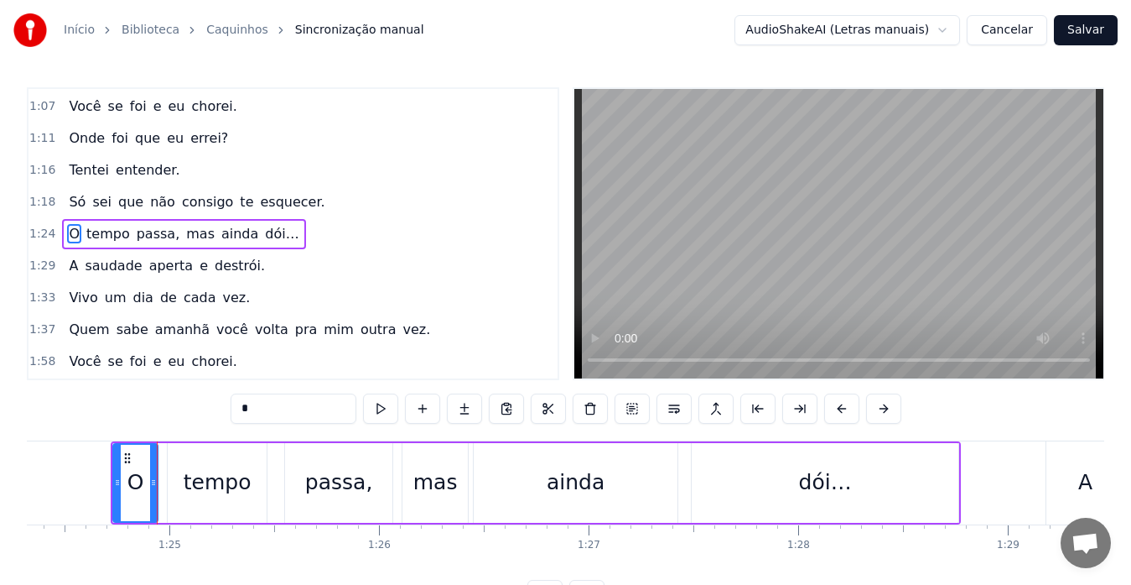
click at [99, 229] on span "tempo" at bounding box center [108, 233] width 47 height 19
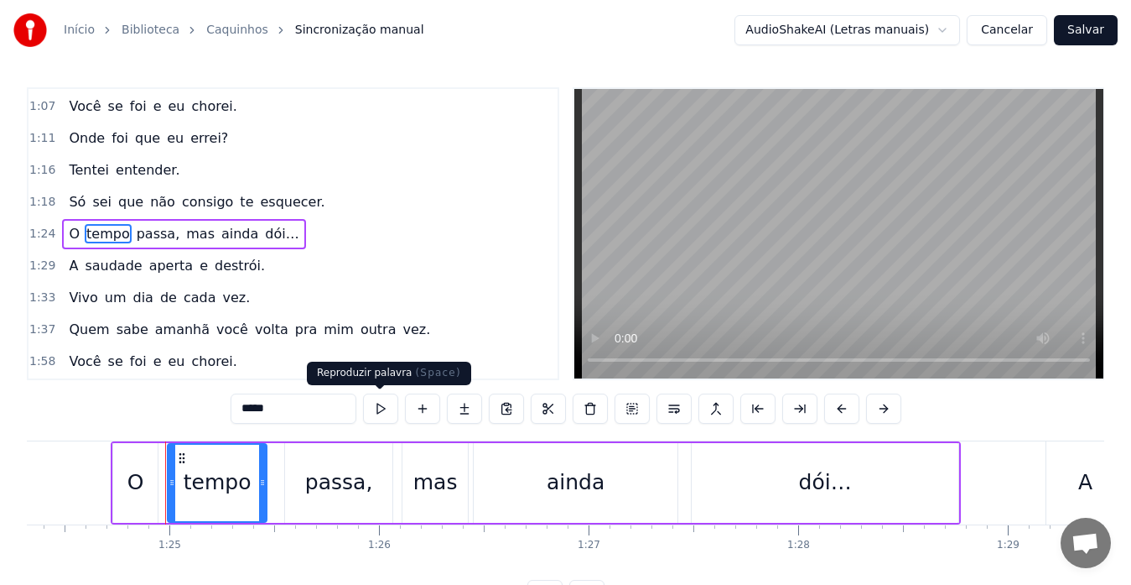
click at [371, 404] on button at bounding box center [380, 408] width 35 height 30
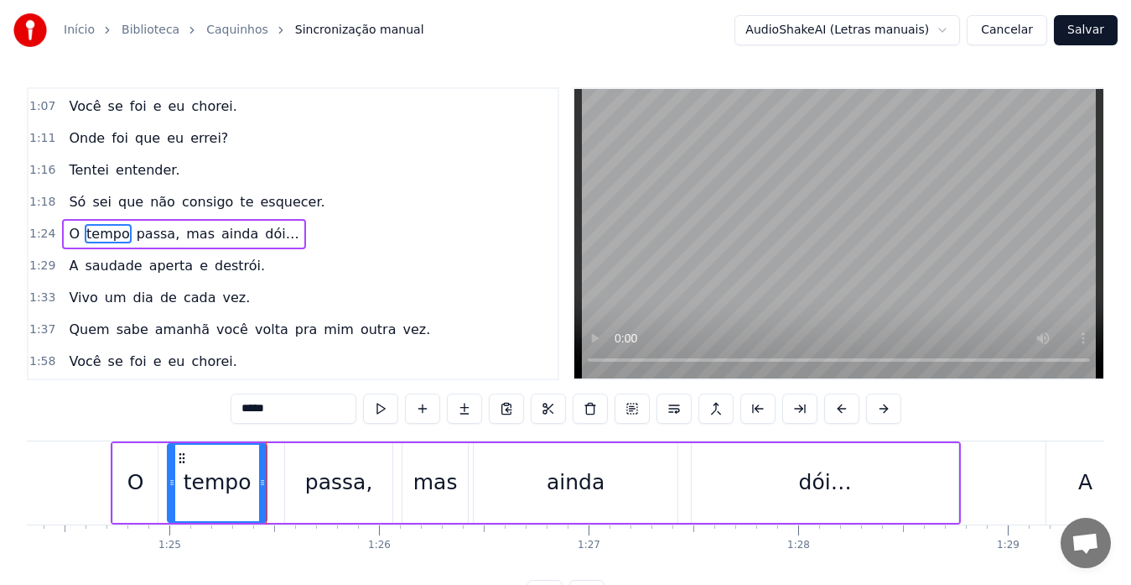
click at [145, 236] on span "passa," at bounding box center [158, 233] width 47 height 19
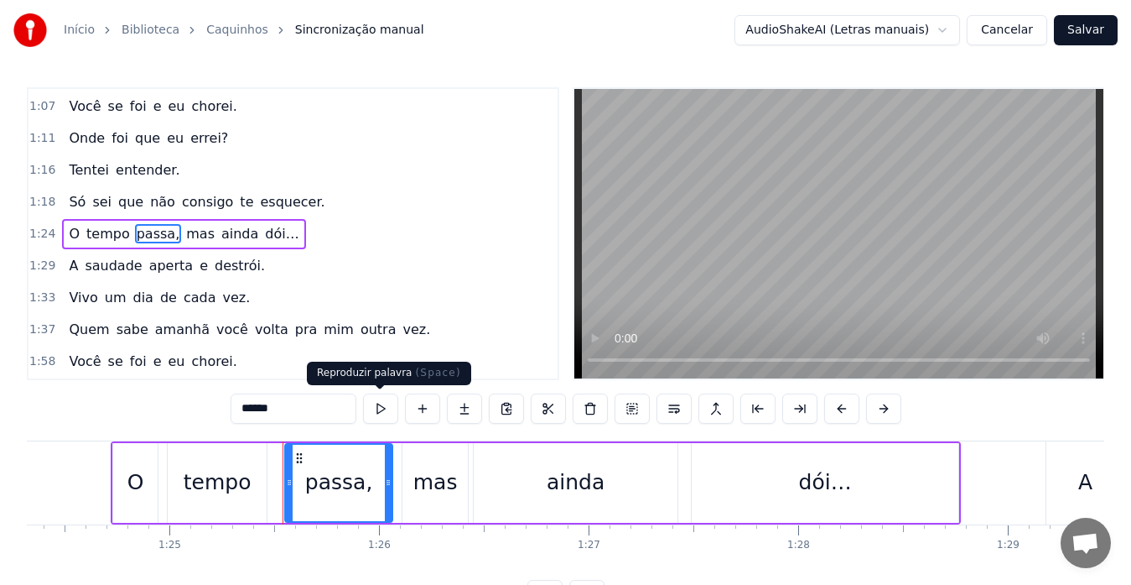
click at [375, 389] on div "0:16 Você se foi e eu chorei. 0:20 Onde foi que eu errei? 0:25 Tentei entender.…" at bounding box center [566, 348] width 1078 height 522
click at [377, 412] on button at bounding box center [380, 408] width 35 height 30
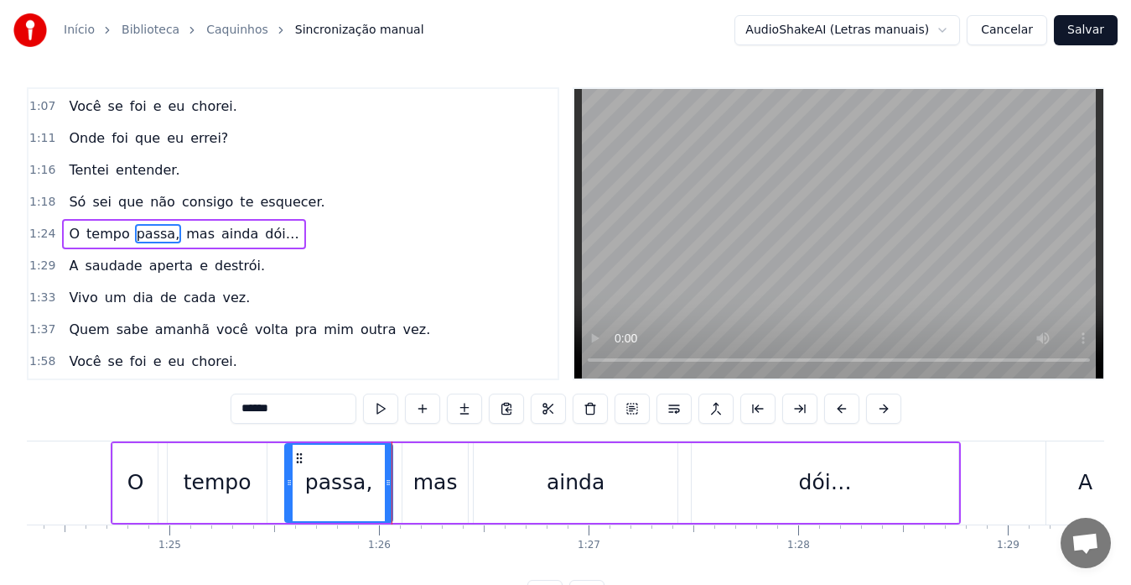
click at [185, 229] on span "mas" at bounding box center [201, 233] width 32 height 19
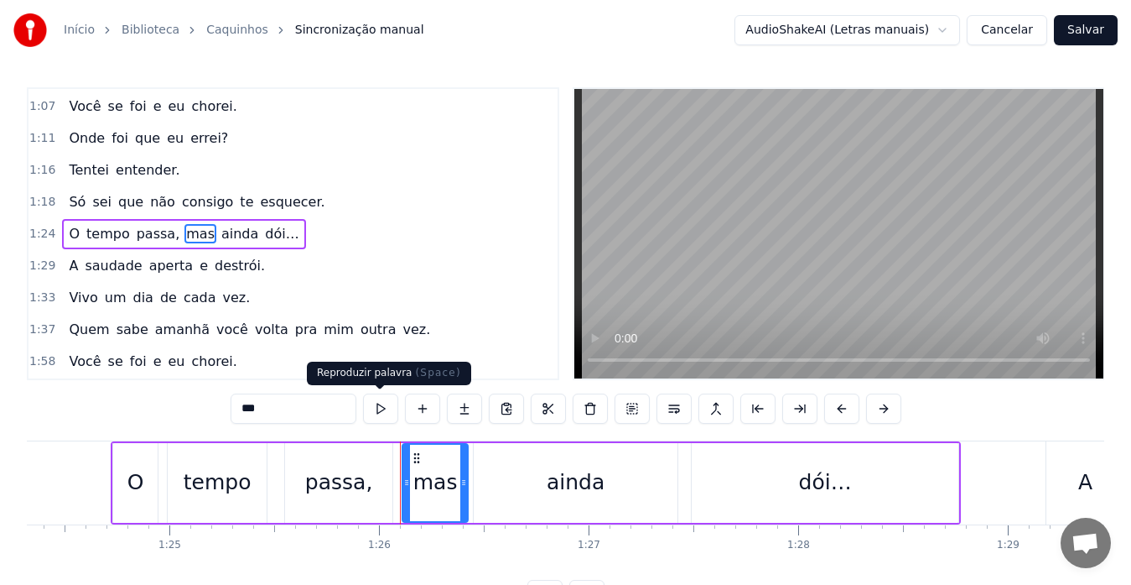
click at [386, 410] on button at bounding box center [380, 408] width 35 height 30
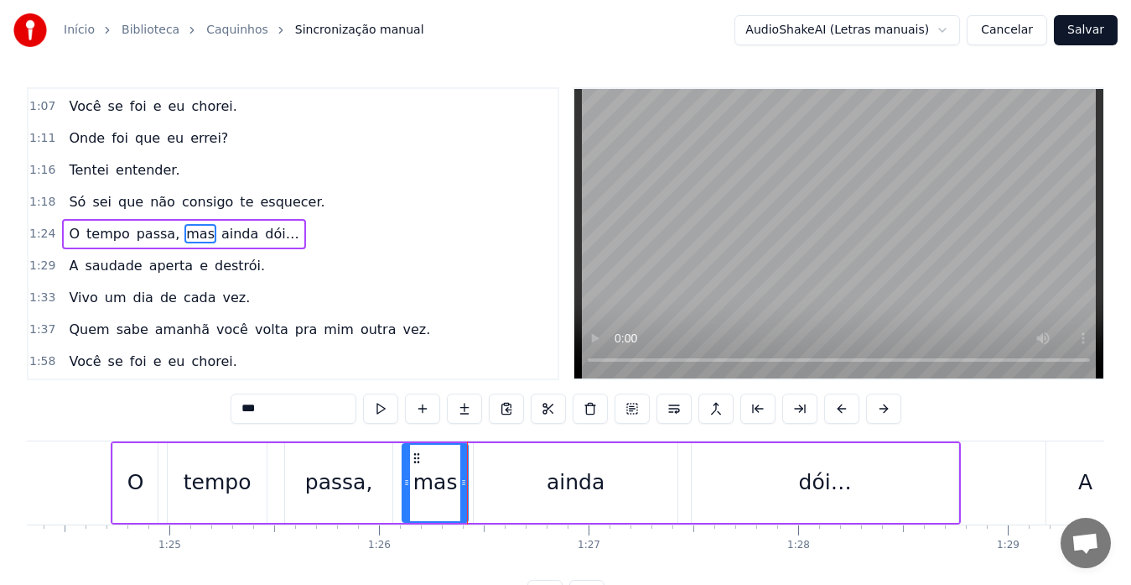
click at [220, 238] on span "ainda" at bounding box center [240, 233] width 40 height 19
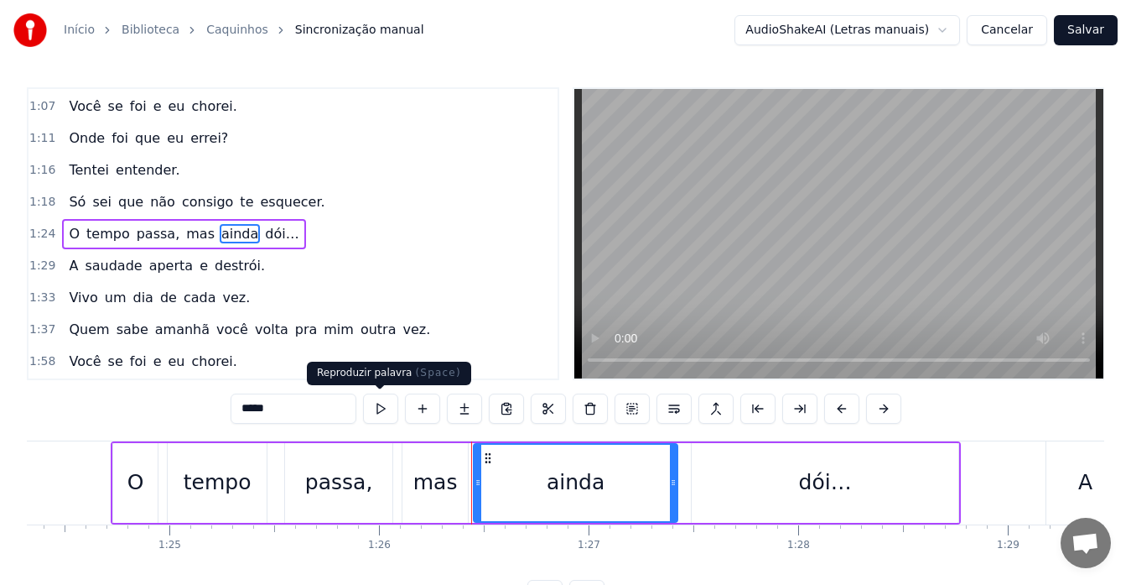
click at [380, 415] on button at bounding box center [380, 408] width 35 height 30
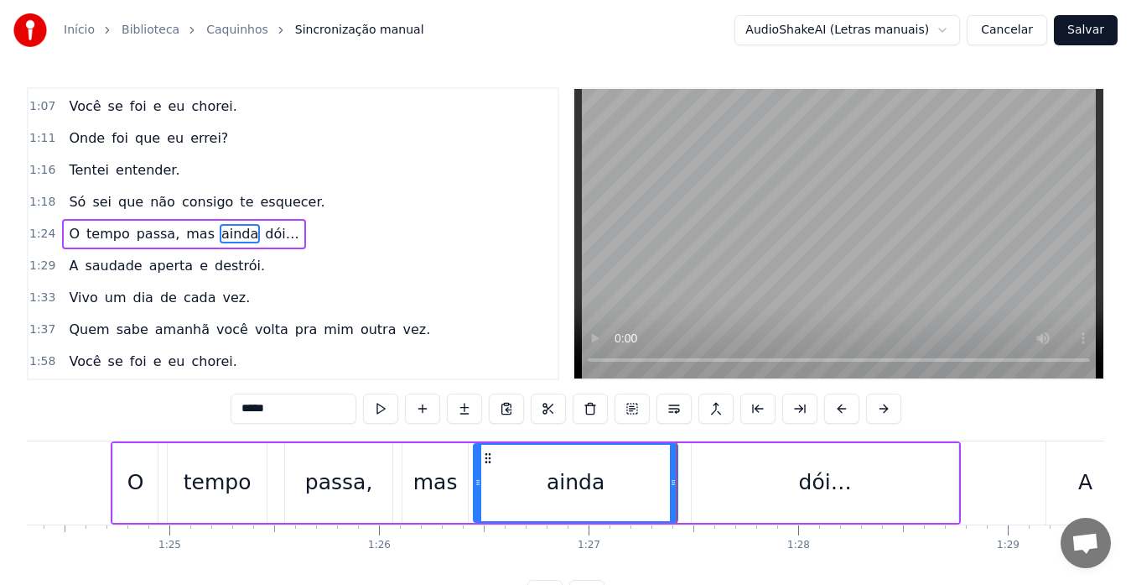
click at [263, 237] on span "dói…" at bounding box center [281, 233] width 37 height 19
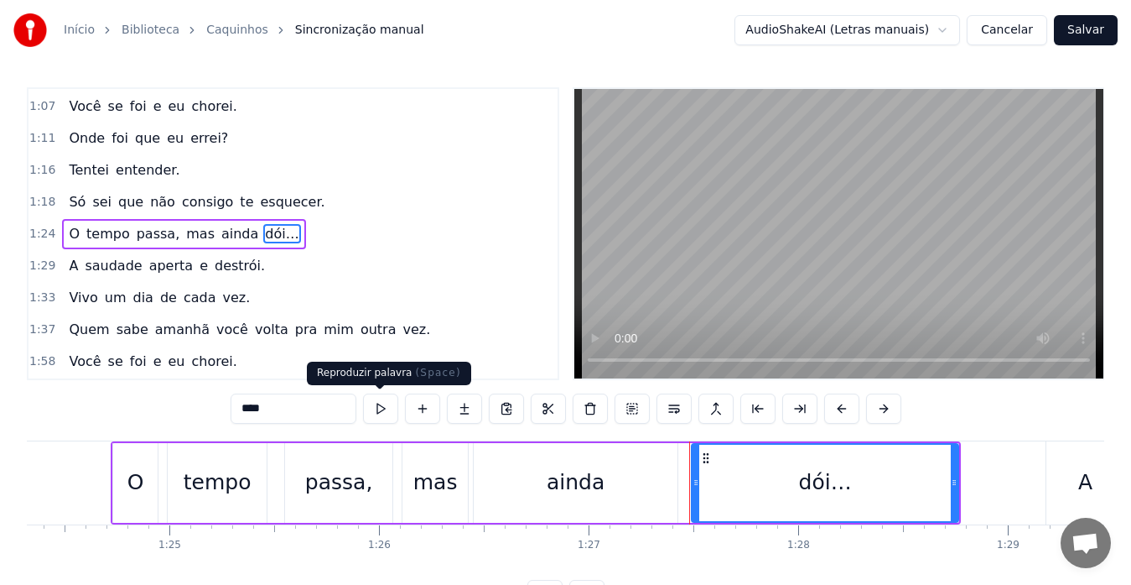
click at [374, 399] on button at bounding box center [380, 408] width 35 height 30
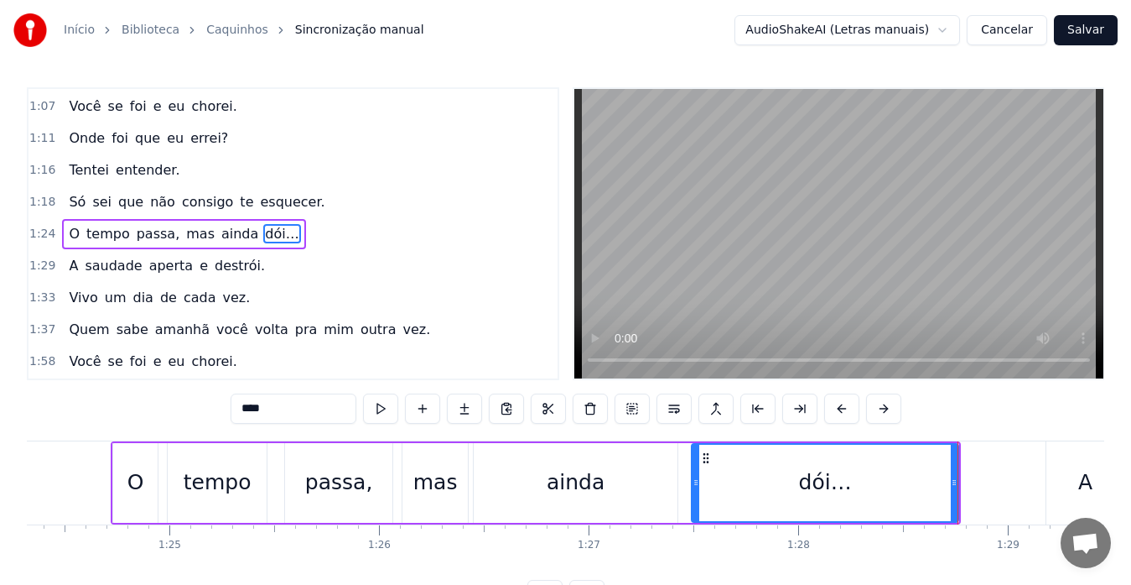
click at [70, 267] on span "A" at bounding box center [73, 265] width 13 height 19
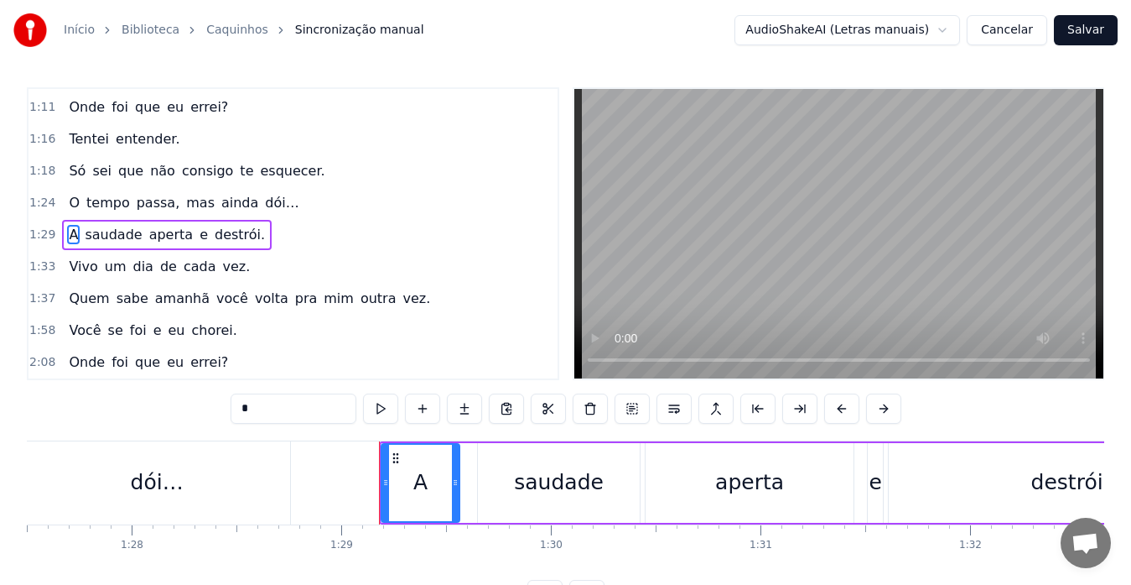
scroll to position [0, 18614]
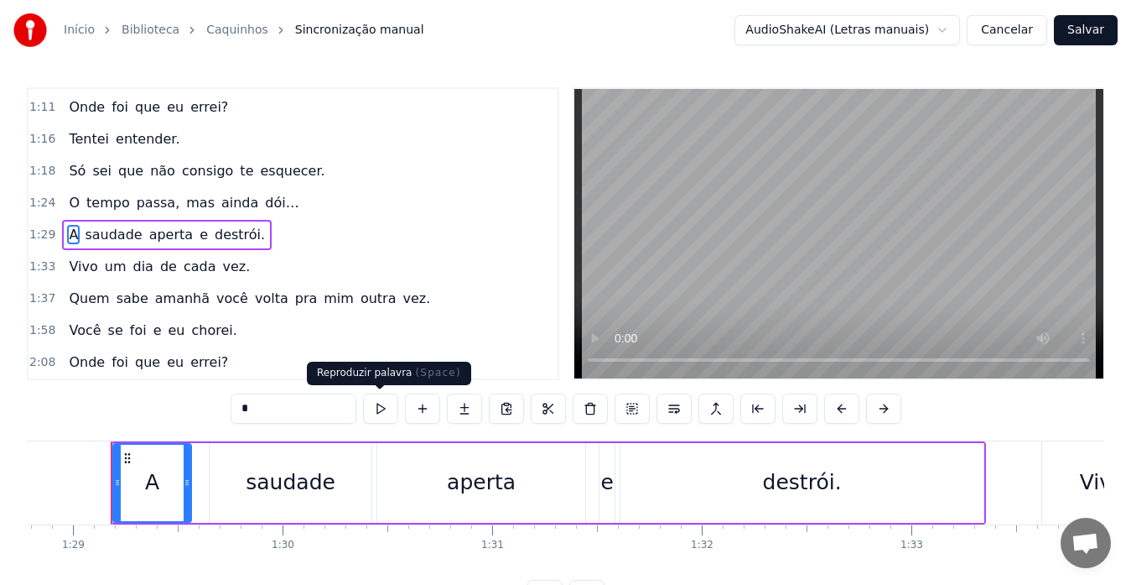
click at [384, 421] on button at bounding box center [380, 408] width 35 height 30
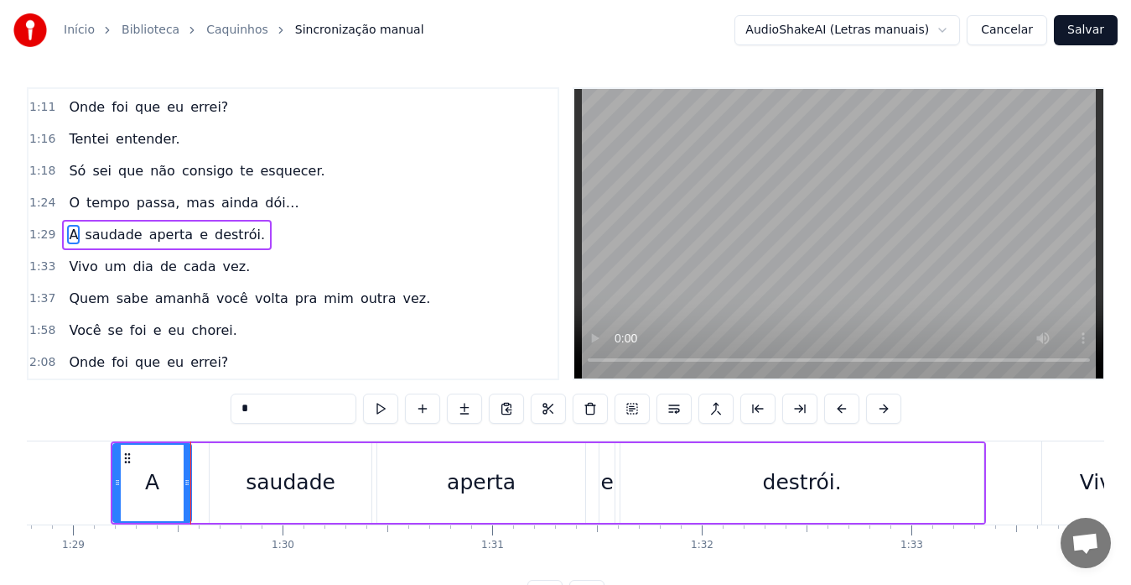
click at [96, 239] on span "saudade" at bounding box center [113, 234] width 60 height 19
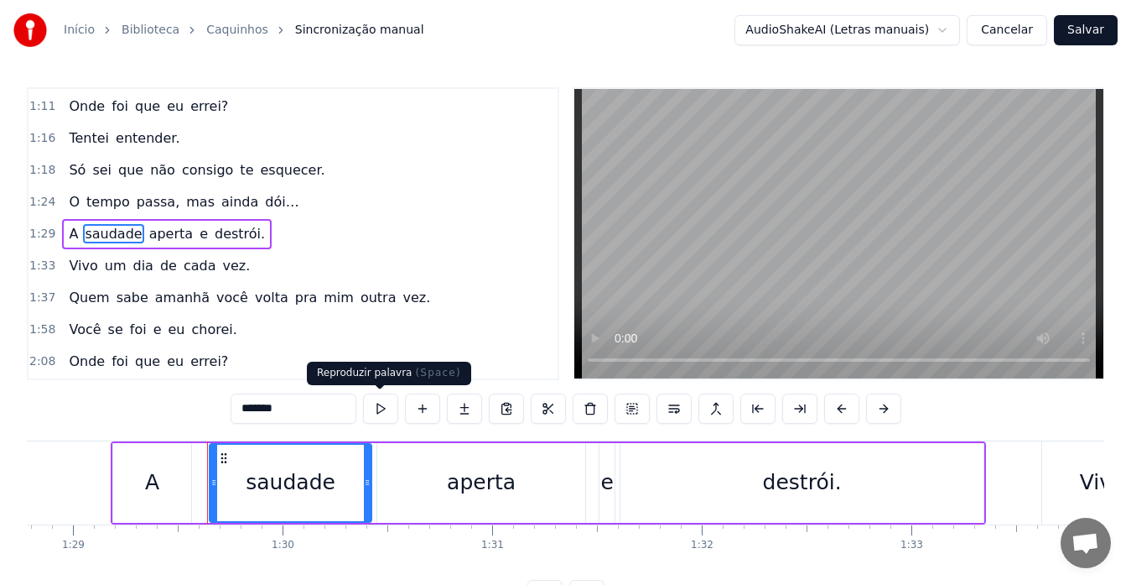
click at [381, 406] on button at bounding box center [380, 408] width 35 height 30
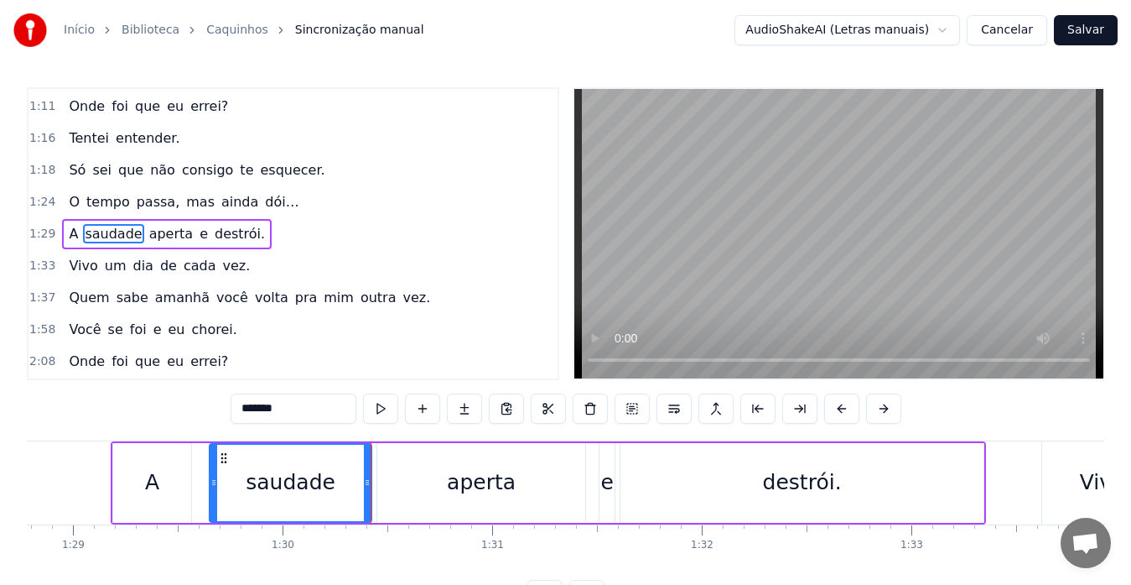
click at [148, 236] on span "aperta" at bounding box center [171, 233] width 47 height 19
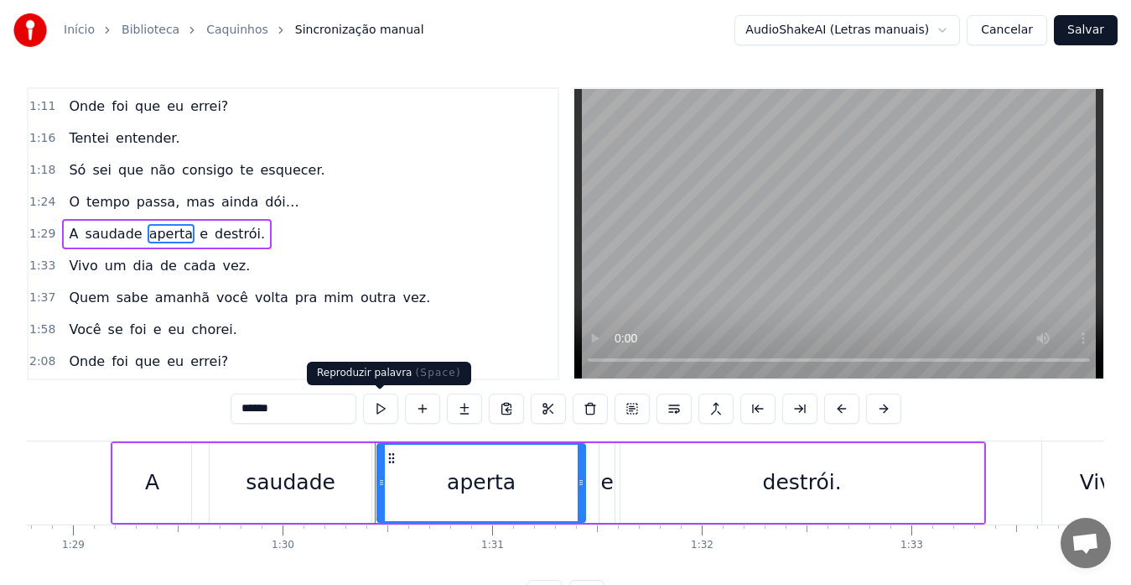
click at [379, 405] on button at bounding box center [380, 408] width 35 height 30
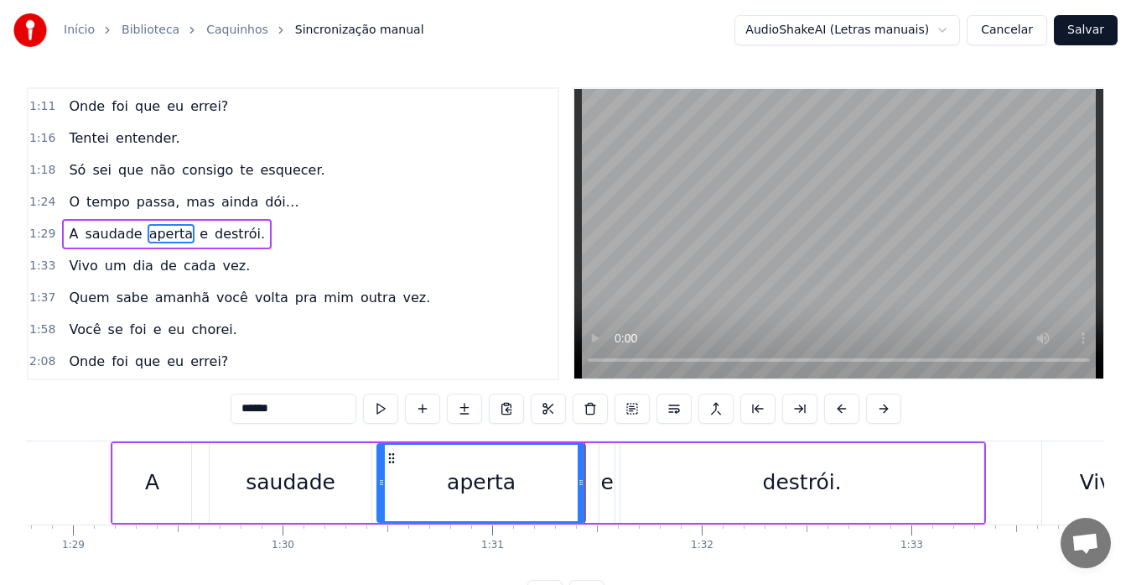
click at [213, 238] on span "destrói." at bounding box center [240, 233] width 54 height 19
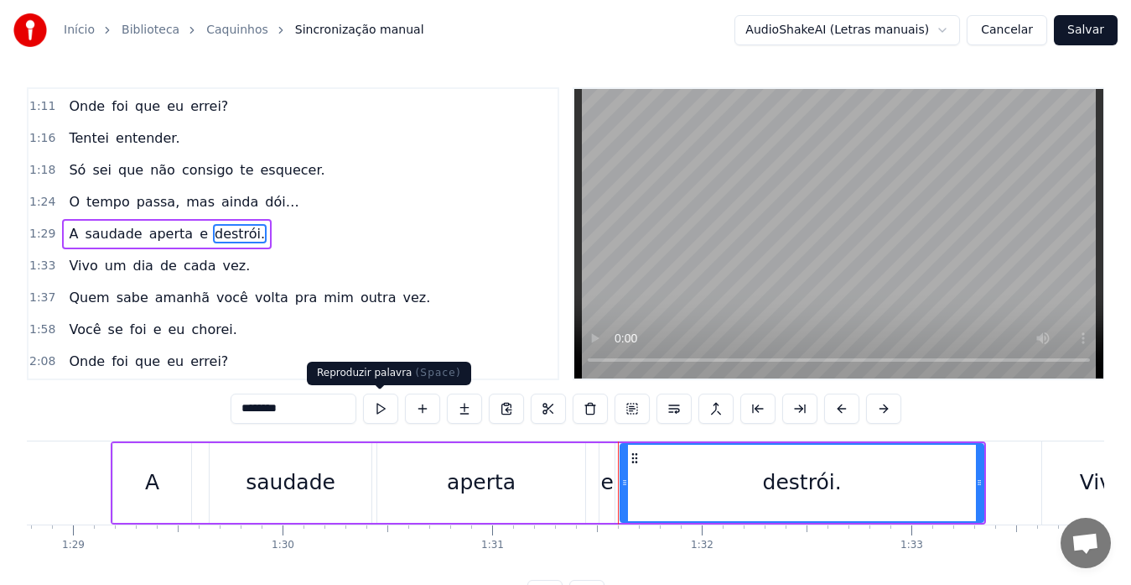
click at [377, 408] on button at bounding box center [380, 408] width 35 height 30
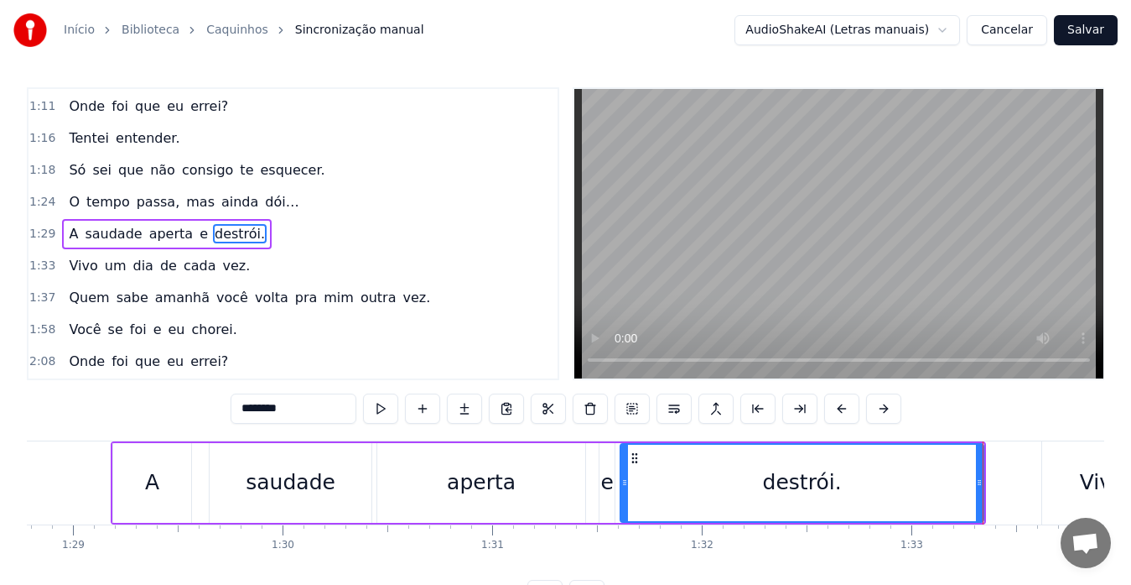
click at [81, 262] on span "Vivo" at bounding box center [83, 265] width 32 height 19
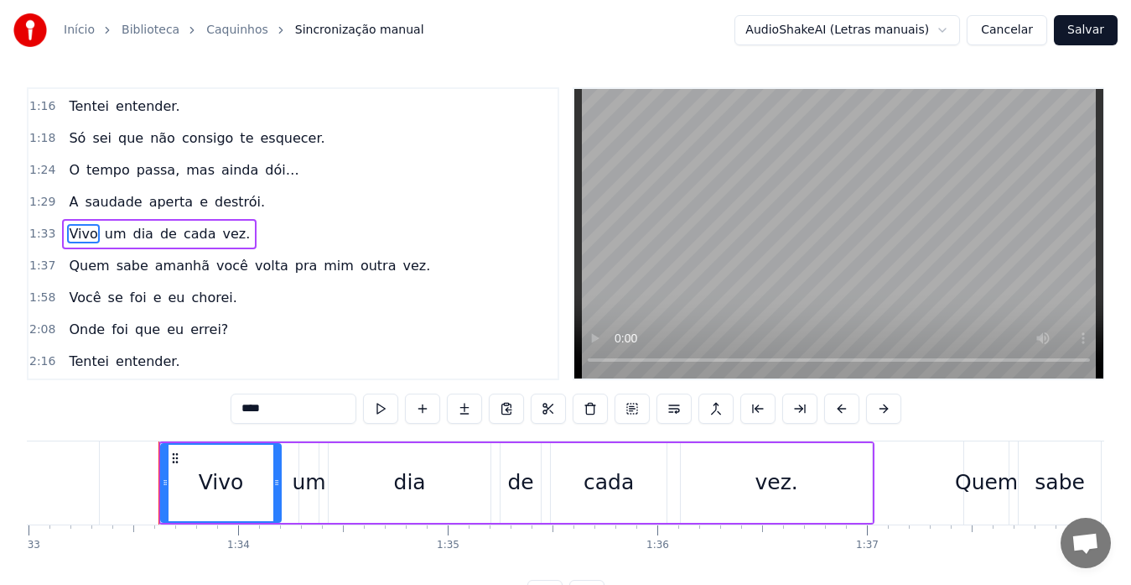
scroll to position [0, 19545]
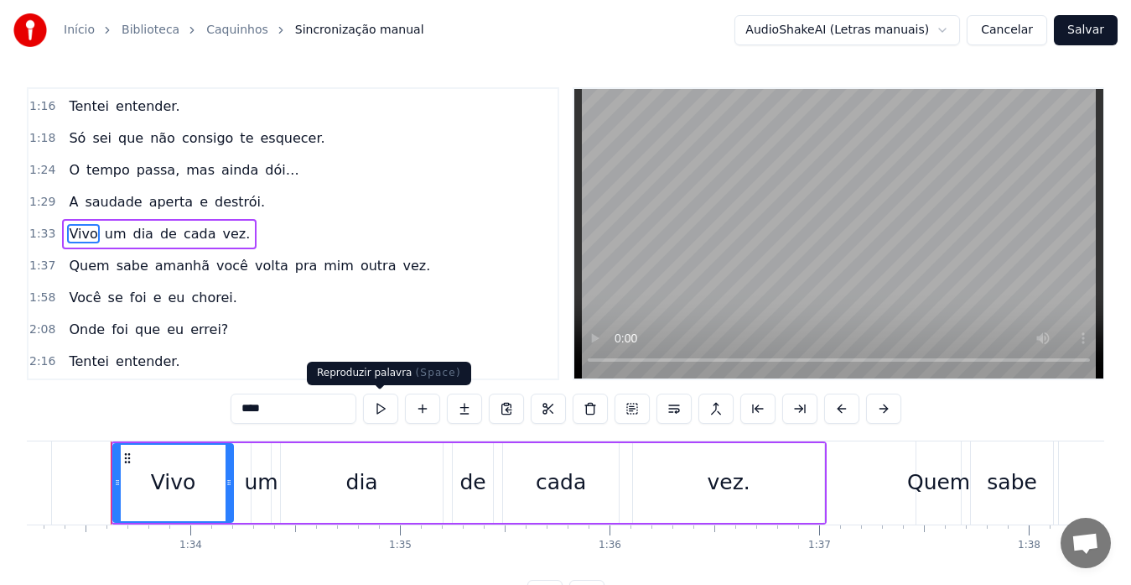
click at [368, 400] on button at bounding box center [380, 408] width 35 height 30
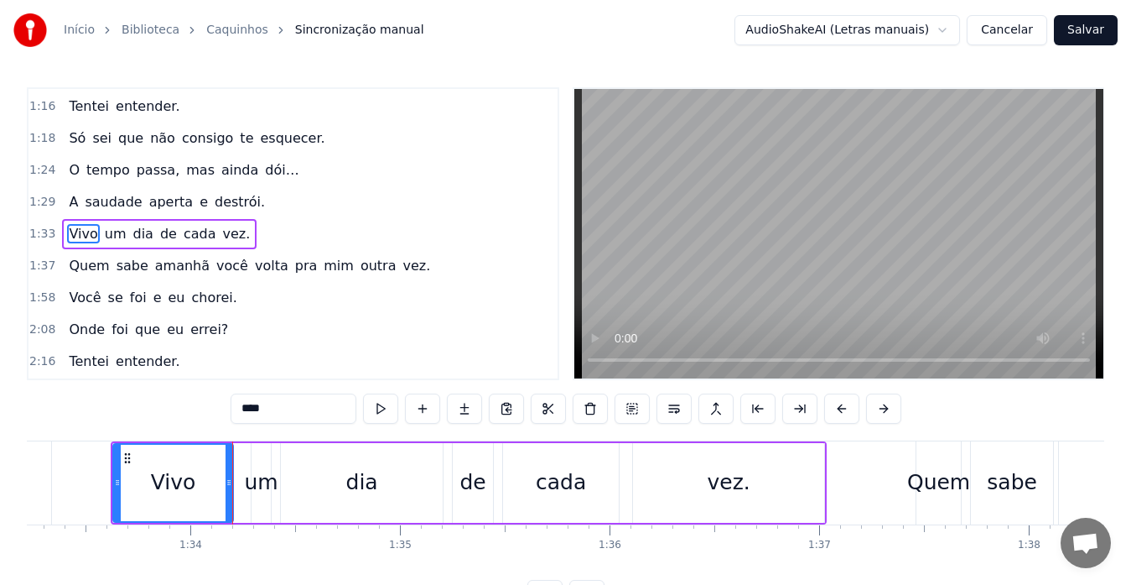
click at [136, 233] on span "dia" at bounding box center [142, 233] width 23 height 19
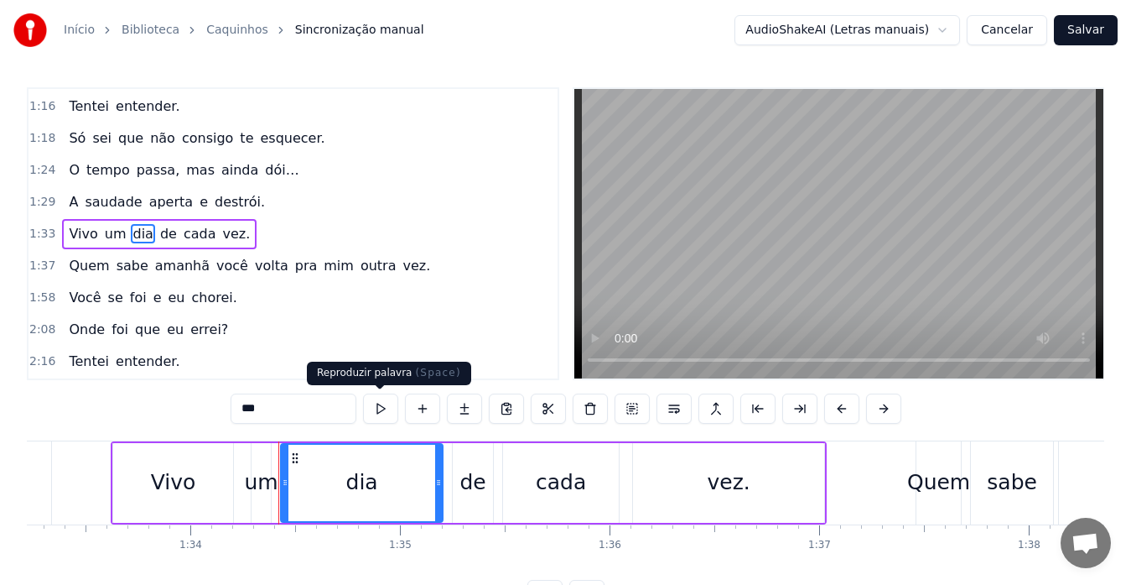
click at [373, 403] on button at bounding box center [380, 408] width 35 height 30
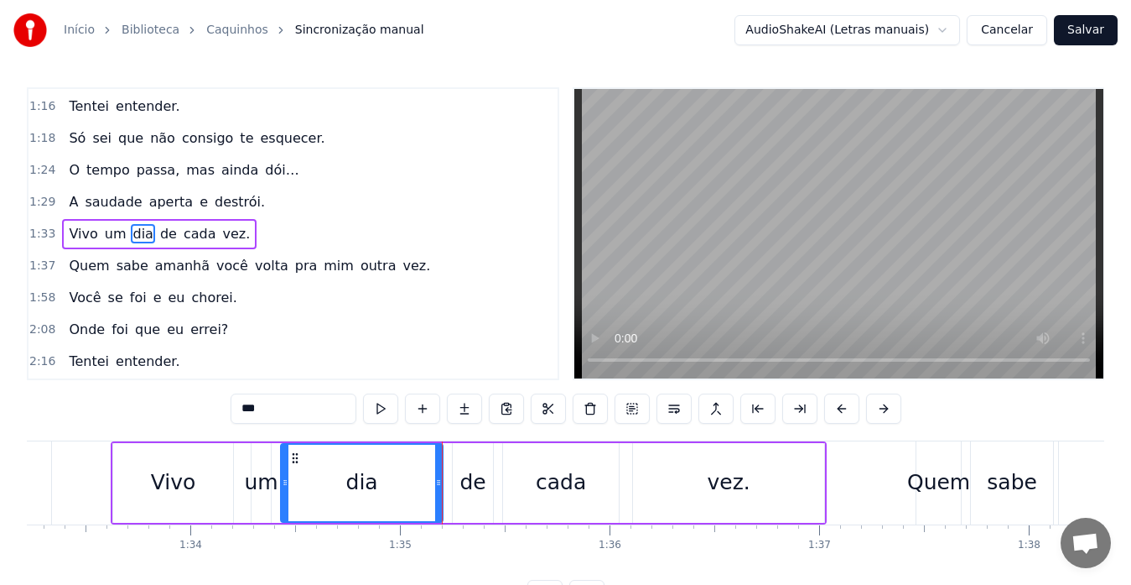
click at [221, 231] on span "vez." at bounding box center [236, 233] width 31 height 19
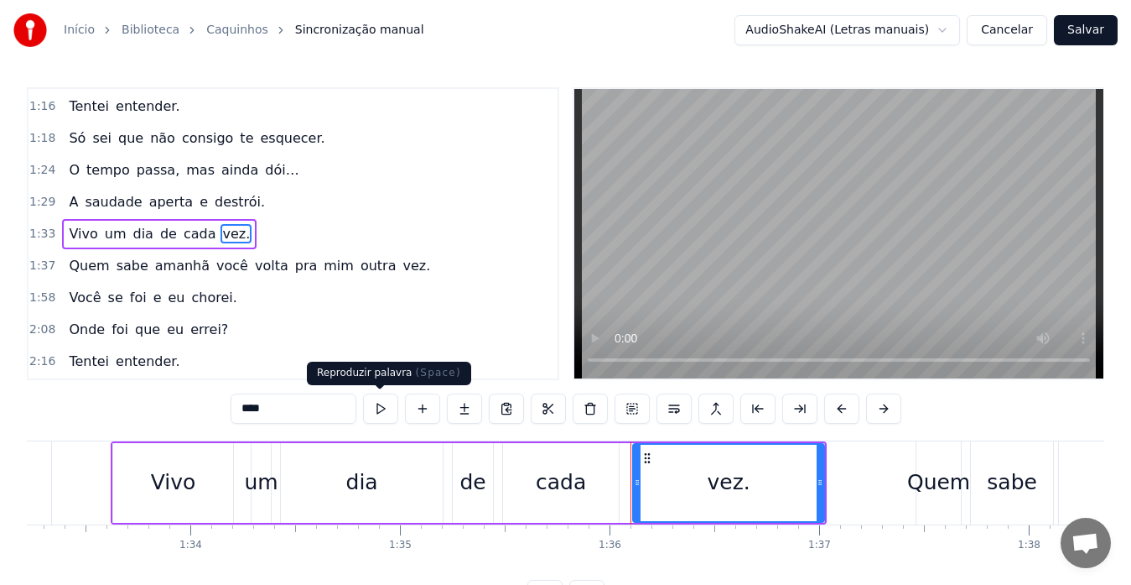
click at [369, 405] on button at bounding box center [380, 408] width 35 height 30
click at [402, 265] on span "vez." at bounding box center [417, 265] width 31 height 19
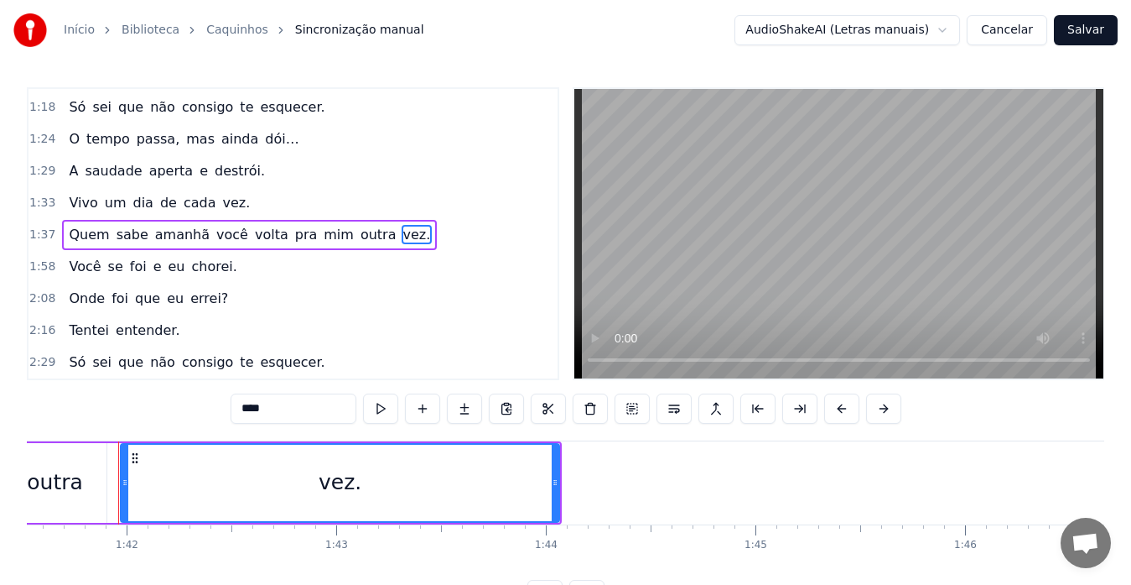
scroll to position [0, 21293]
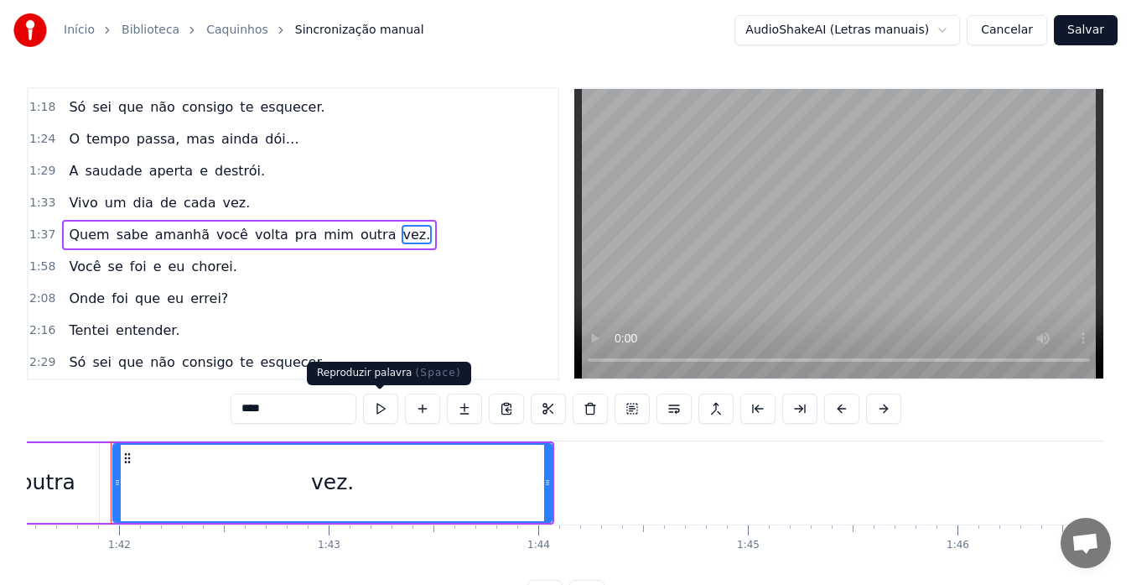
click at [379, 407] on button at bounding box center [380, 408] width 35 height 30
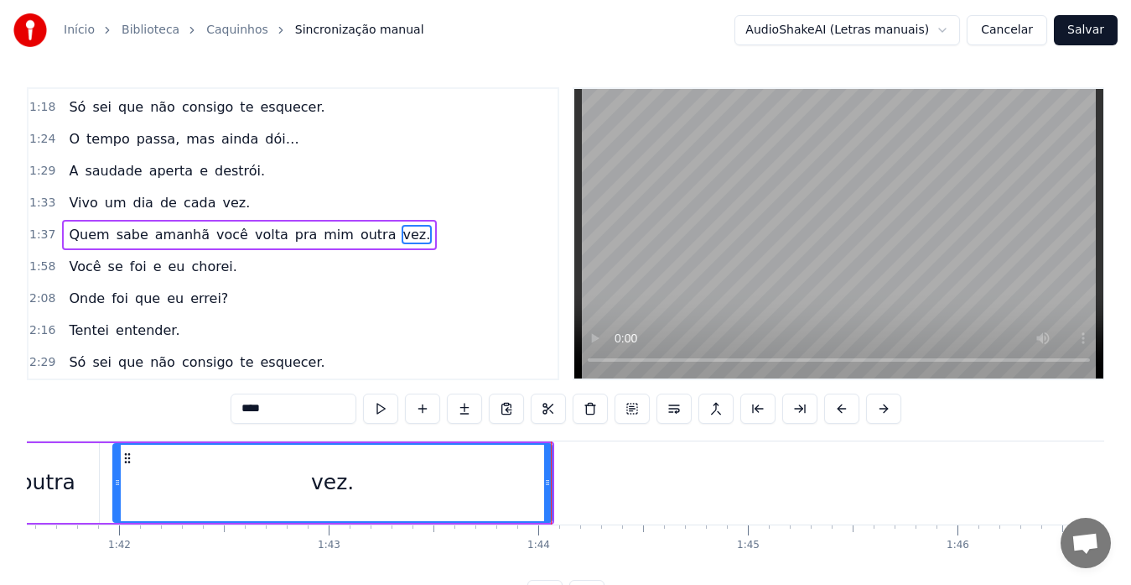
click at [196, 271] on span "chorei." at bounding box center [214, 266] width 49 height 19
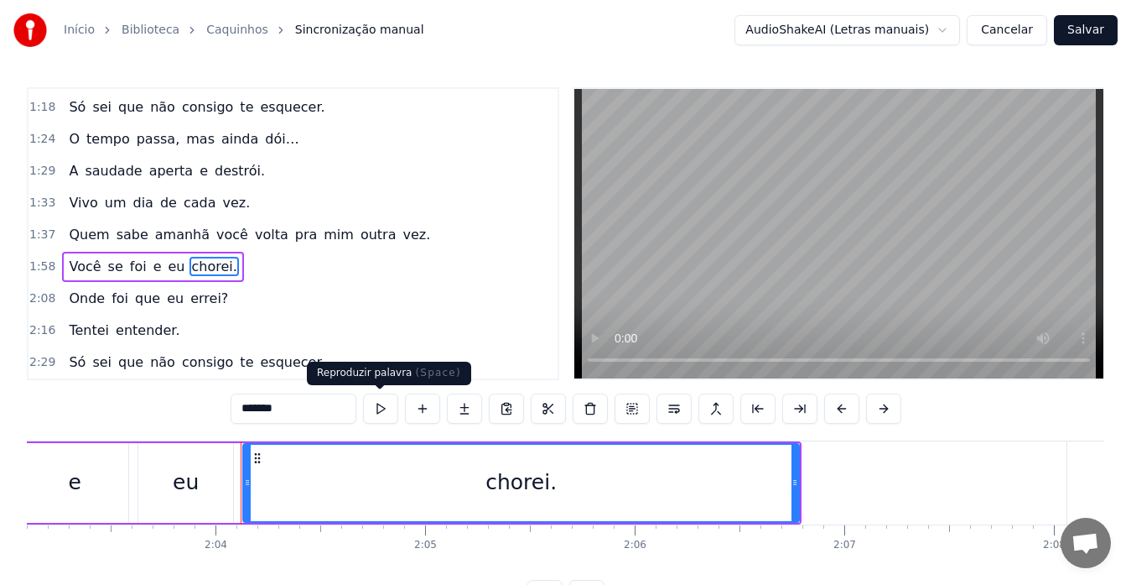
scroll to position [0, 25939]
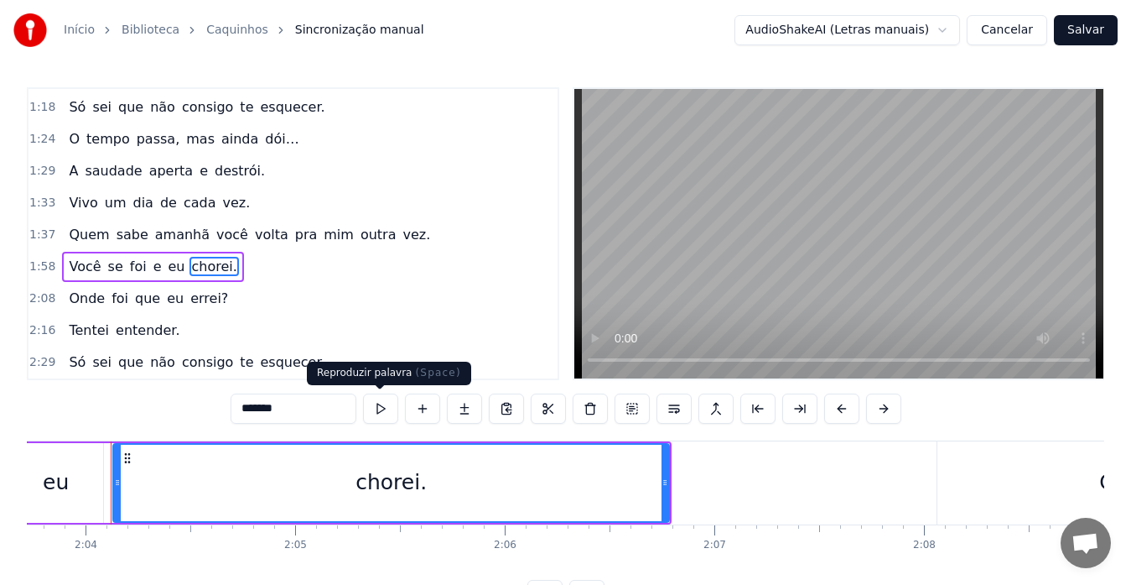
click at [386, 414] on button at bounding box center [380, 408] width 35 height 30
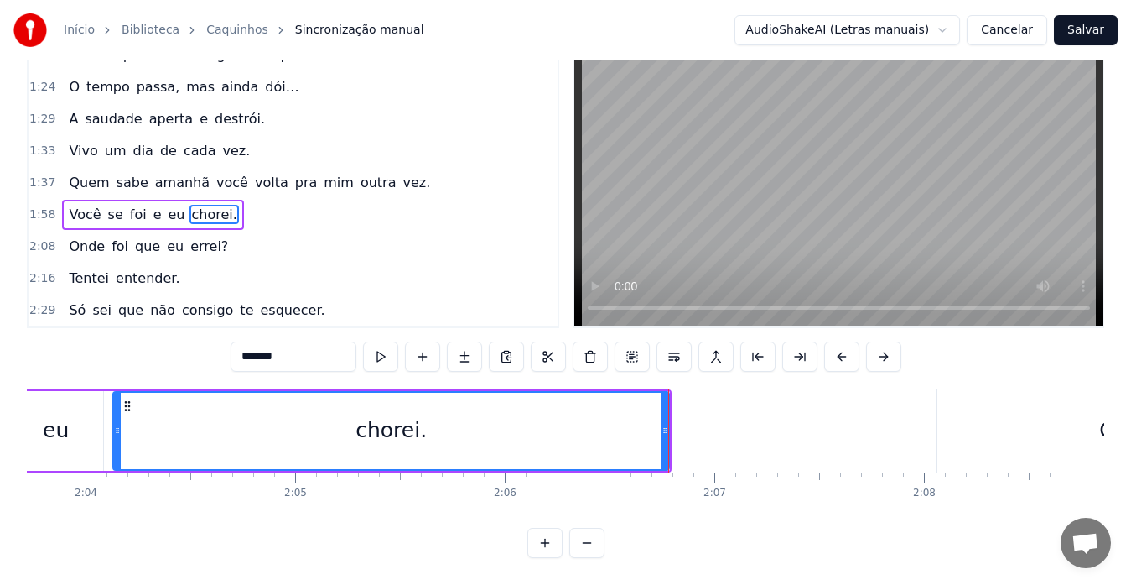
scroll to position [0, 0]
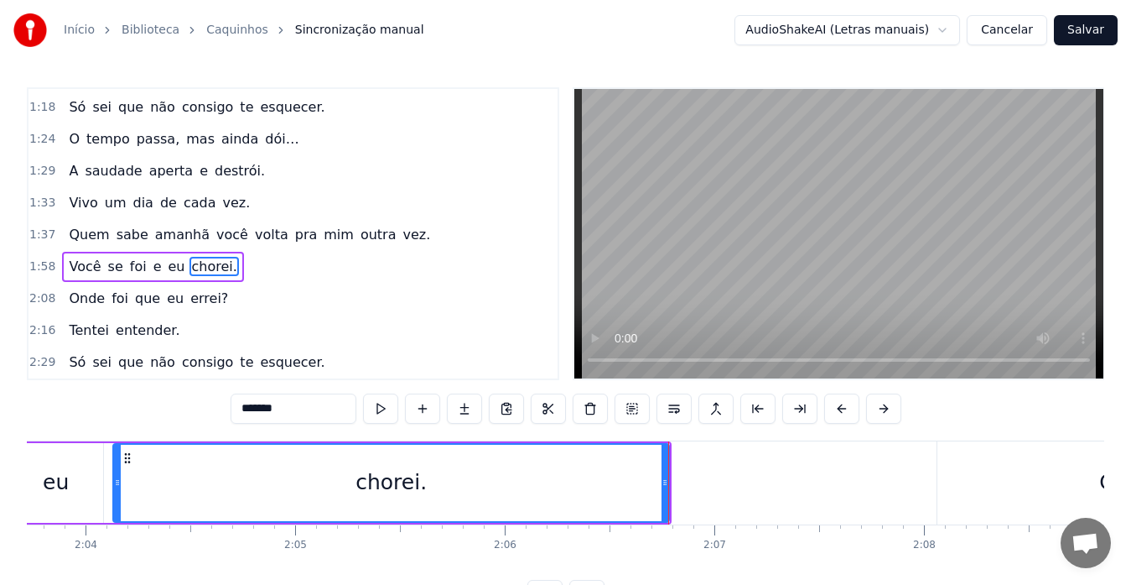
click at [67, 263] on span "Você" at bounding box center [84, 266] width 35 height 19
type input "****"
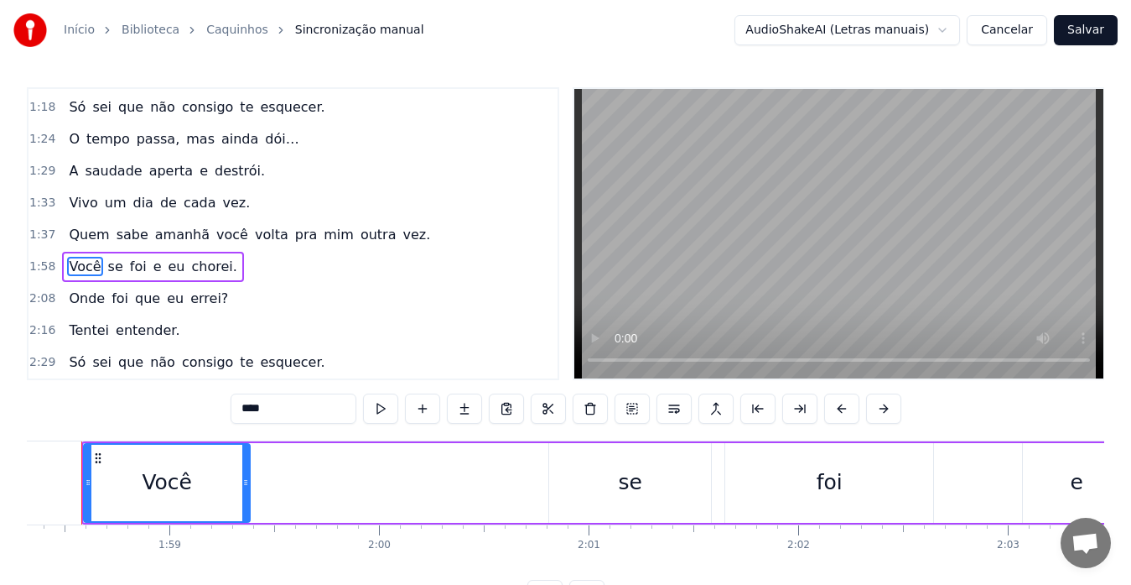
scroll to position [0, 24778]
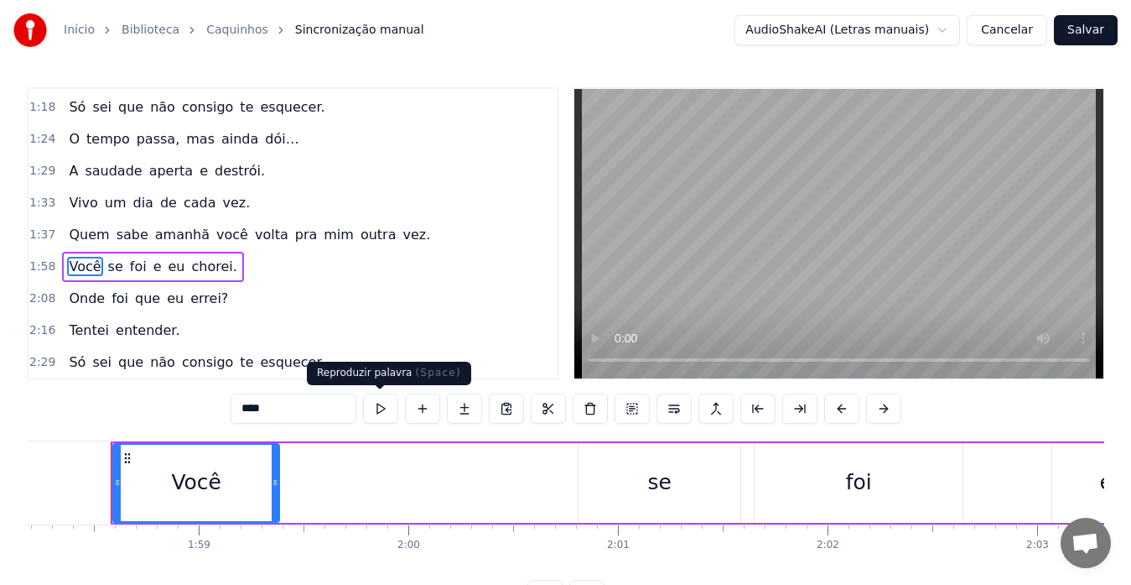
click at [377, 413] on button at bounding box center [380, 408] width 35 height 30
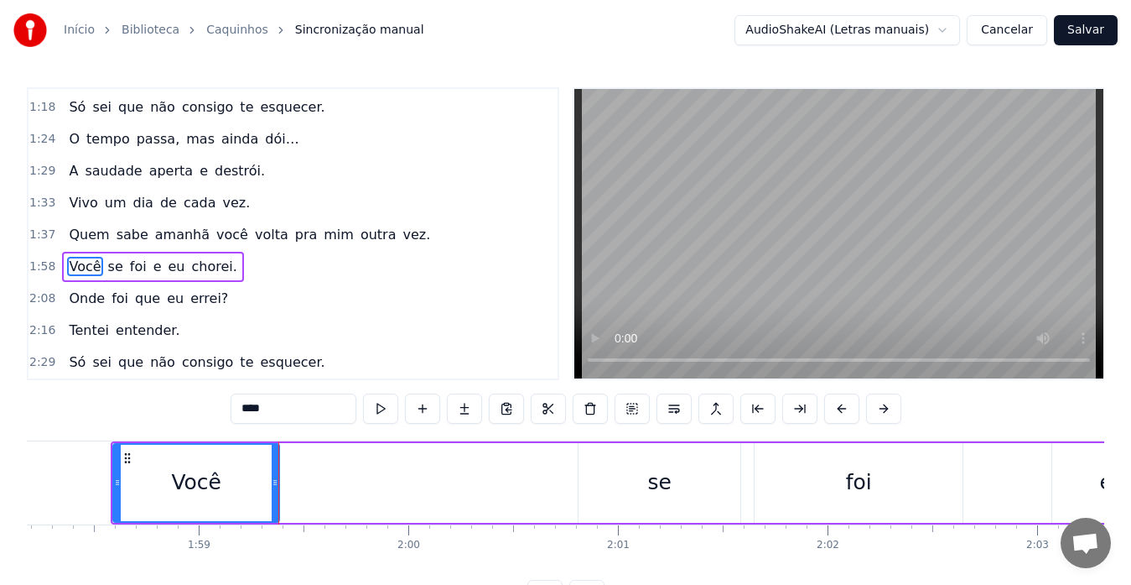
drag, startPoint x: 263, startPoint y: 133, endPoint x: 68, endPoint y: 129, distance: 195.5
click at [68, 129] on div "1:24 O tempo passa, mas ainda dói…" at bounding box center [293, 139] width 529 height 32
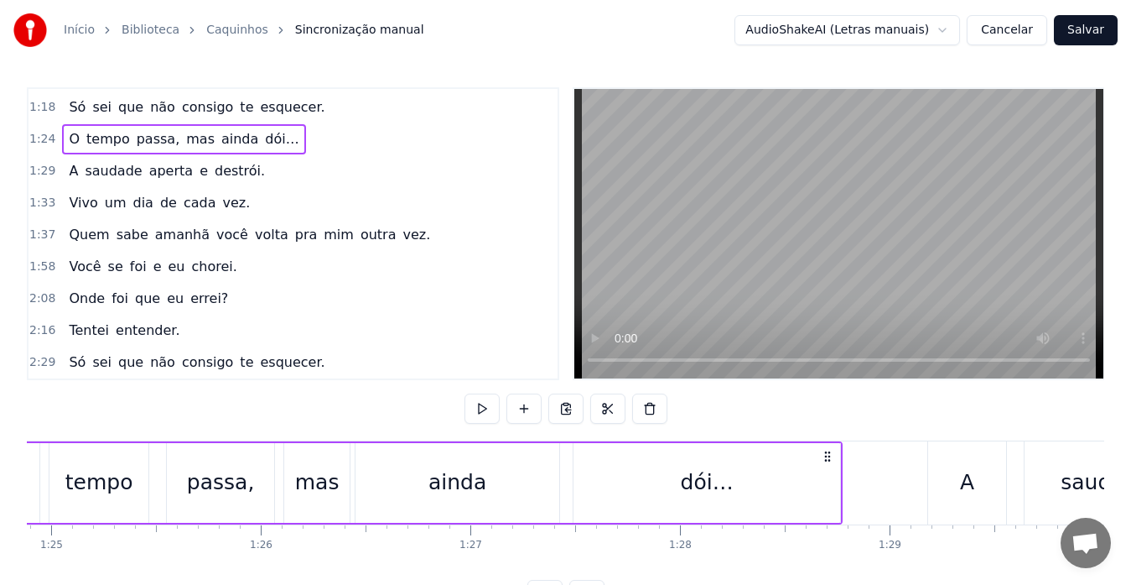
scroll to position [0, 17679]
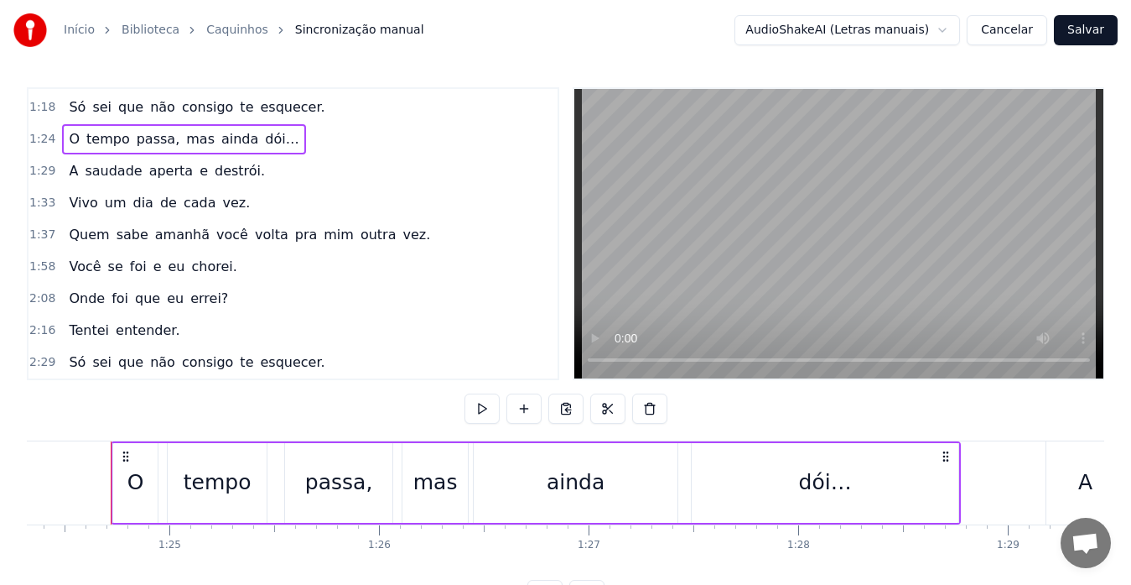
click at [263, 138] on span "dói…" at bounding box center [281, 138] width 37 height 19
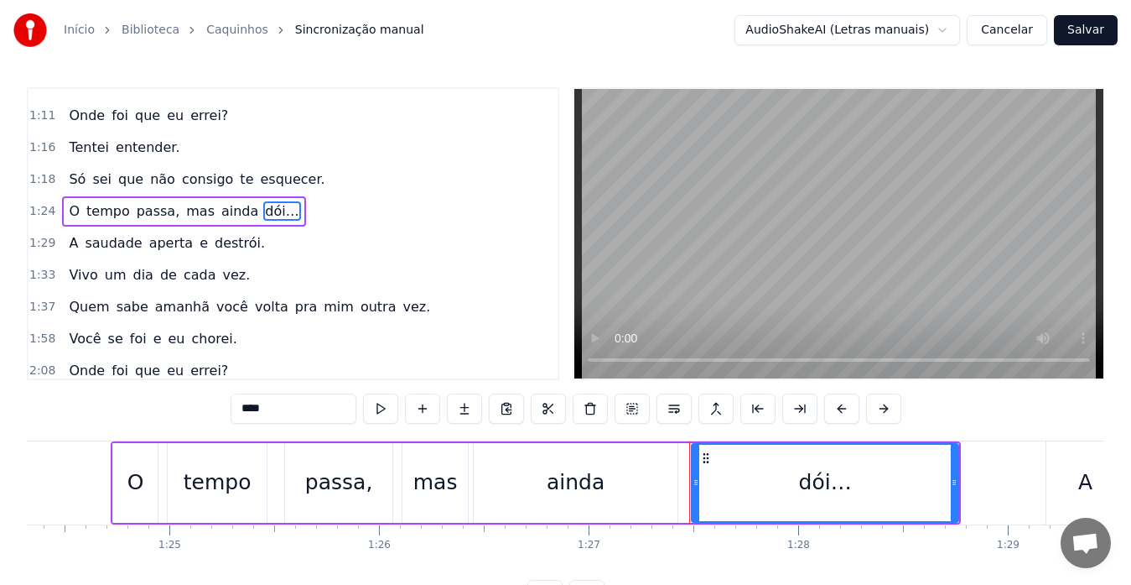
scroll to position [285, 0]
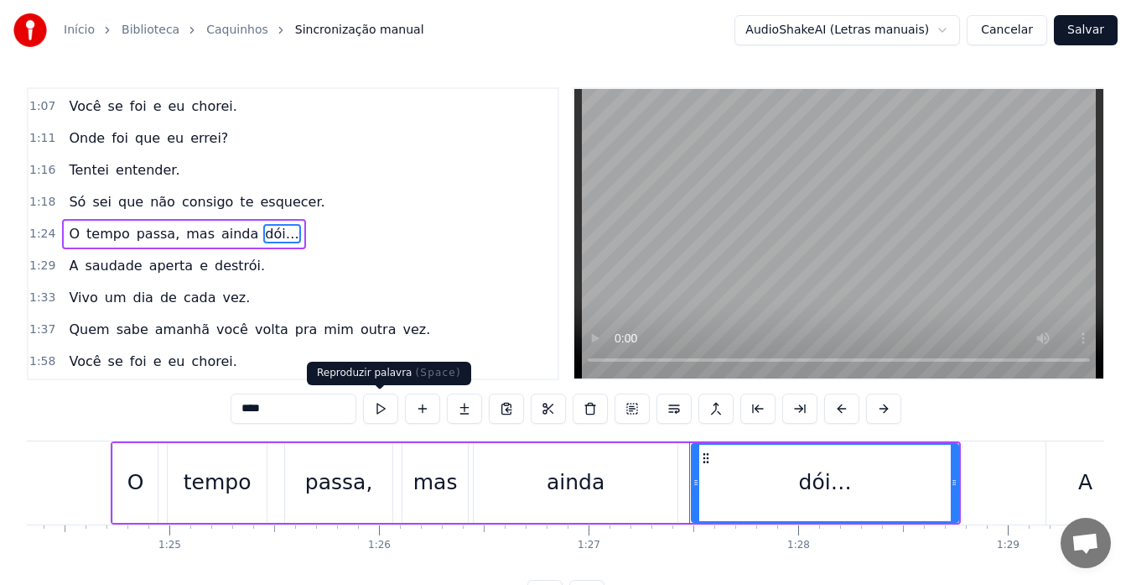
click at [383, 408] on button at bounding box center [380, 408] width 35 height 30
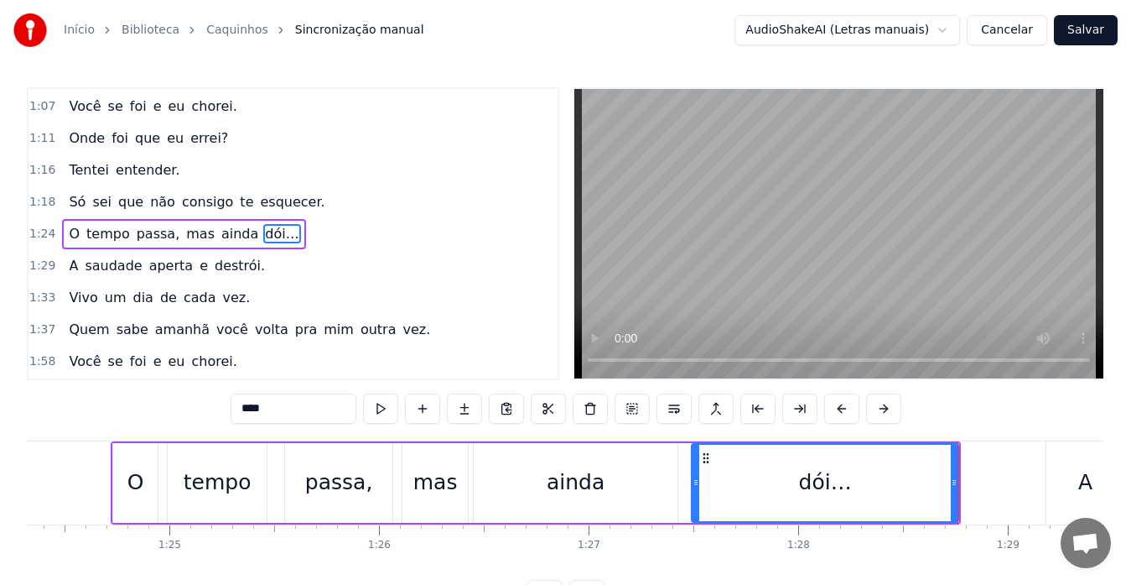
click at [216, 270] on span "destrói." at bounding box center [240, 265] width 54 height 19
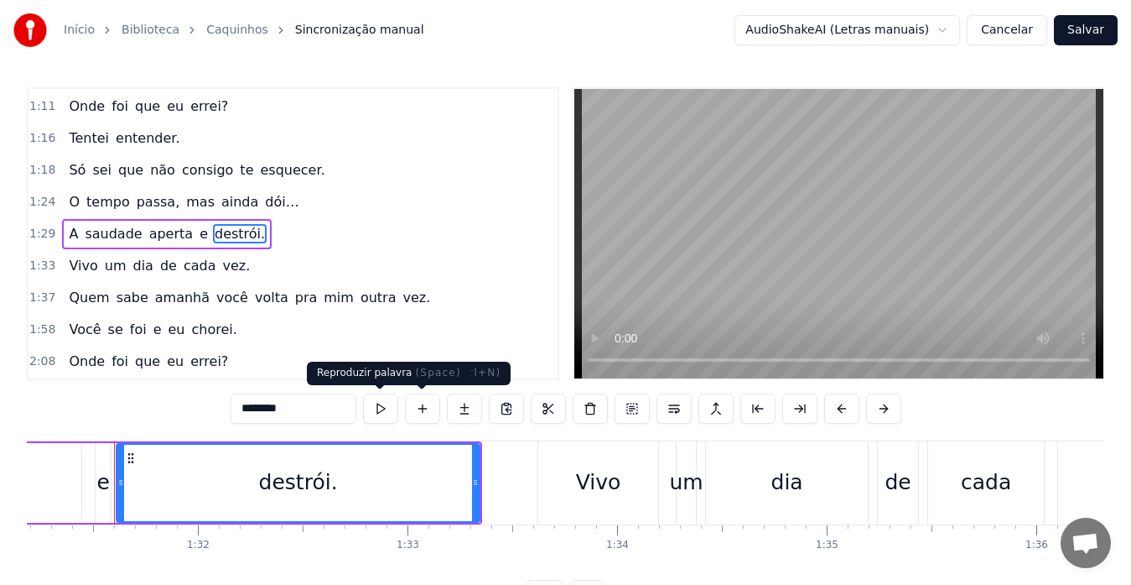
scroll to position [0, 19121]
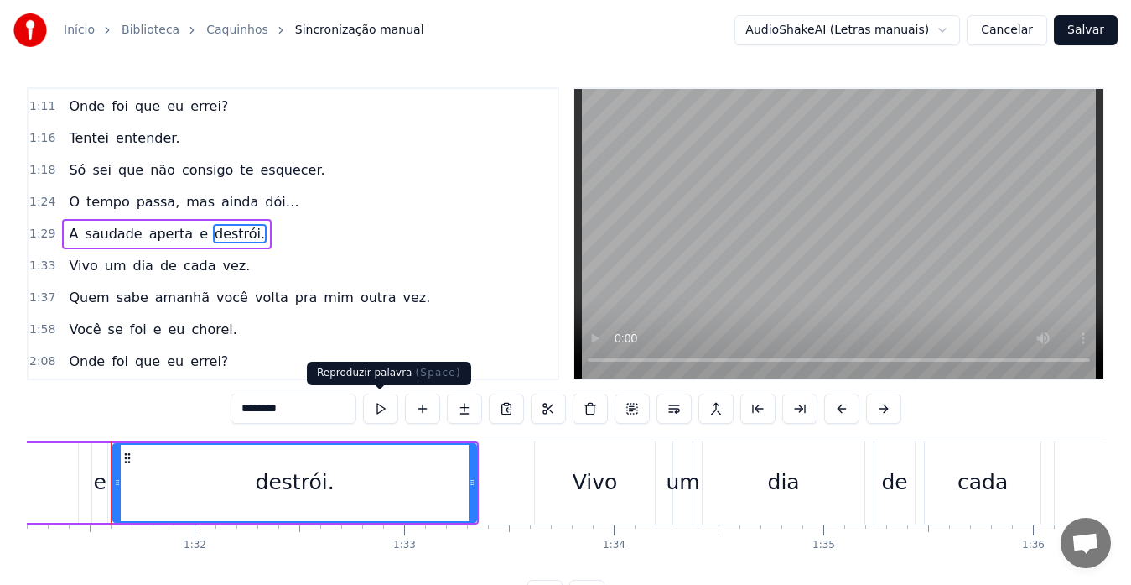
click at [388, 412] on button at bounding box center [380, 408] width 35 height 30
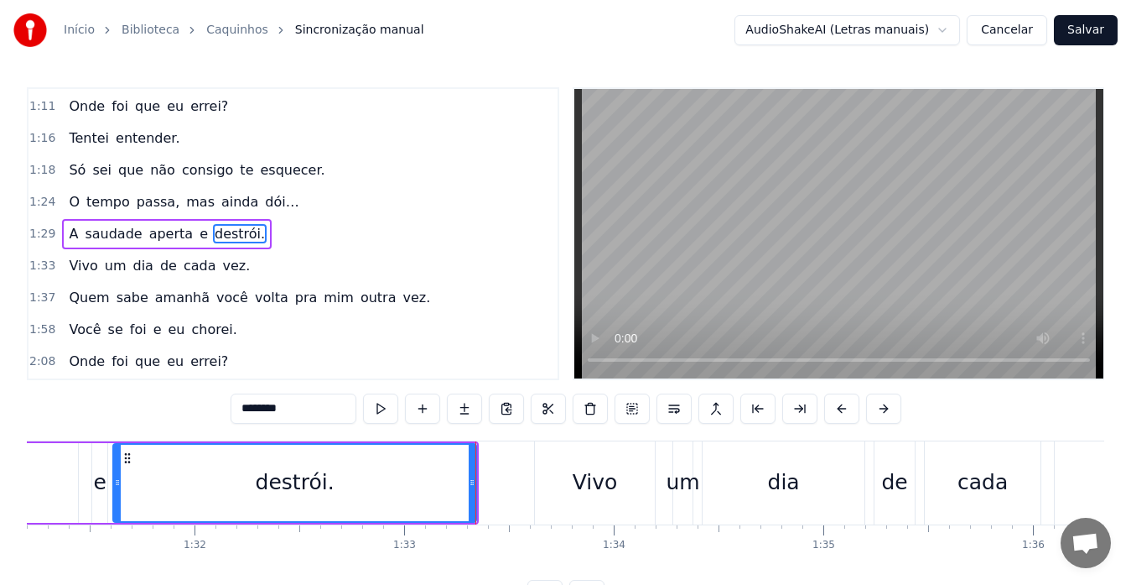
click at [221, 273] on span "vez." at bounding box center [236, 265] width 31 height 19
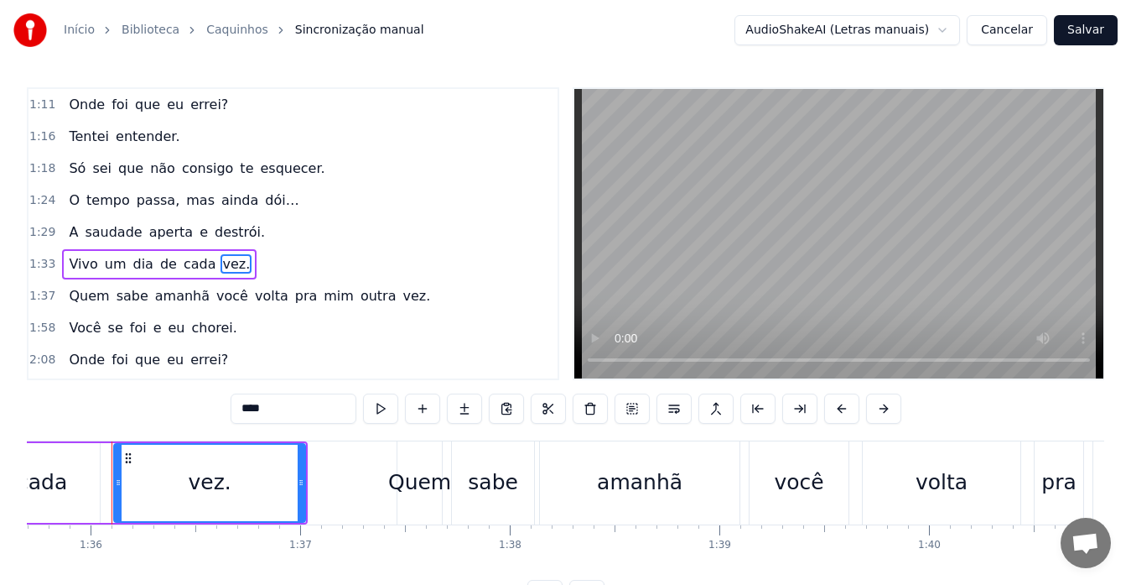
scroll to position [0, 20065]
click at [385, 401] on button at bounding box center [380, 408] width 35 height 30
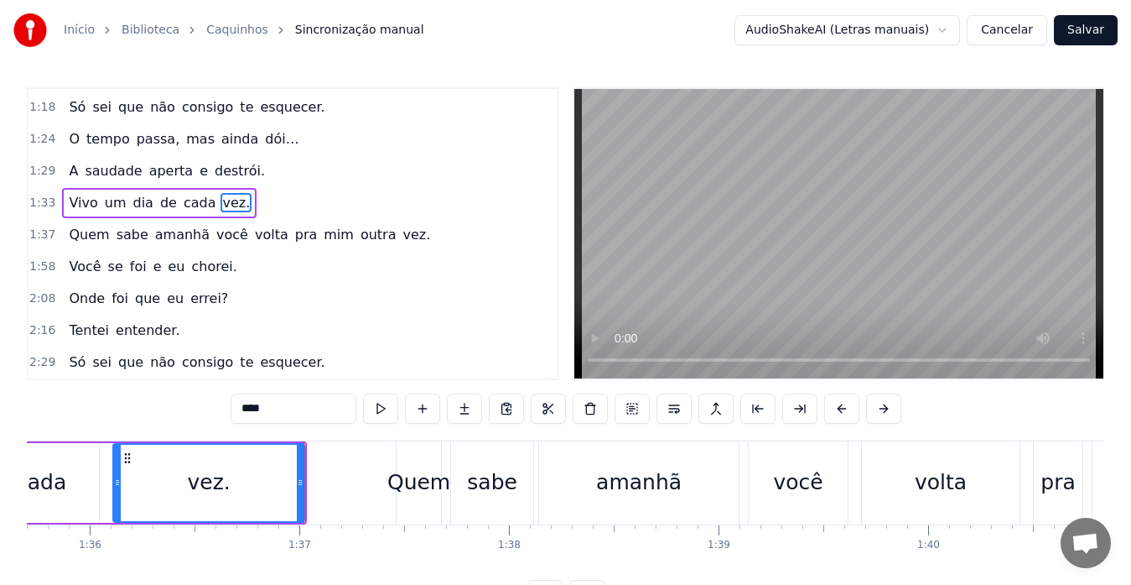
click at [402, 232] on span "vez." at bounding box center [417, 234] width 31 height 19
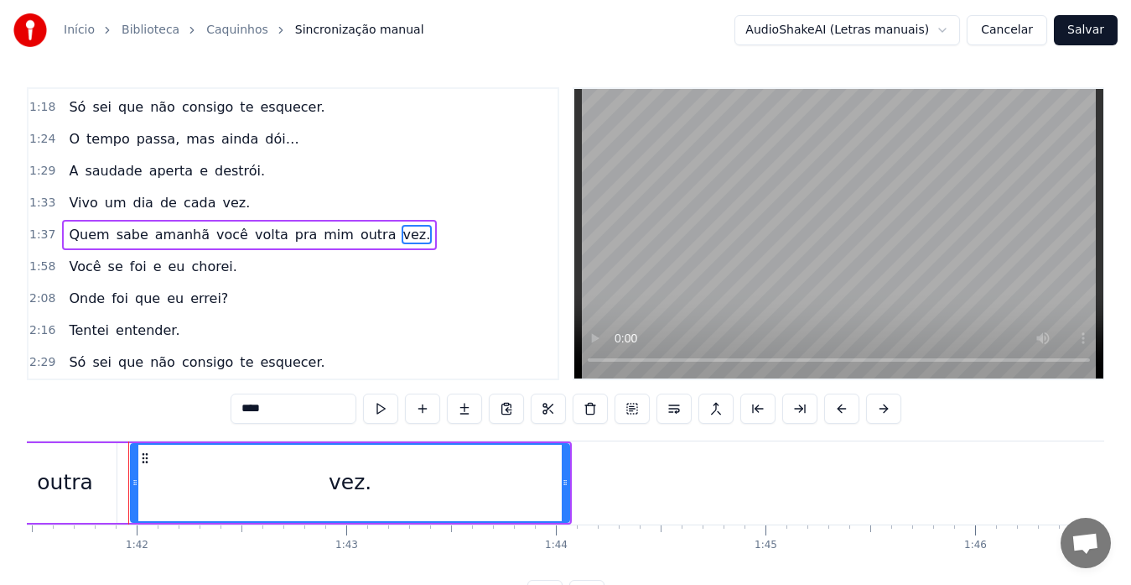
scroll to position [0, 21293]
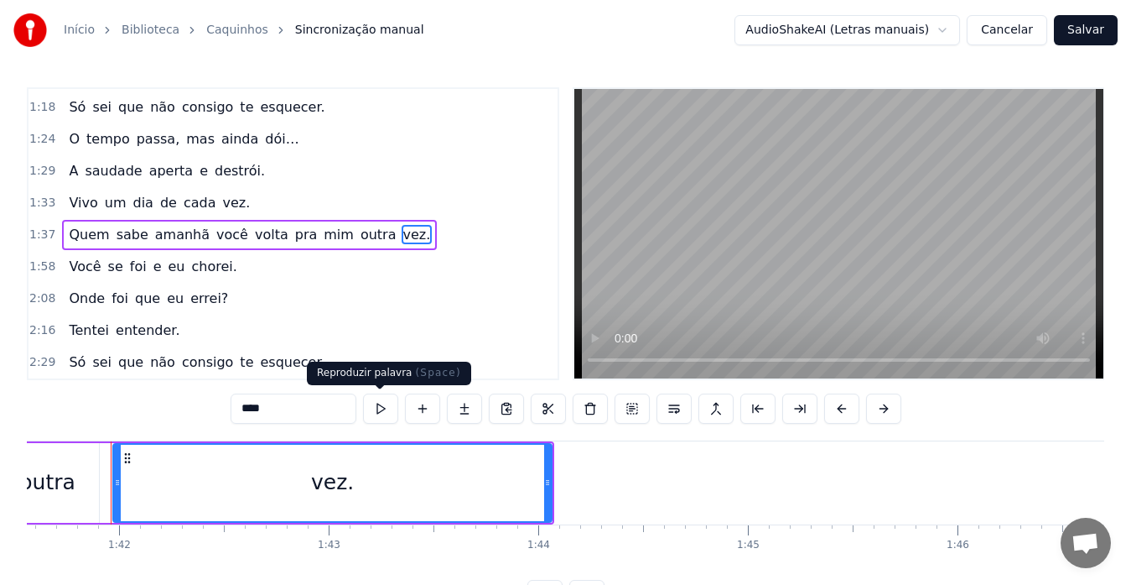
click at [378, 403] on button at bounding box center [380, 408] width 35 height 30
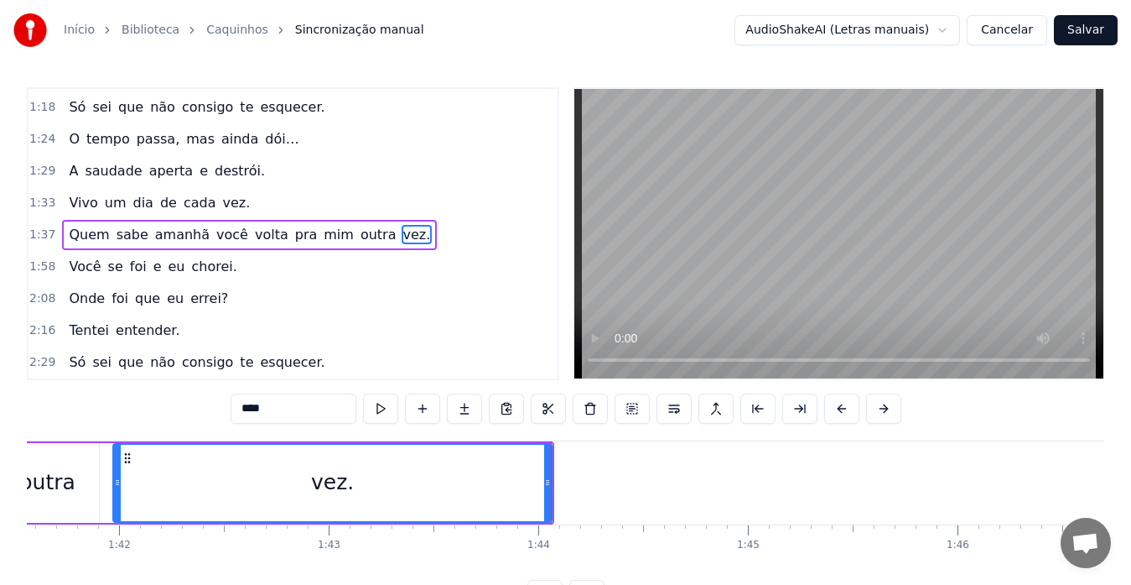
click at [78, 271] on span "Você" at bounding box center [84, 266] width 35 height 19
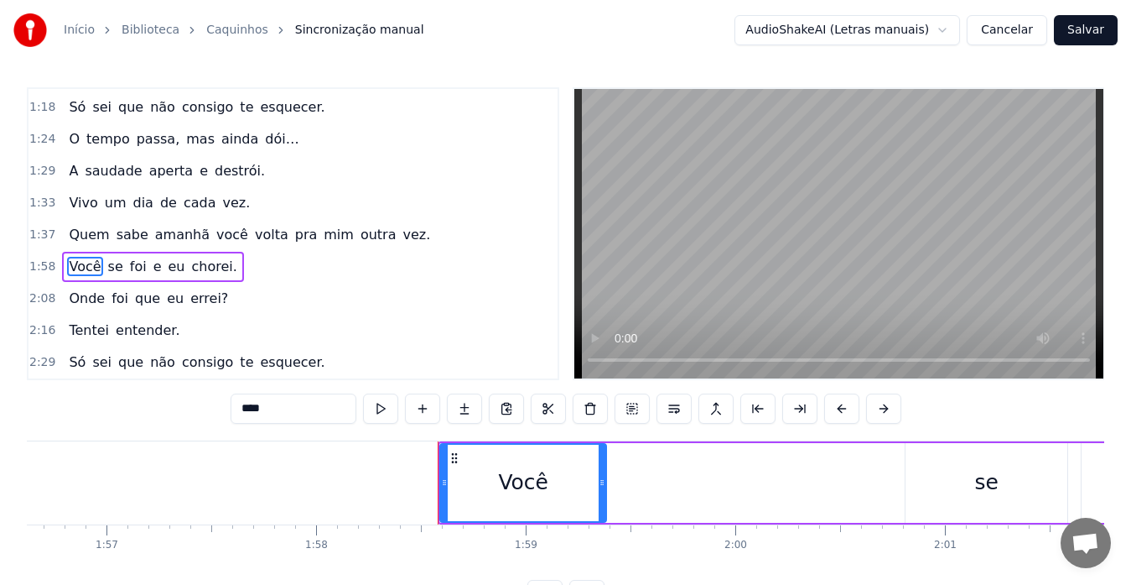
scroll to position [0, 24778]
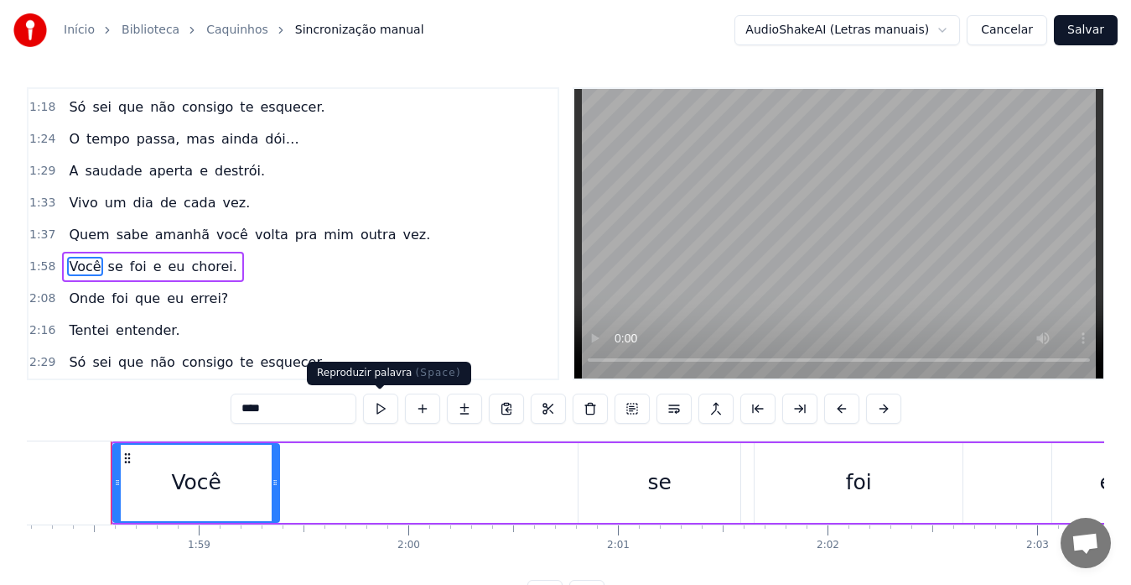
click at [387, 411] on button at bounding box center [380, 408] width 35 height 30
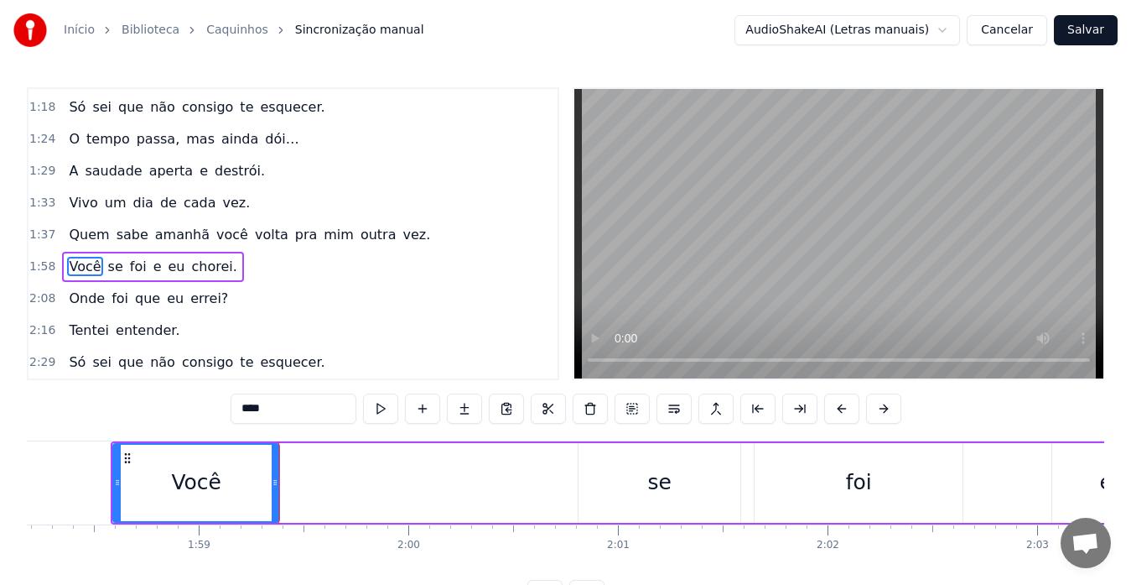
click at [203, 264] on span "chorei." at bounding box center [214, 266] width 49 height 19
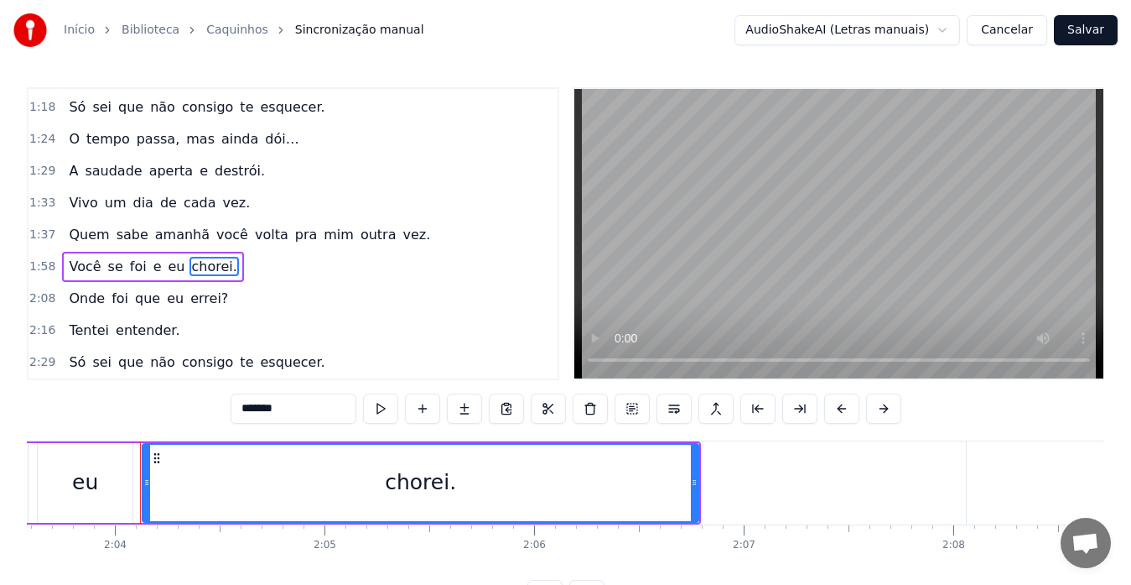
scroll to position [0, 25939]
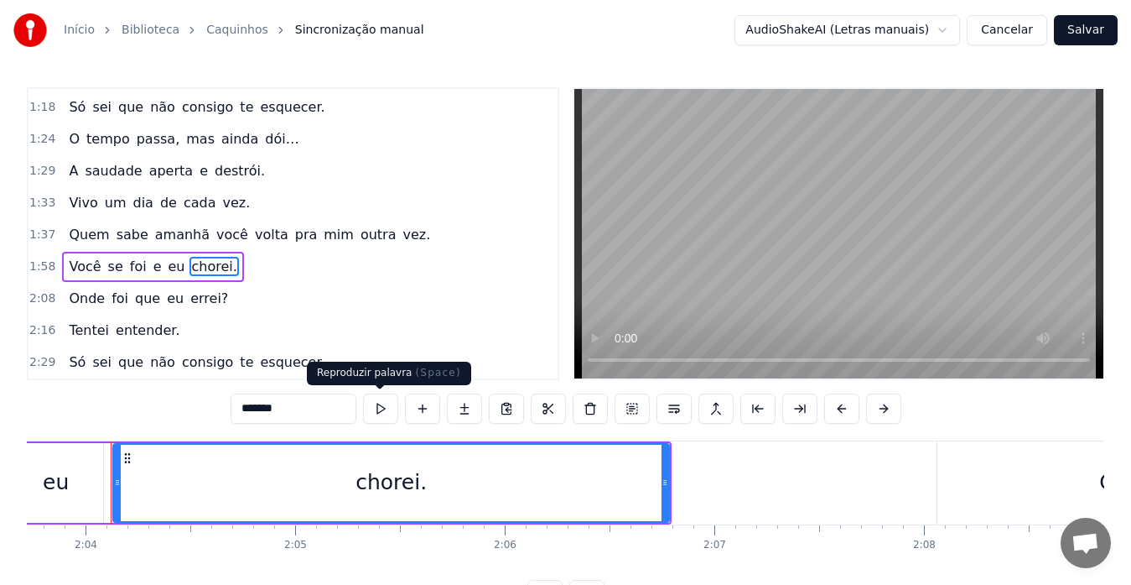
click at [386, 406] on button at bounding box center [380, 408] width 35 height 30
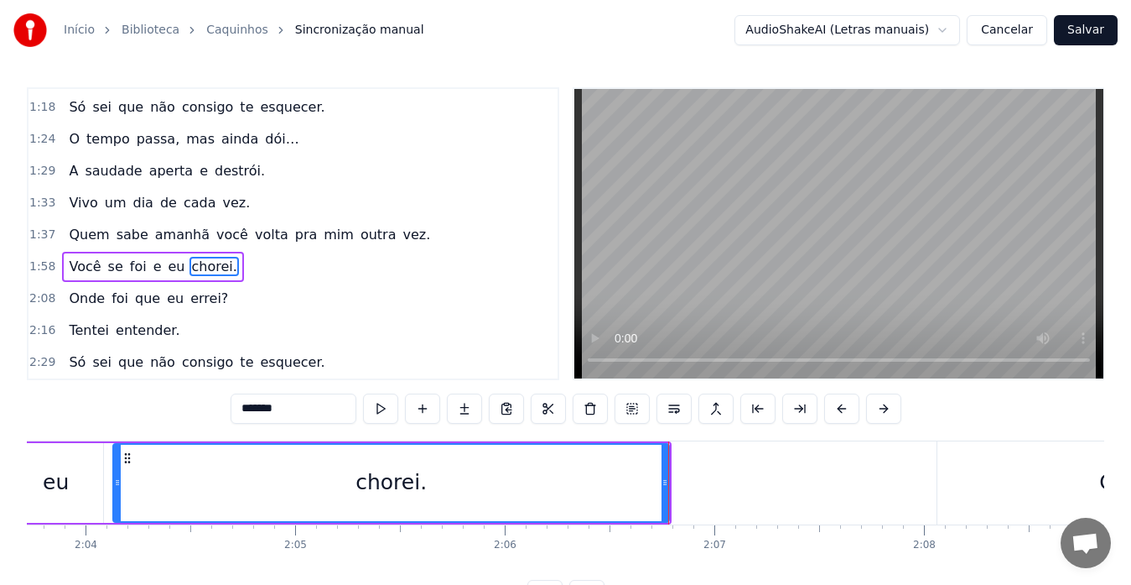
click at [67, 306] on span "Onde" at bounding box center [86, 297] width 39 height 19
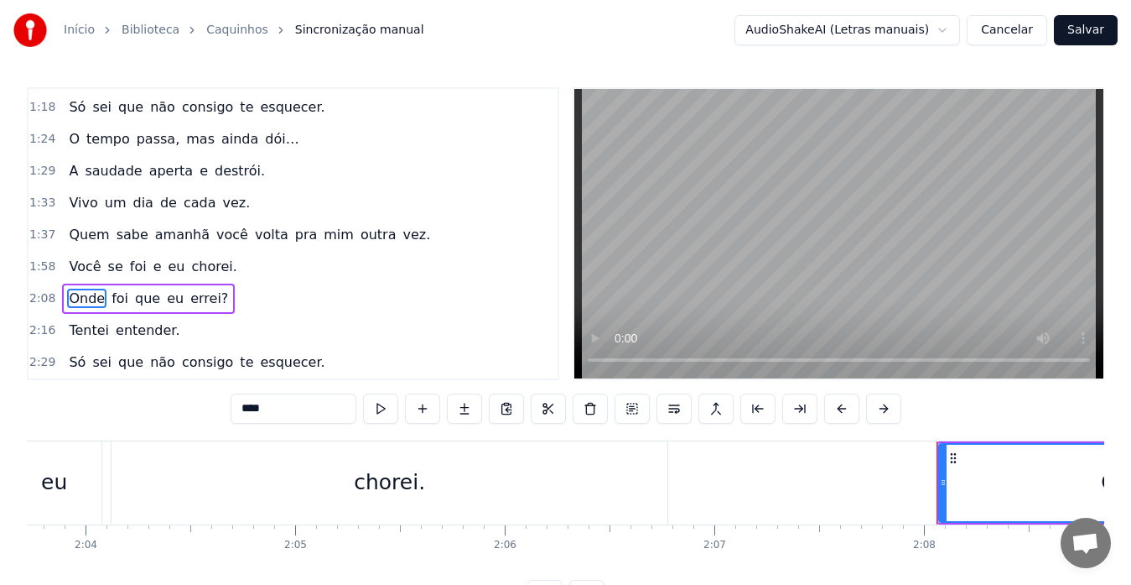
scroll to position [6, 0]
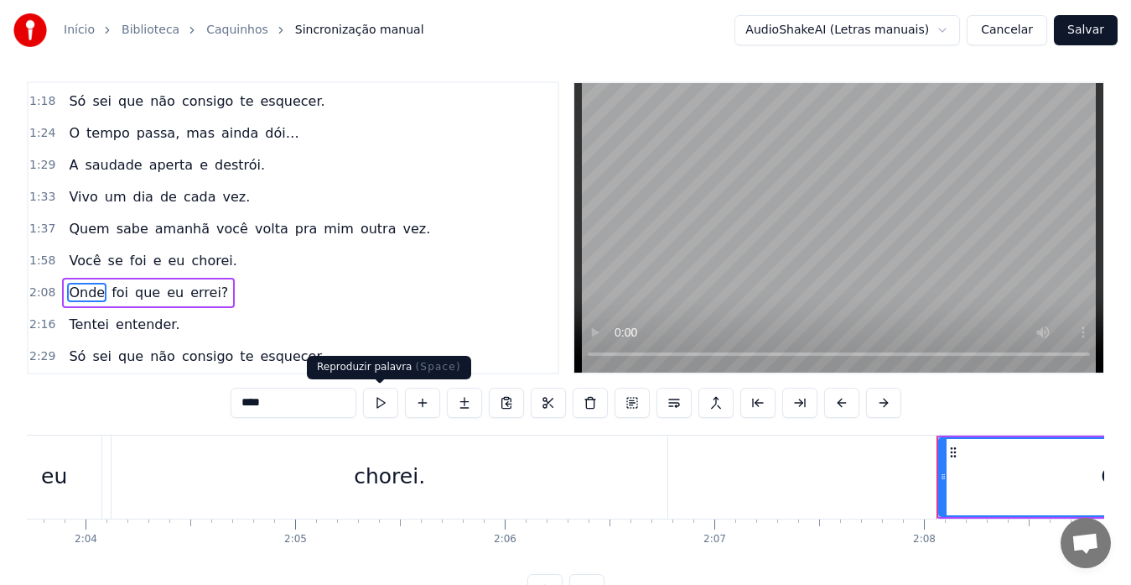
click at [372, 402] on button at bounding box center [380, 402] width 35 height 30
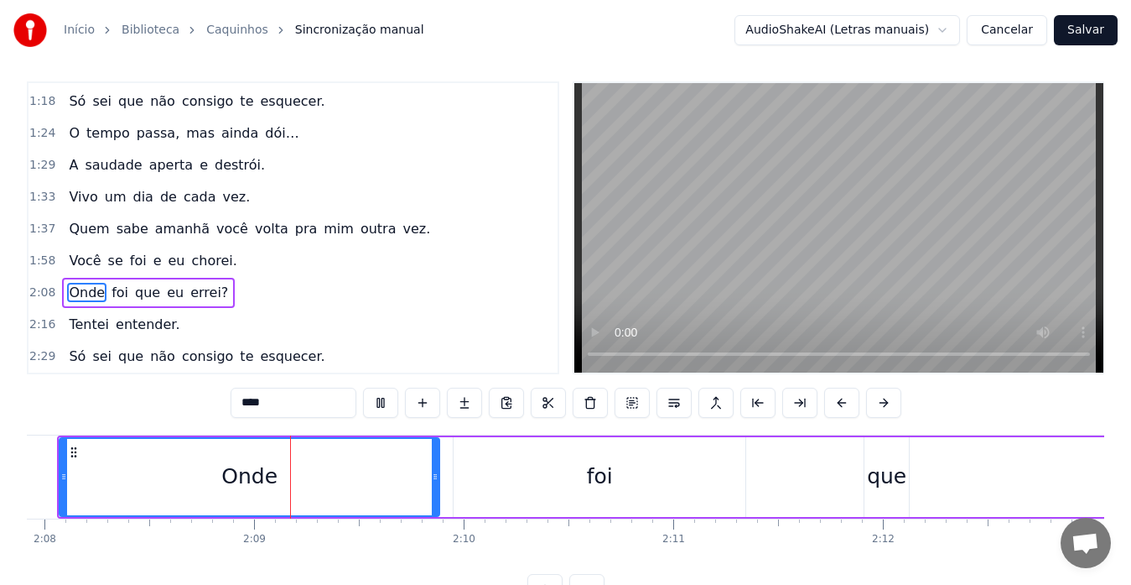
scroll to position [0, 26865]
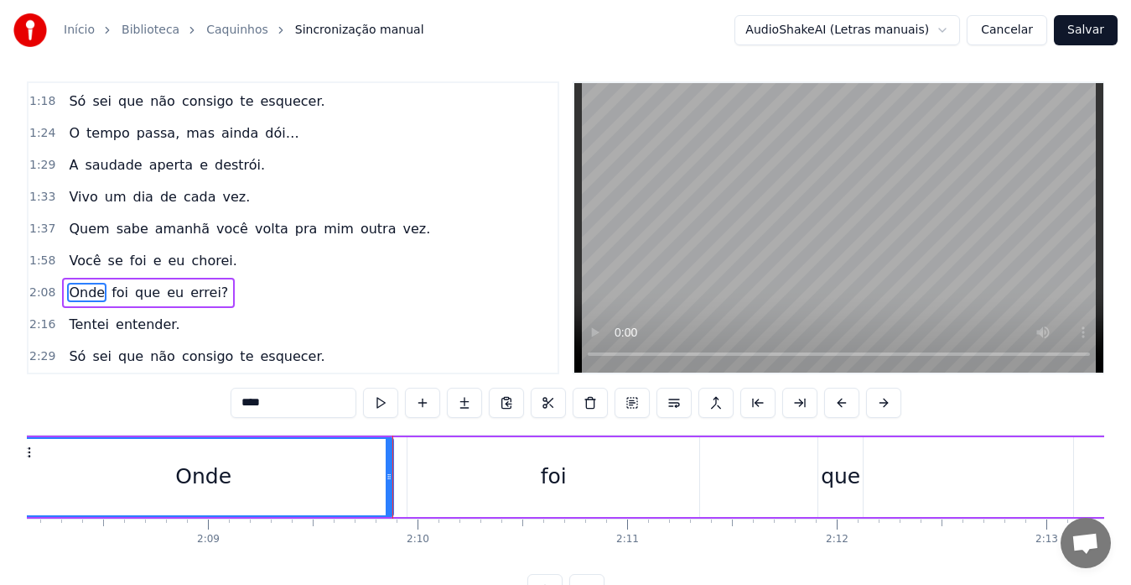
click at [189, 288] on span "errei?" at bounding box center [209, 292] width 41 height 19
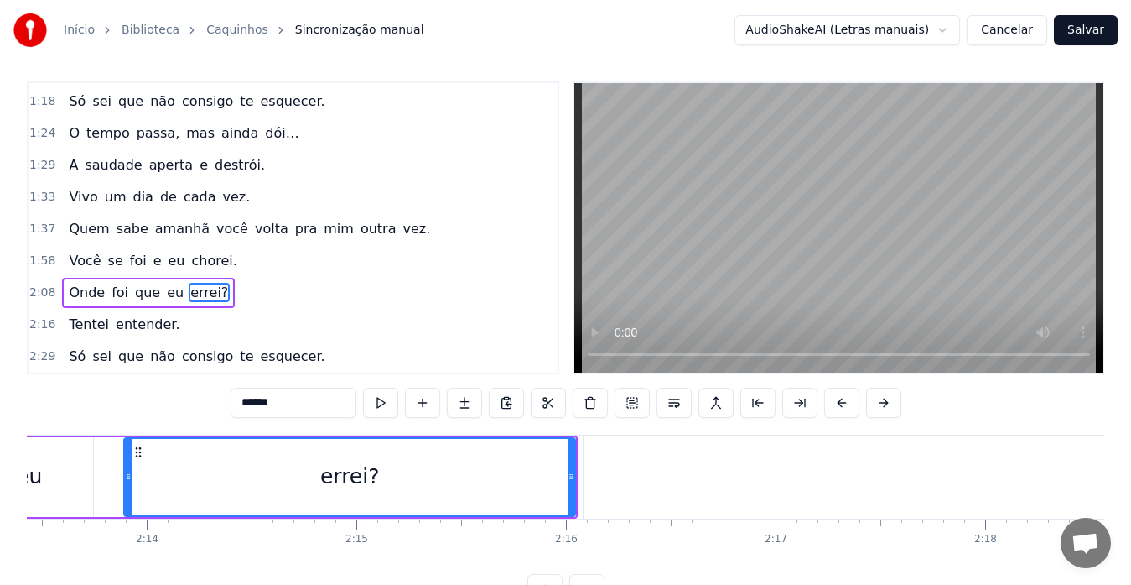
scroll to position [0, 27986]
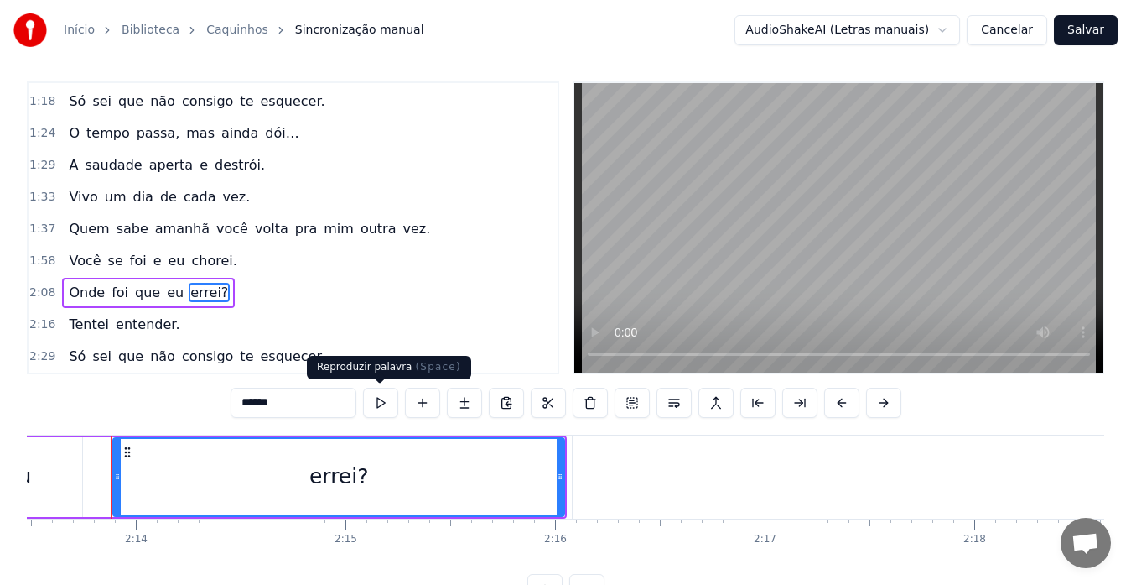
click at [372, 399] on button at bounding box center [380, 402] width 35 height 30
click at [87, 331] on span "Tentei" at bounding box center [89, 323] width 44 height 19
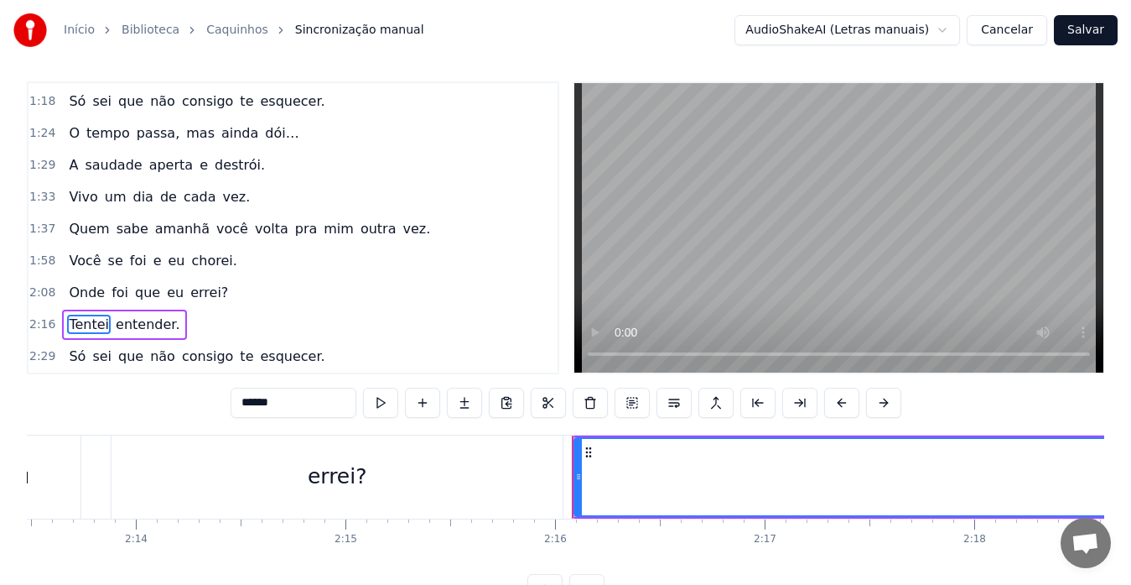
scroll to position [38, 0]
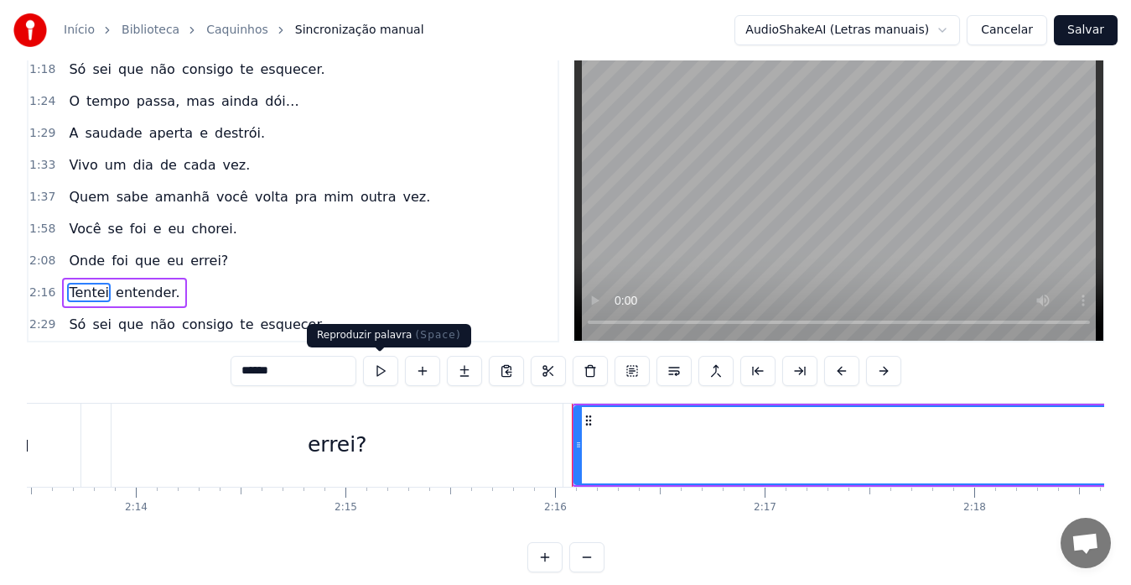
click at [374, 377] on button at bounding box center [380, 371] width 35 height 30
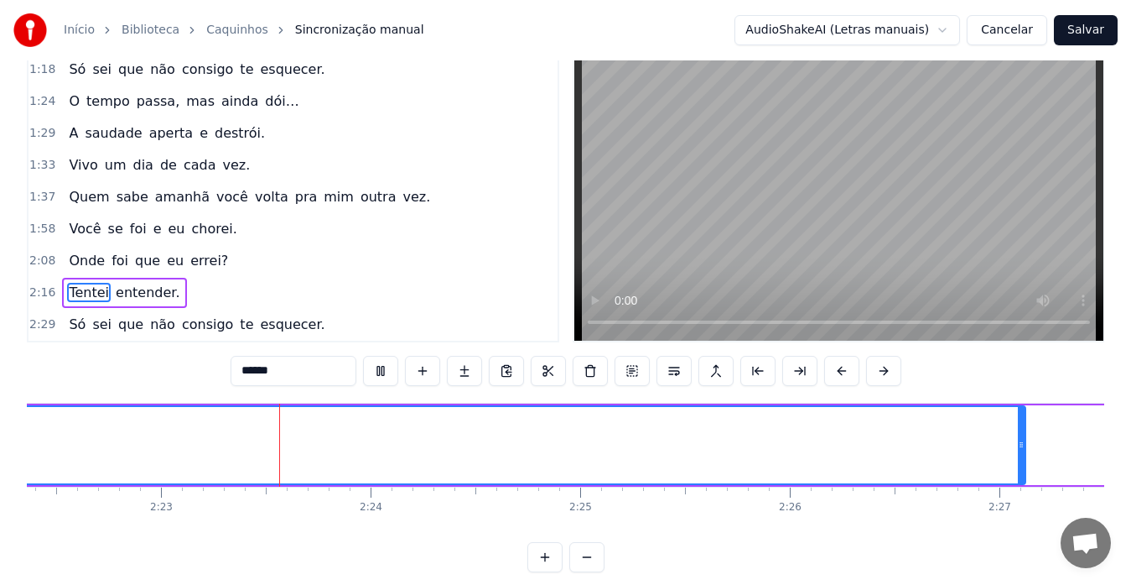
scroll to position [0, 29905]
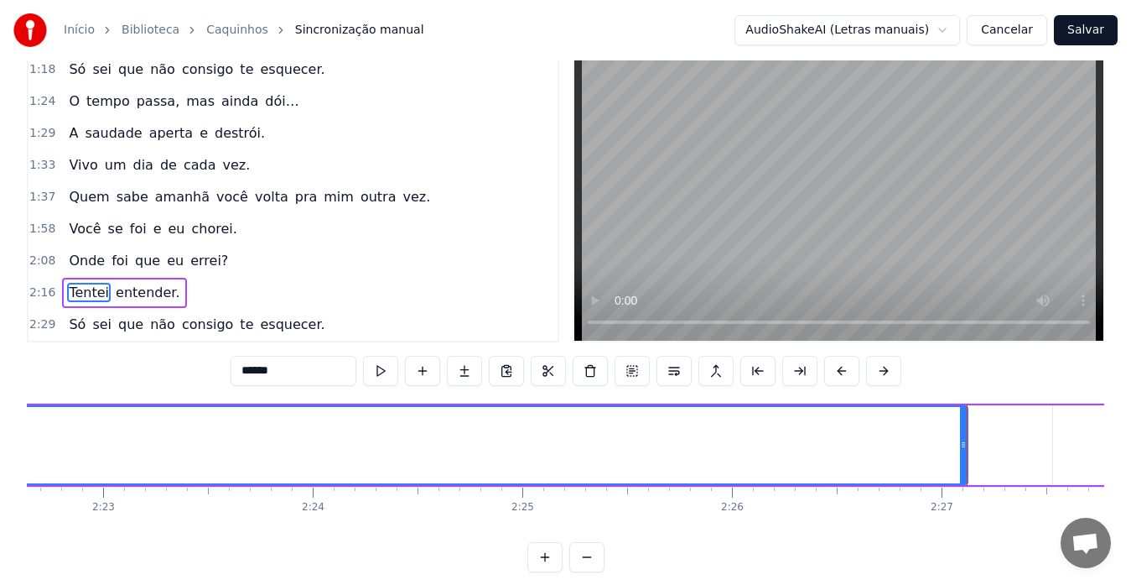
click at [221, 130] on span "destrói." at bounding box center [240, 132] width 54 height 19
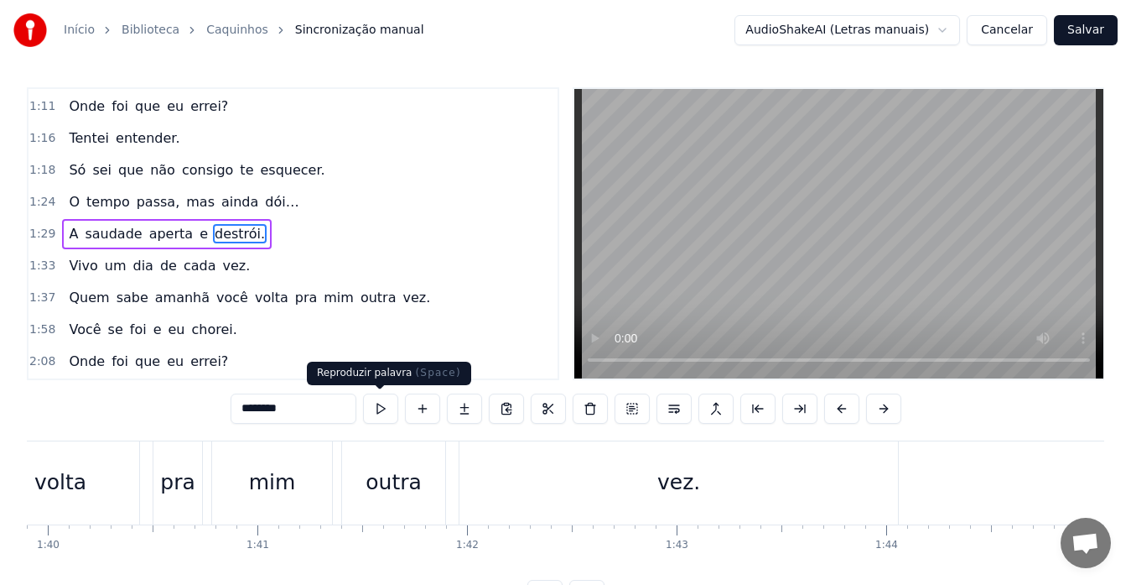
scroll to position [0, 19121]
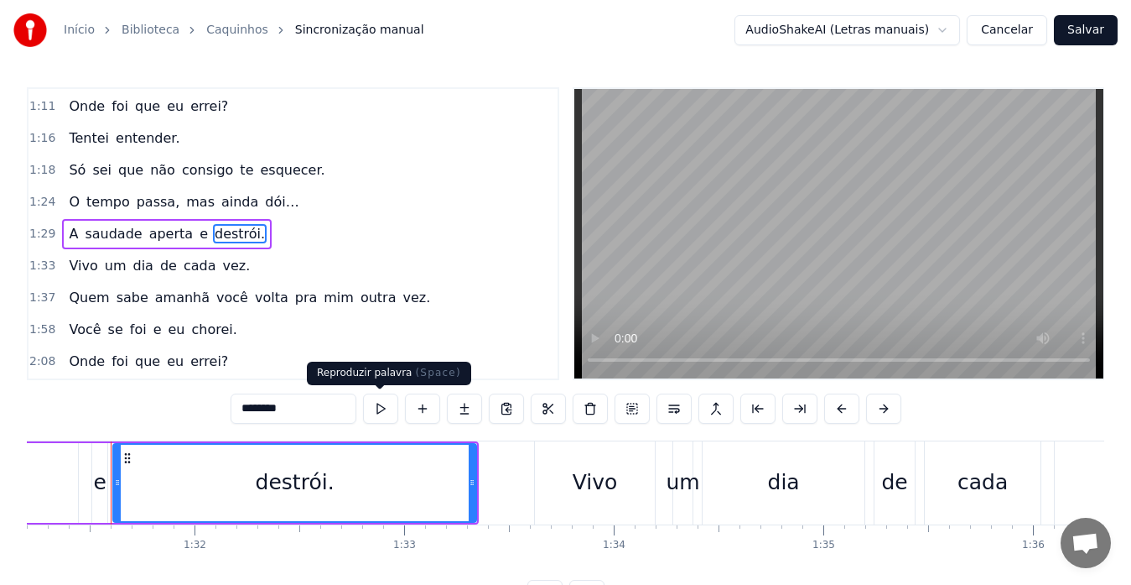
click at [379, 404] on button at bounding box center [380, 408] width 35 height 30
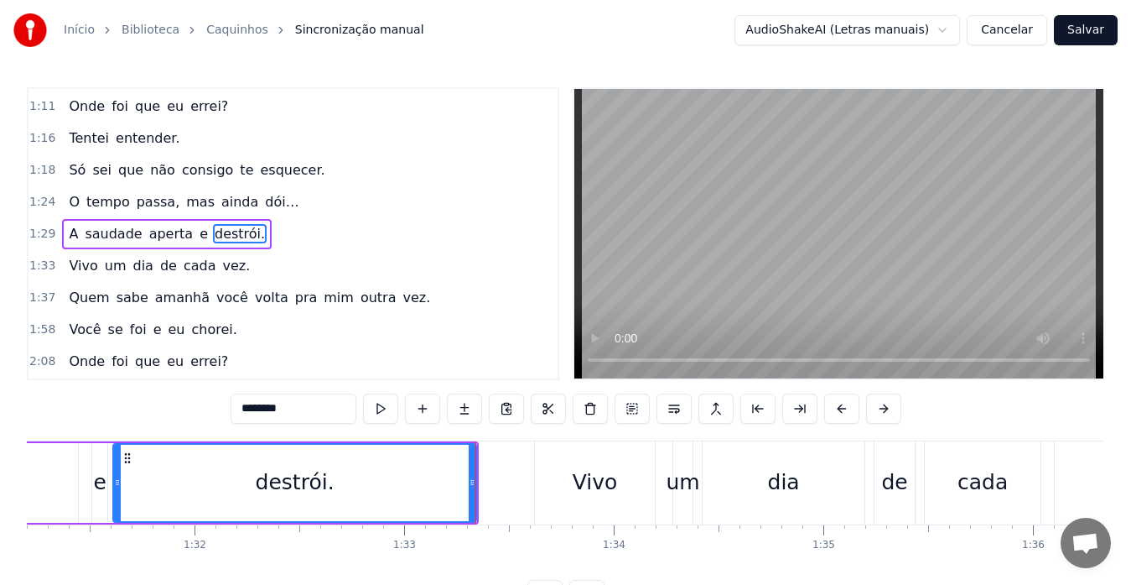
click at [221, 268] on span "vez." at bounding box center [236, 265] width 31 height 19
type input "****"
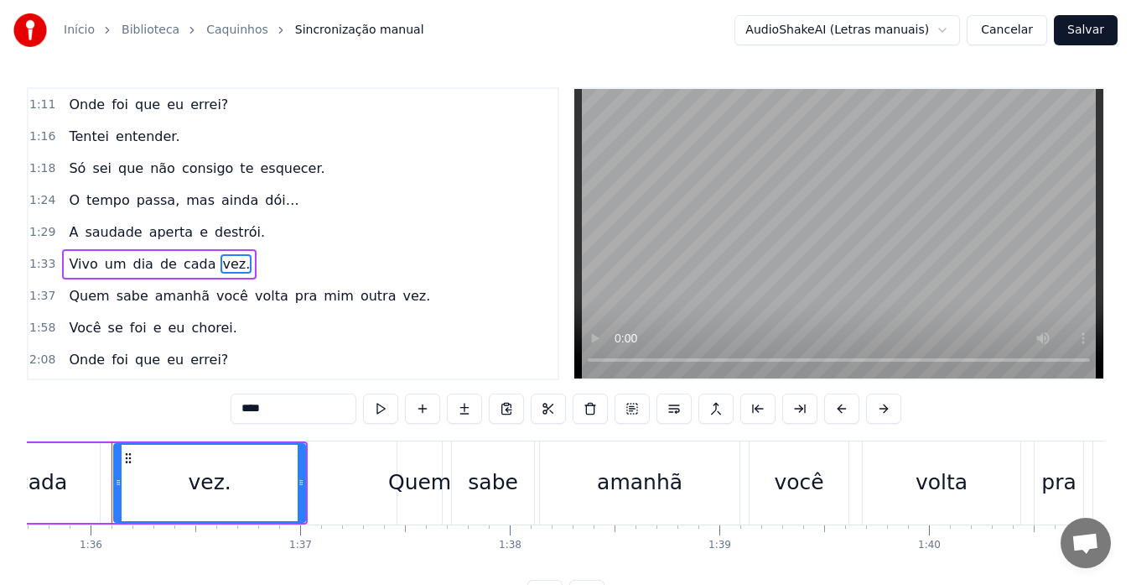
scroll to position [0, 20065]
click at [380, 411] on button at bounding box center [380, 408] width 35 height 30
click at [402, 304] on span "vez." at bounding box center [417, 295] width 31 height 19
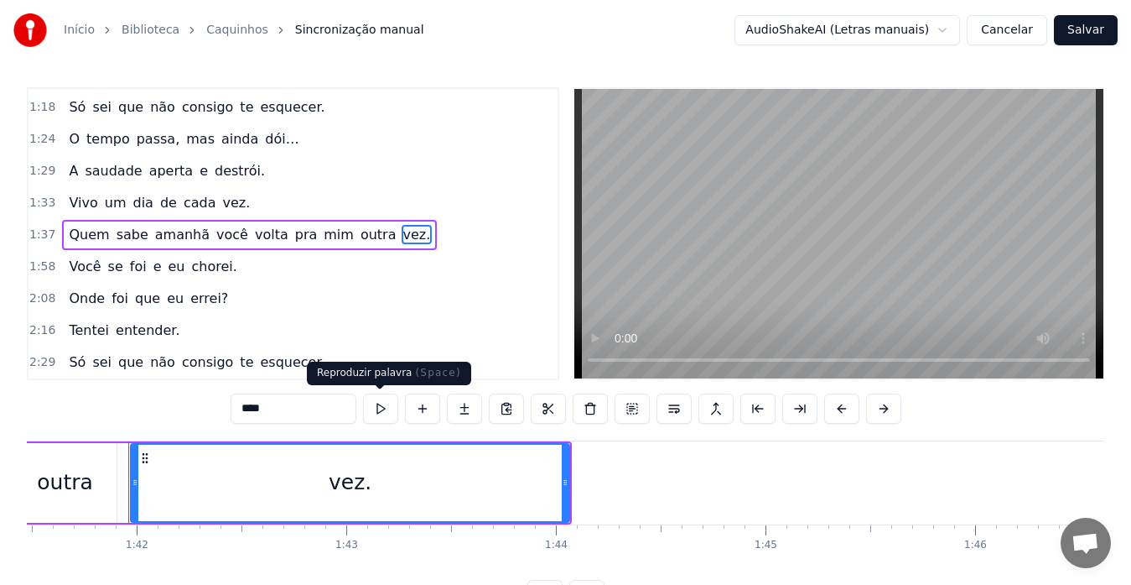
scroll to position [0, 21293]
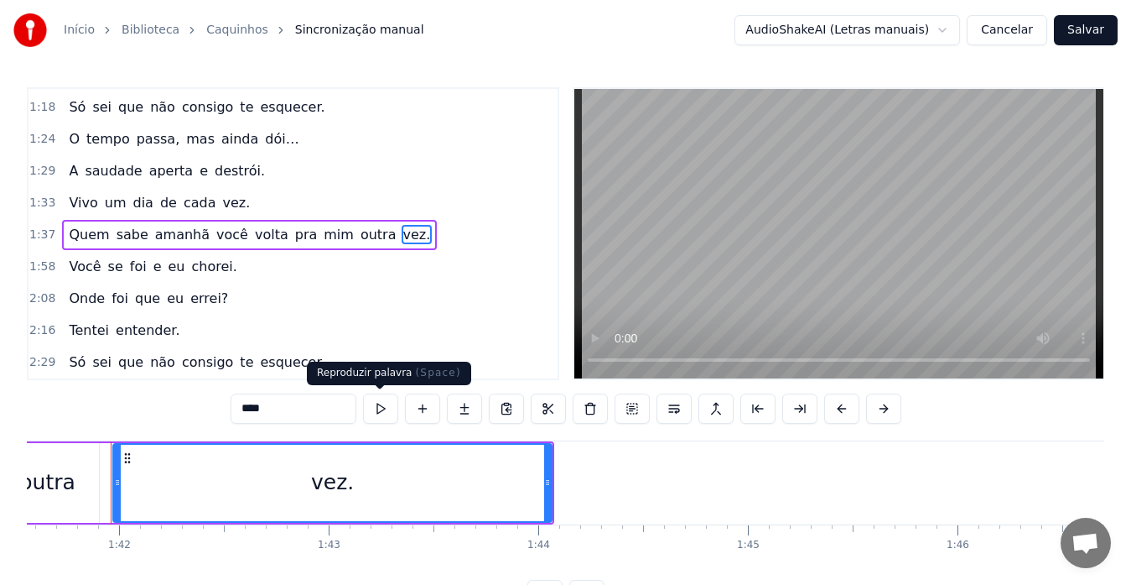
click at [373, 407] on button at bounding box center [380, 408] width 35 height 30
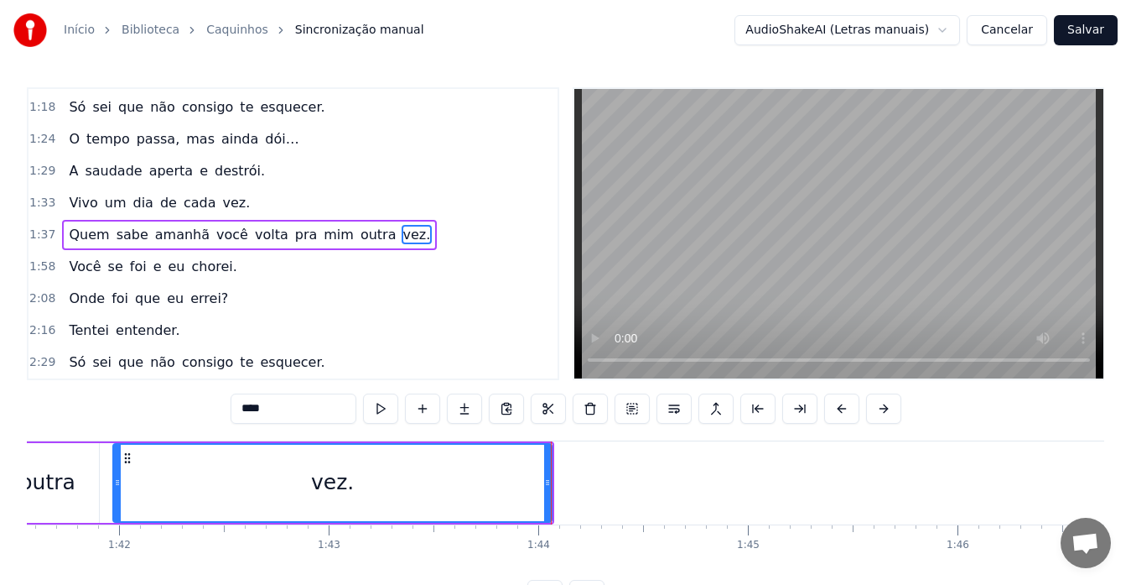
click at [1039, 28] on button "Cancelar" at bounding box center [1007, 30] width 81 height 30
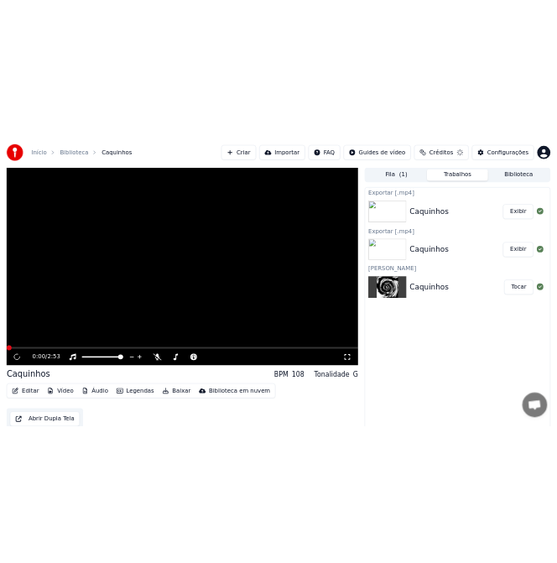
scroll to position [13, 0]
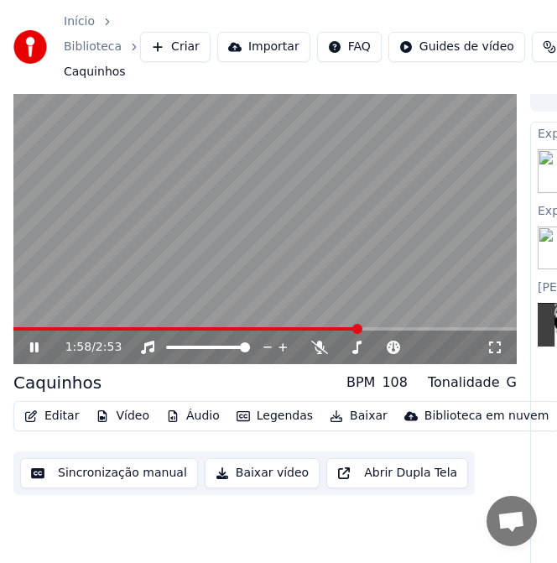
click at [34, 349] on icon at bounding box center [46, 346] width 39 height 13
click at [38, 354] on icon at bounding box center [46, 346] width 39 height 13
click at [364, 334] on span at bounding box center [363, 329] width 10 height 10
click at [302, 334] on span at bounding box center [300, 329] width 10 height 10
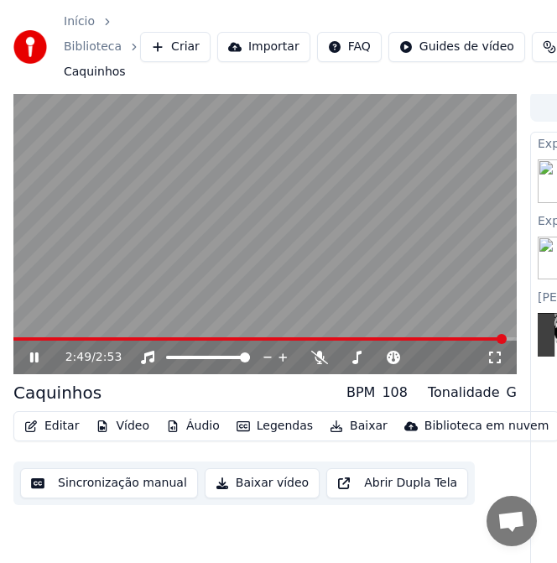
scroll to position [0, 0]
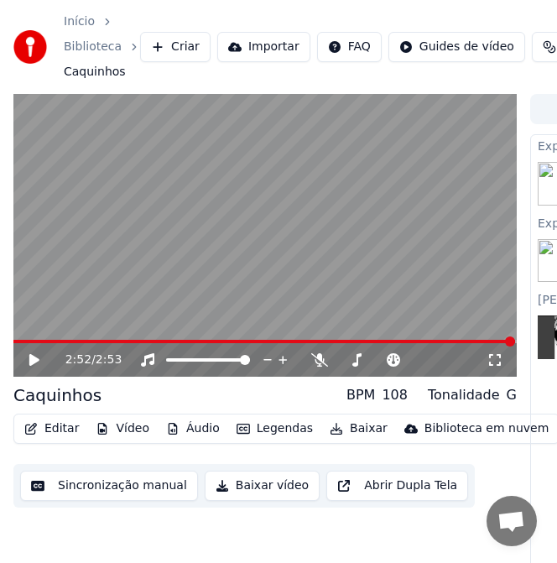
click at [36, 356] on icon at bounding box center [46, 359] width 39 height 13
click at [361, 343] on div "1:56 / 2:53" at bounding box center [264, 358] width 503 height 37
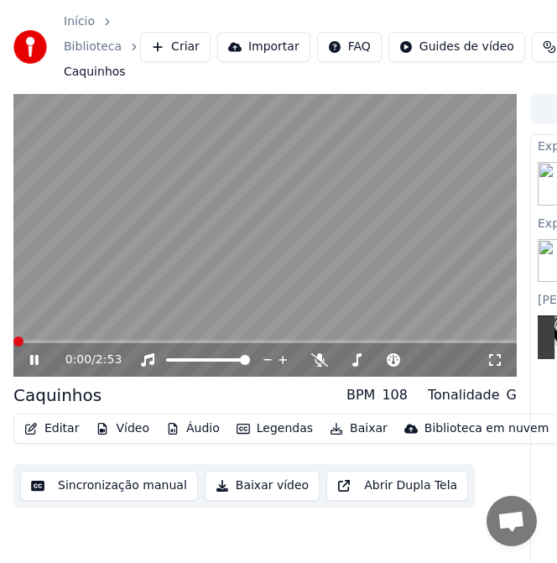
click at [13, 346] on span at bounding box center [18, 341] width 10 height 10
click at [32, 366] on icon at bounding box center [46, 359] width 39 height 13
click at [39, 365] on icon at bounding box center [46, 359] width 39 height 13
click at [35, 356] on icon at bounding box center [46, 359] width 39 height 13
click at [38, 361] on icon at bounding box center [34, 360] width 10 height 12
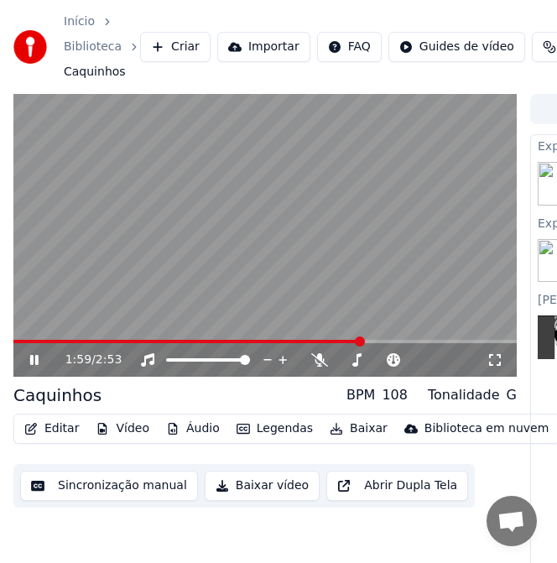
click at [30, 356] on icon at bounding box center [34, 360] width 8 height 10
click at [26, 356] on div "1:59 / 2:53" at bounding box center [265, 359] width 490 height 17
click at [40, 359] on icon at bounding box center [46, 359] width 39 height 13
click at [33, 357] on icon at bounding box center [34, 360] width 8 height 10
click at [30, 363] on icon at bounding box center [34, 360] width 10 height 12
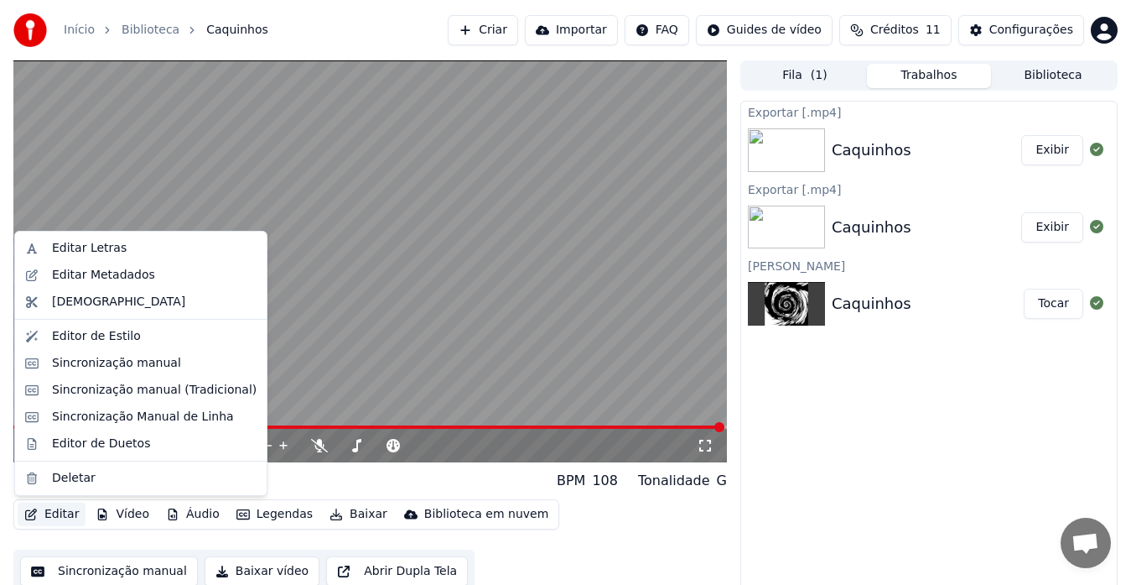
click at [64, 516] on button "Editar" at bounding box center [52, 513] width 68 height 23
click at [91, 245] on div "Editar Letras" at bounding box center [89, 248] width 75 height 17
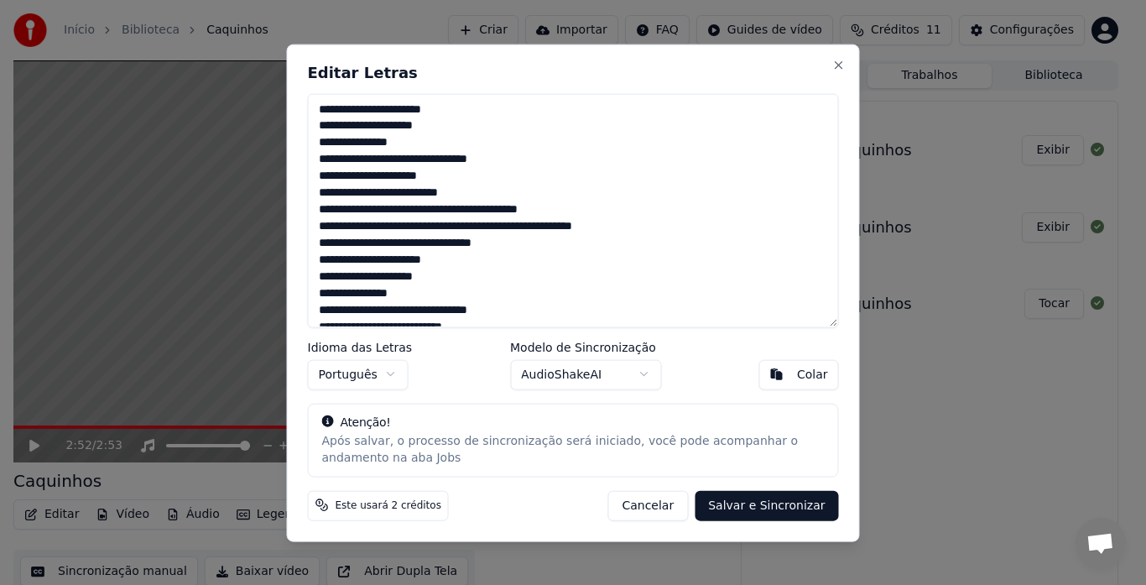
scroll to position [133, 0]
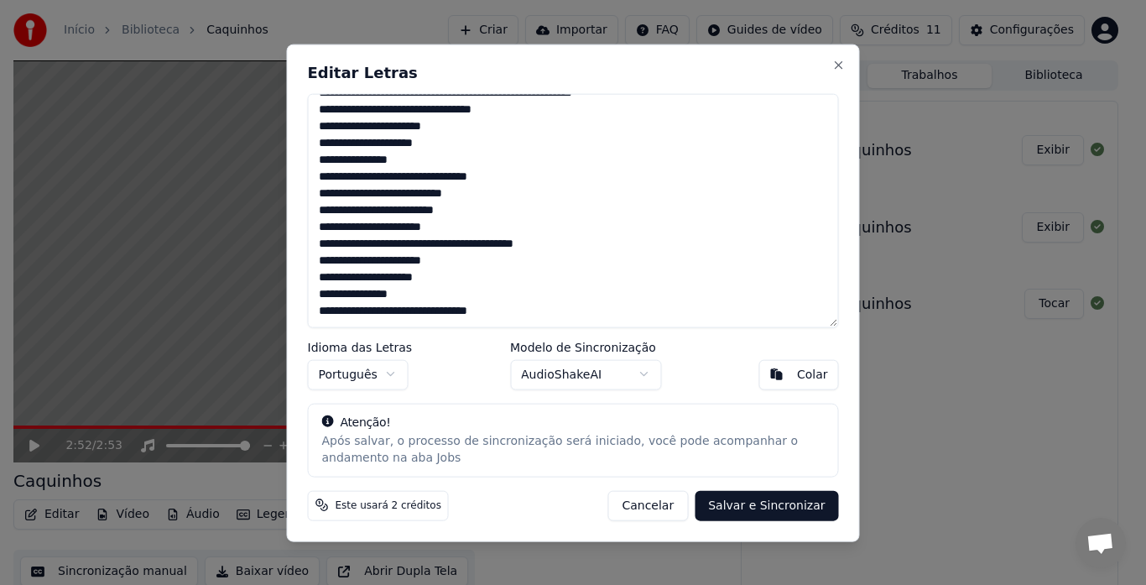
drag, startPoint x: 320, startPoint y: 108, endPoint x: 611, endPoint y: 407, distance: 416.9
click at [611, 407] on div "**********" at bounding box center [573, 292] width 573 height 497
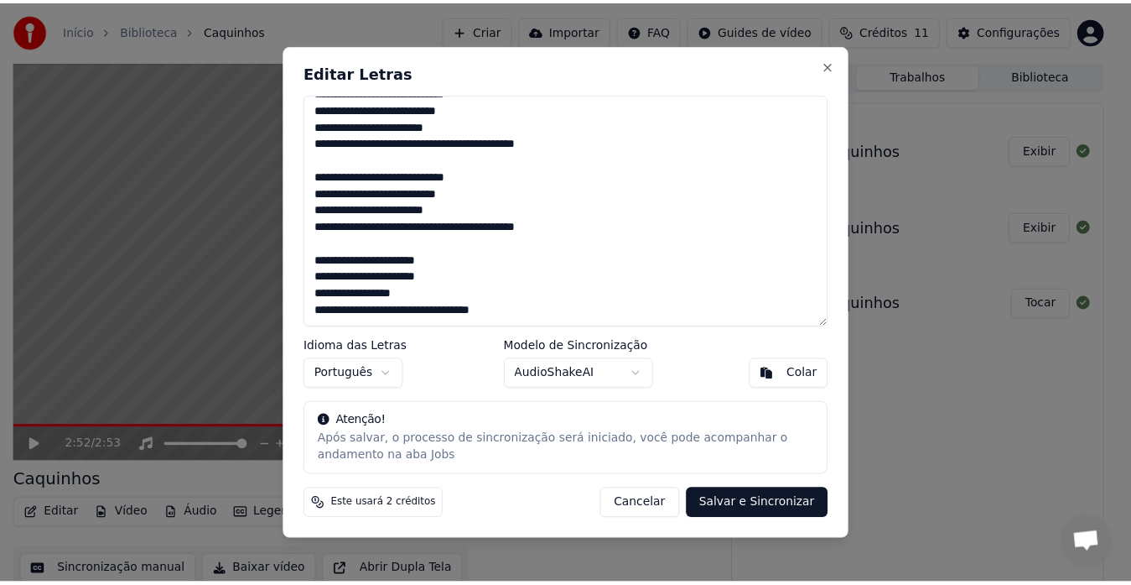
scroll to position [0, 0]
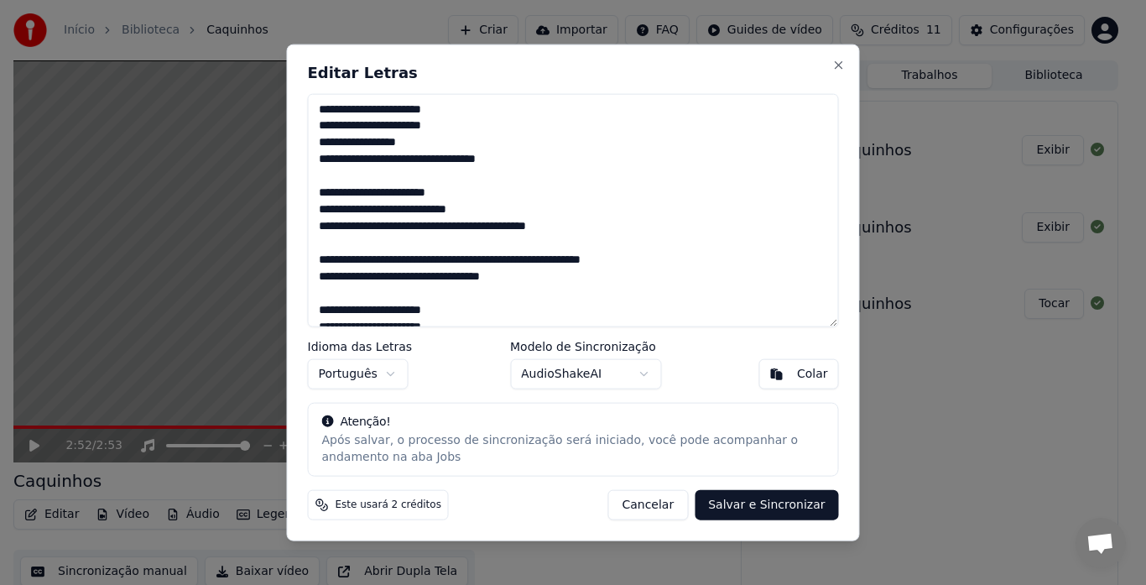
click at [767, 506] on button "Salvar e Sincronizar" at bounding box center [765, 505] width 143 height 30
type textarea "**********"
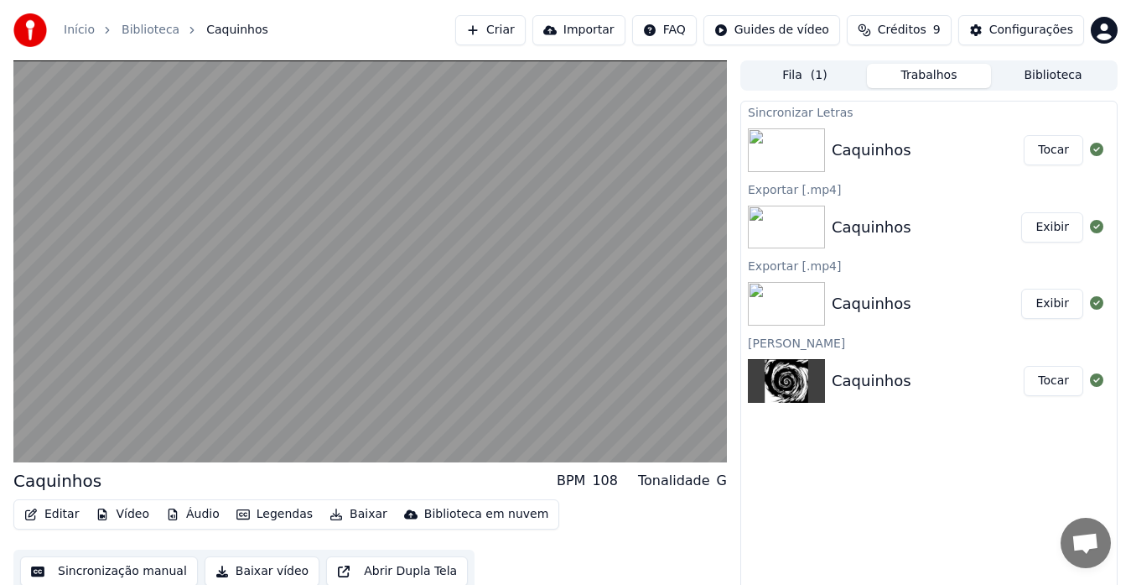
click at [228, 569] on button "Baixar vídeo" at bounding box center [262, 571] width 115 height 30
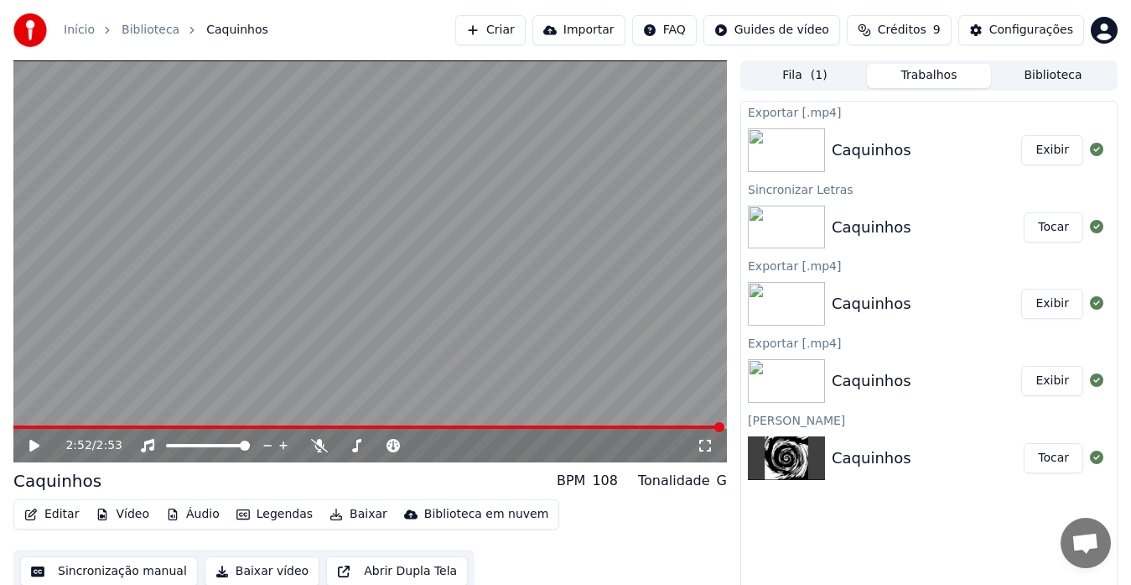
click at [1048, 146] on button "Exibir" at bounding box center [1052, 150] width 62 height 30
click at [335, 517] on button "Baixar" at bounding box center [358, 513] width 71 height 23
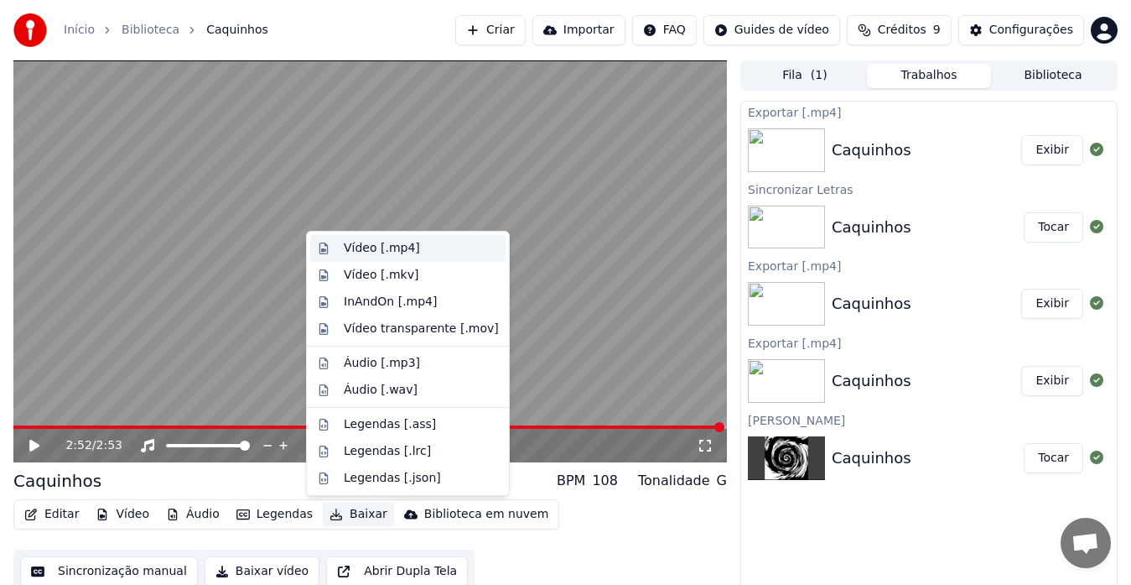
click at [385, 247] on div "Vídeo [.mp4]" at bounding box center [382, 248] width 76 height 17
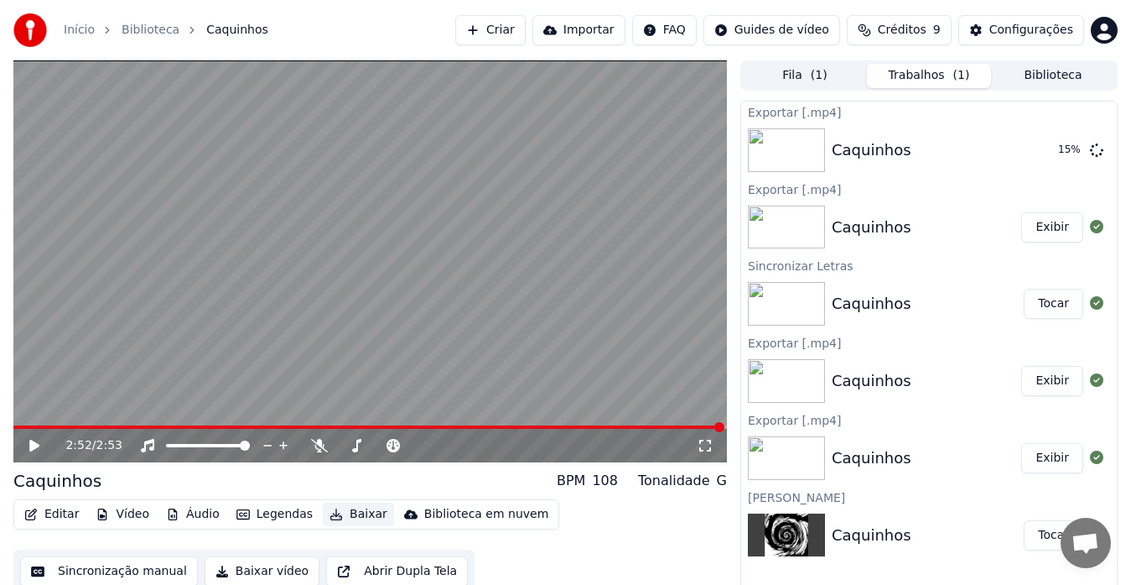
scroll to position [13, 0]
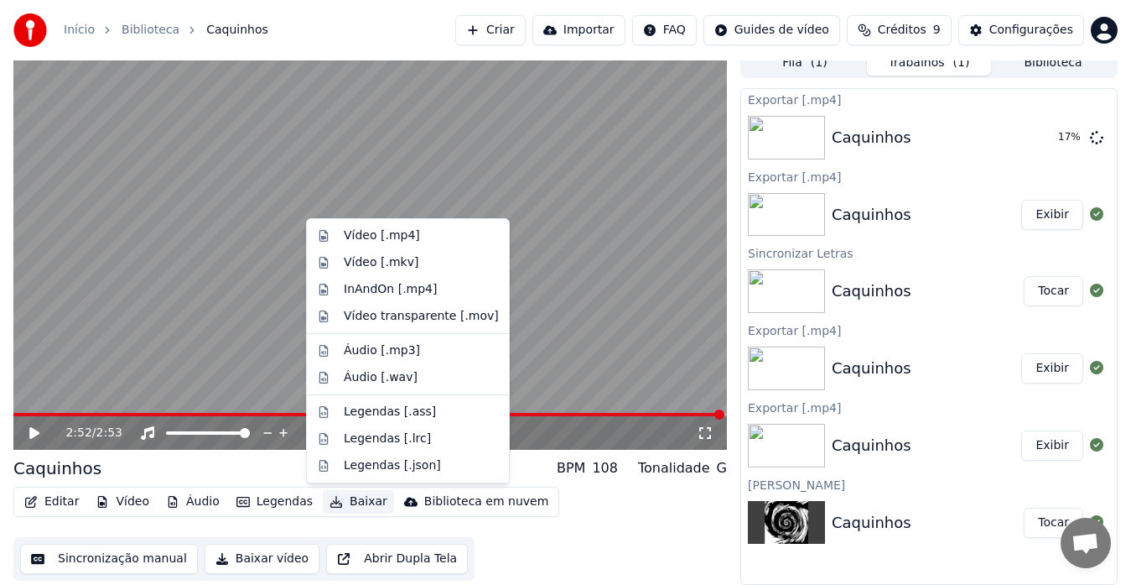
click at [330, 498] on icon "button" at bounding box center [336, 502] width 13 height 12
click at [374, 237] on div "Vídeo [.mp4]" at bounding box center [382, 235] width 76 height 17
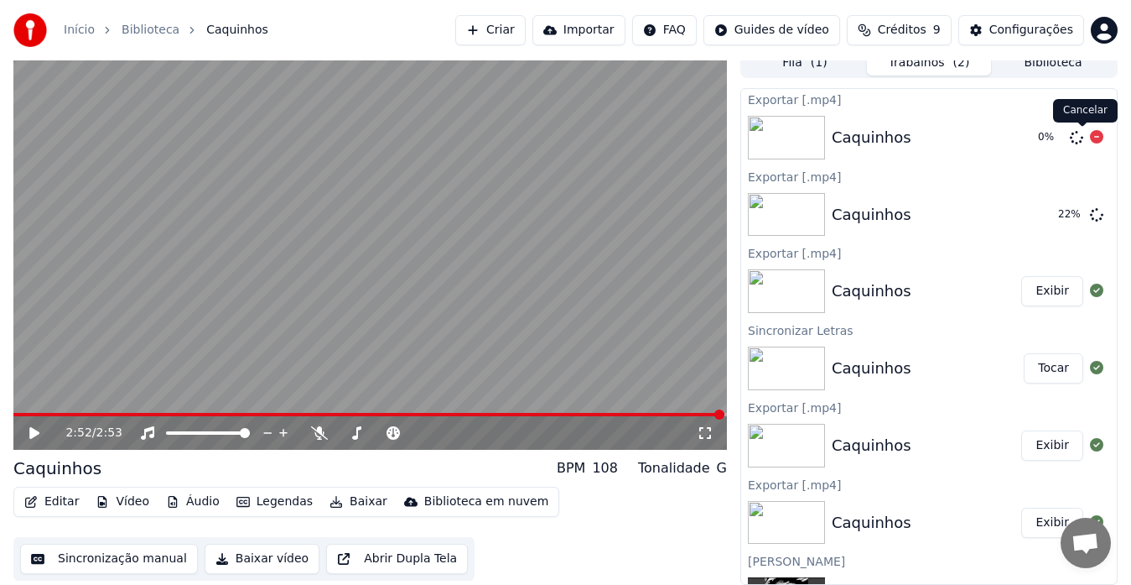
click at [1090, 141] on icon at bounding box center [1096, 136] width 13 height 13
click at [1090, 138] on icon at bounding box center [1096, 136] width 13 height 13
click at [1090, 137] on icon at bounding box center [1096, 136] width 13 height 13
click at [808, 284] on img at bounding box center [786, 291] width 77 height 44
click at [1041, 294] on button "Exibir" at bounding box center [1052, 291] width 62 height 30
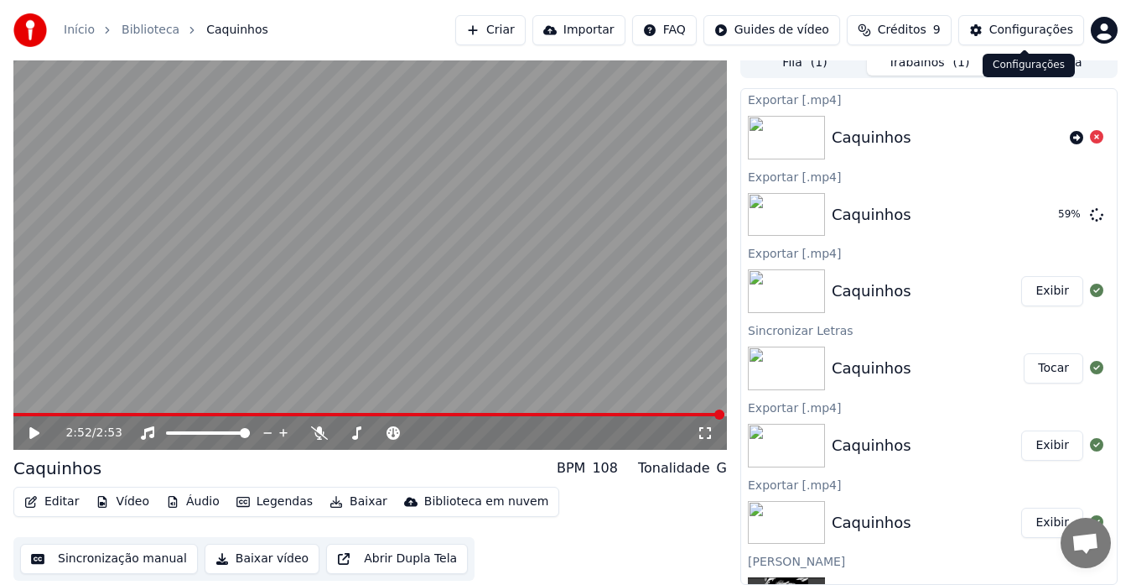
click at [1003, 35] on div "Configurações" at bounding box center [1032, 30] width 84 height 17
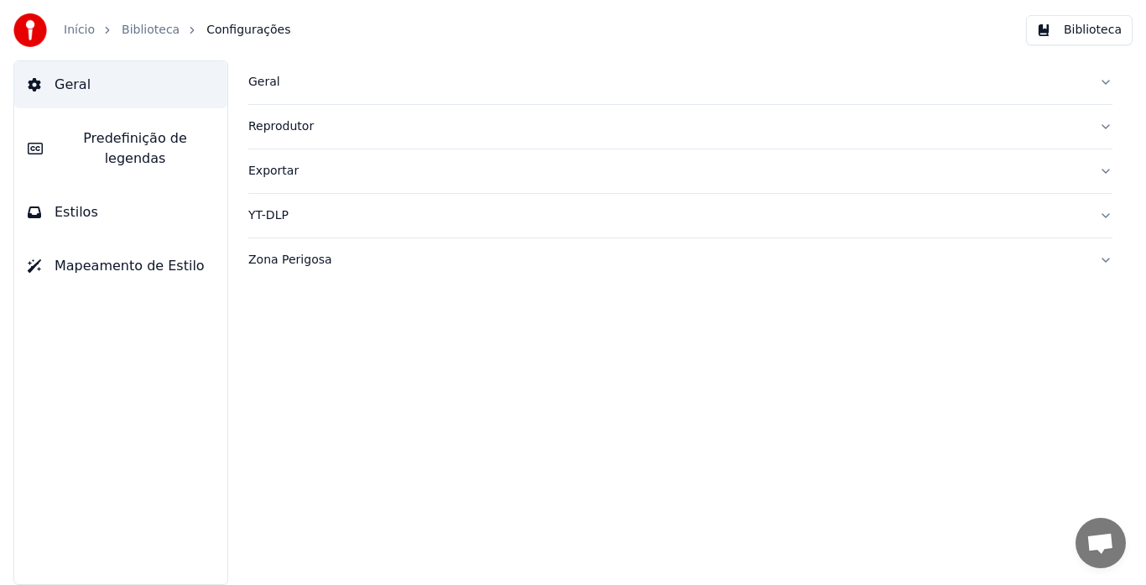
click at [1102, 167] on button "Exportar" at bounding box center [680, 171] width 864 height 44
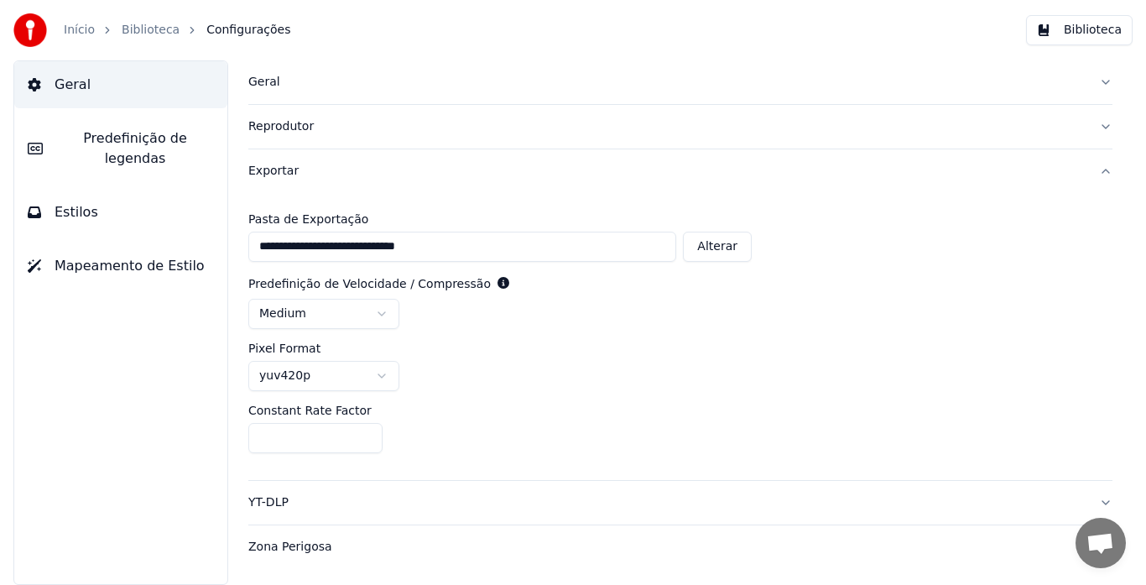
click at [1110, 83] on button "Geral" at bounding box center [680, 82] width 864 height 44
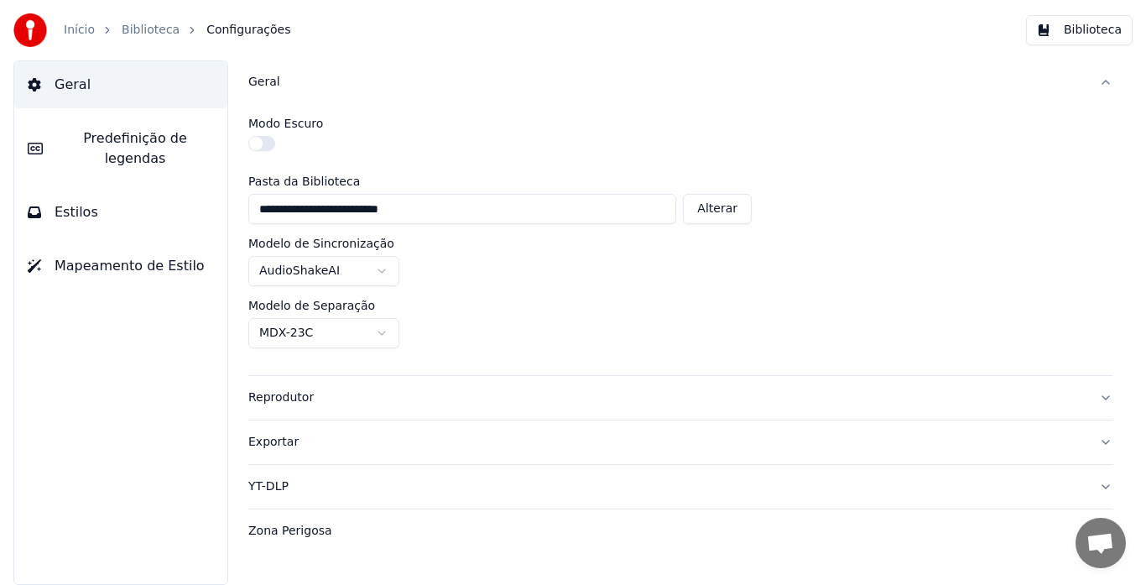
click at [1094, 399] on button "Reprodutor" at bounding box center [680, 398] width 864 height 44
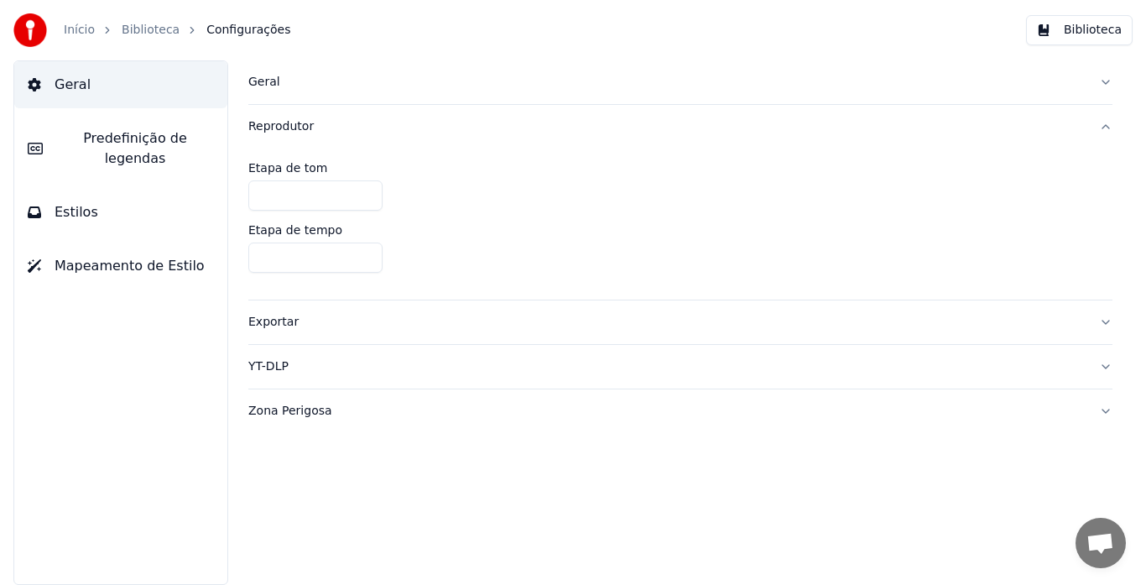
click at [129, 25] on link "Biblioteca" at bounding box center [151, 30] width 58 height 17
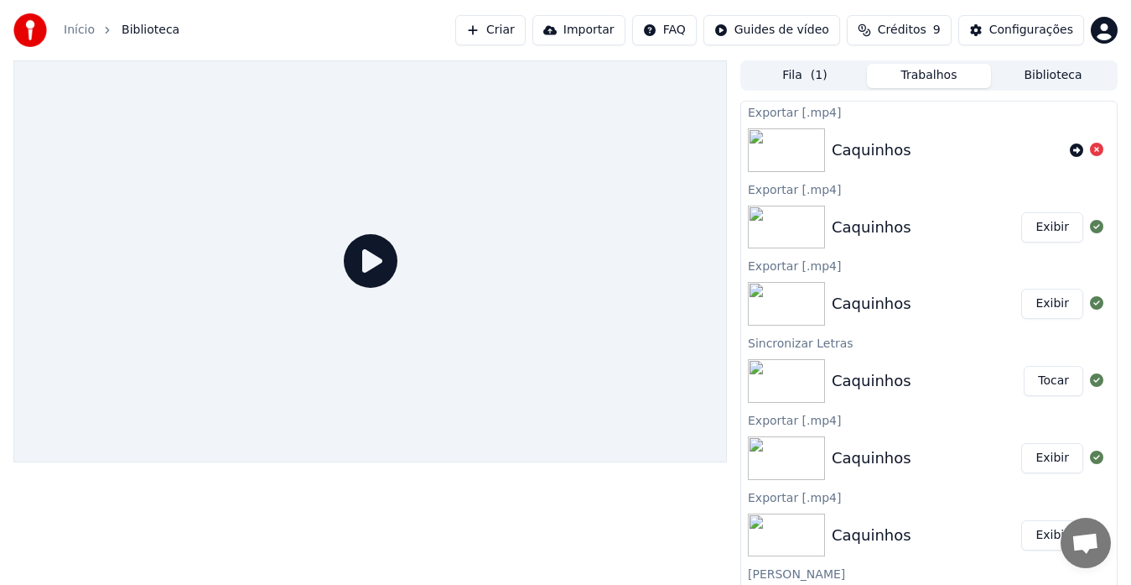
click at [1041, 231] on button "Exibir" at bounding box center [1052, 227] width 62 height 30
